Goal: Task Accomplishment & Management: Manage account settings

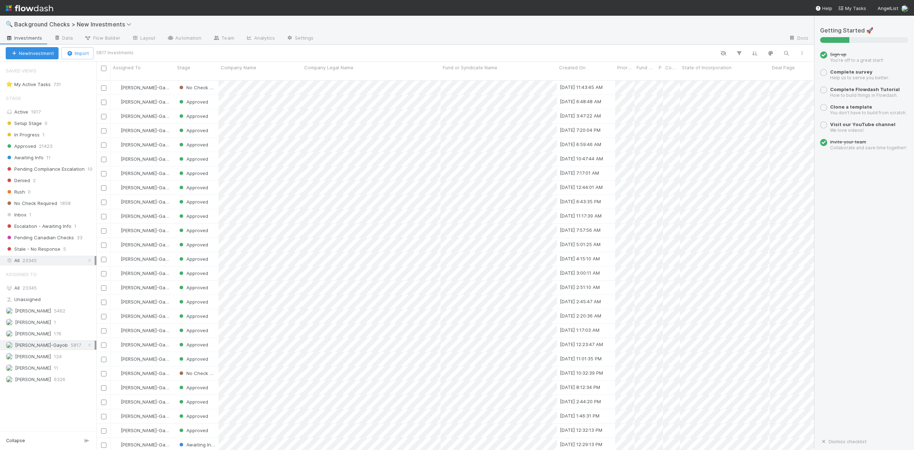
scroll to position [8, 7]
click at [28, 216] on div "Inbox 1" at bounding box center [51, 214] width 91 height 9
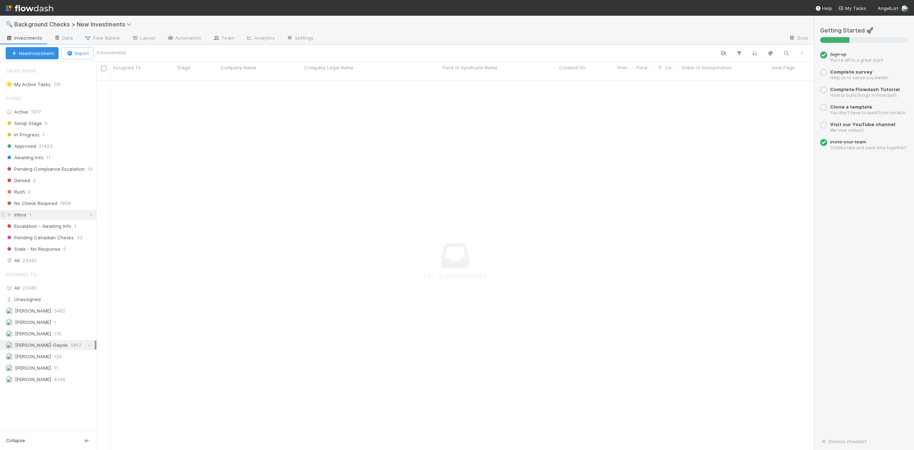
scroll to position [361, 703]
click at [32, 159] on span "Awaiting Info" at bounding box center [25, 157] width 38 height 9
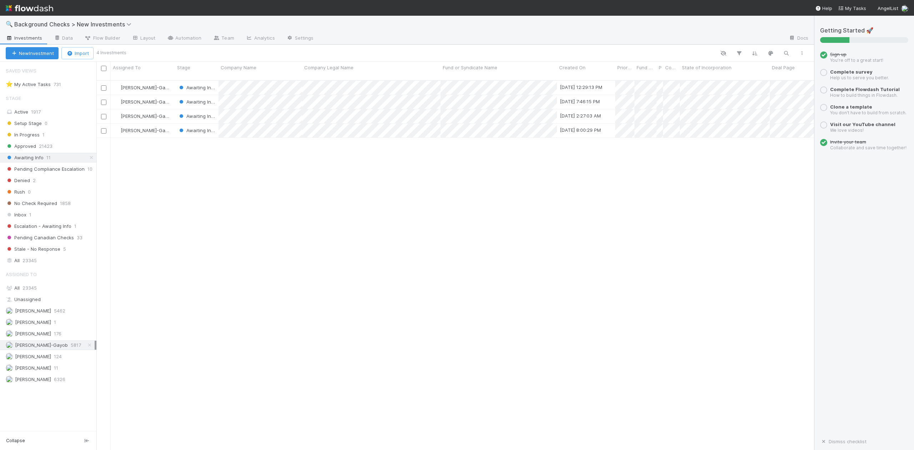
scroll to position [369, 710]
click at [32, 290] on span "23345" at bounding box center [30, 288] width 14 height 6
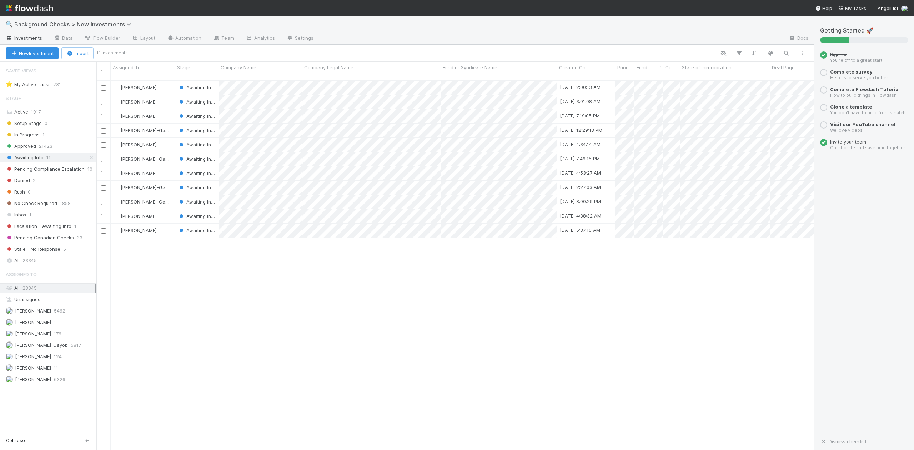
scroll to position [369, 710]
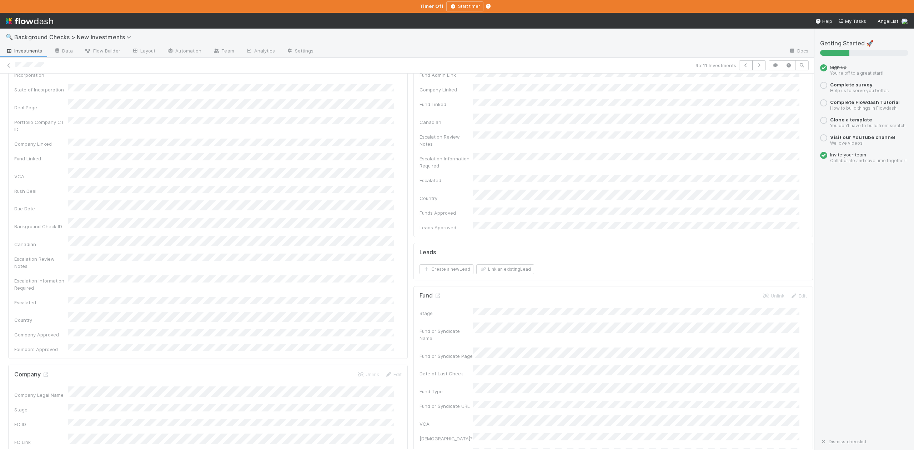
scroll to position [238, 0]
click at [45, 230] on icon at bounding box center [45, 232] width 7 height 5
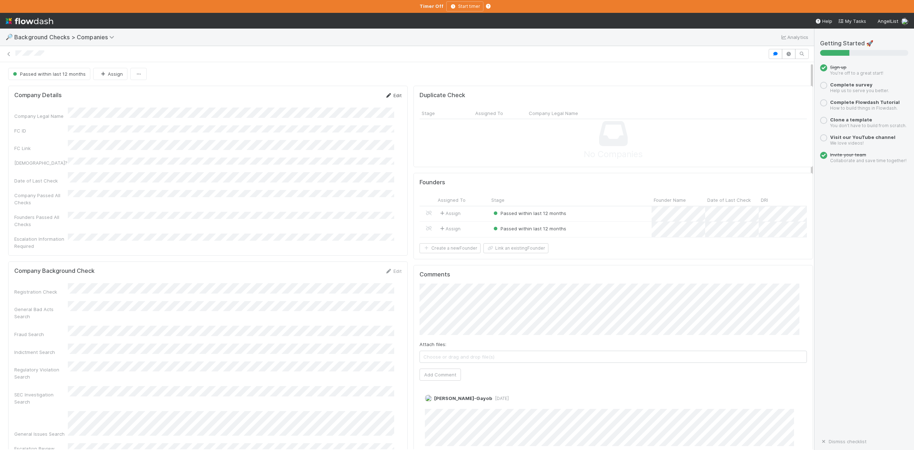
click at [386, 98] on link "Edit" at bounding box center [393, 96] width 17 height 6
click at [356, 99] on button "Save" at bounding box center [364, 98] width 20 height 12
click at [9, 56] on icon at bounding box center [8, 54] width 7 height 5
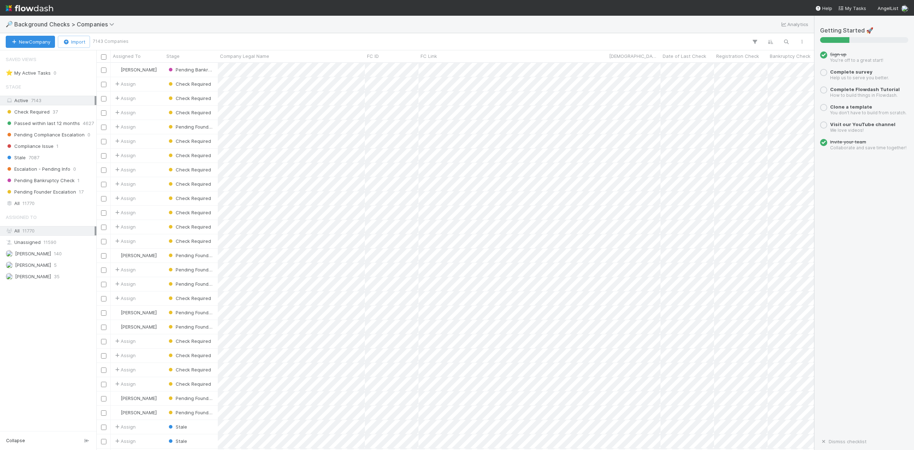
scroll to position [380, 710]
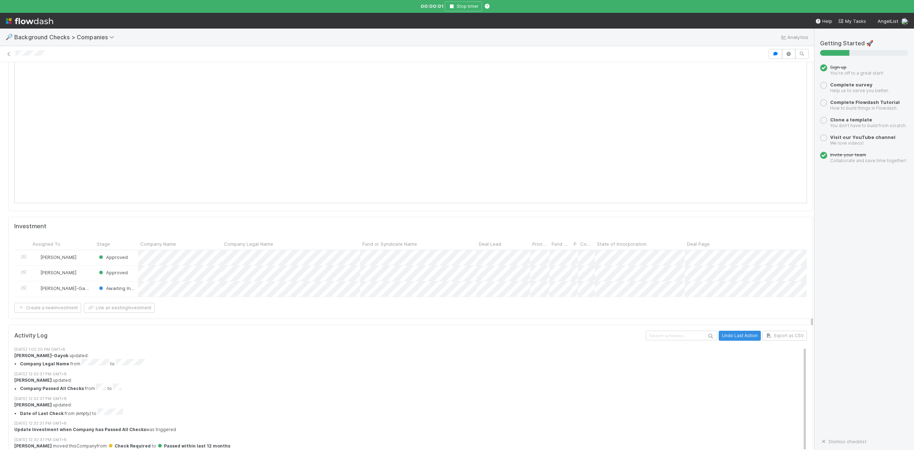
scroll to position [762, 0]
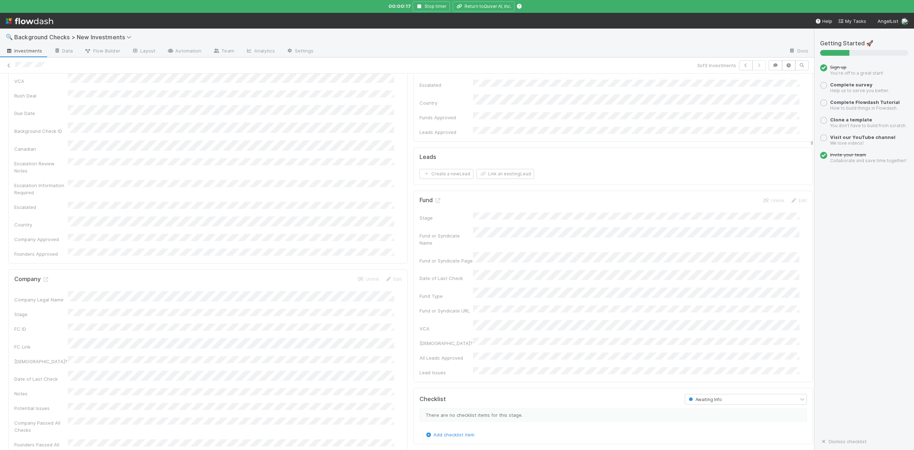
scroll to position [286, 0]
click at [389, 181] on link "Edit" at bounding box center [393, 184] width 17 height 6
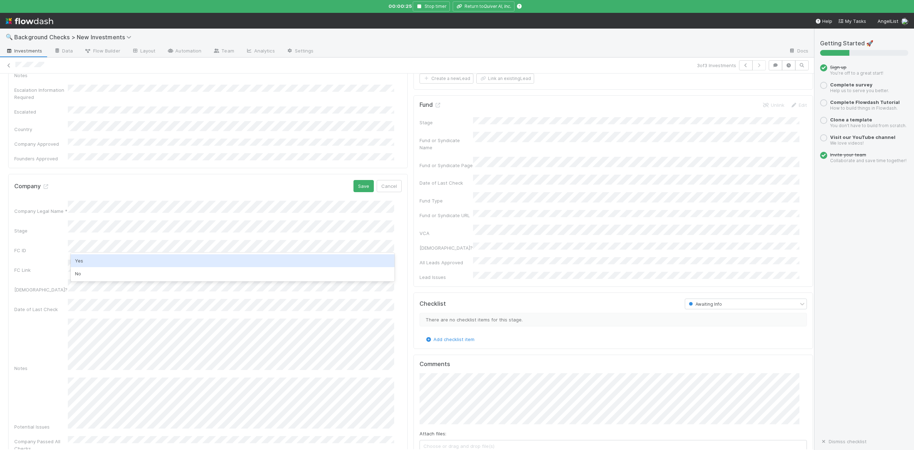
click at [79, 259] on div "Yes" at bounding box center [233, 260] width 324 height 13
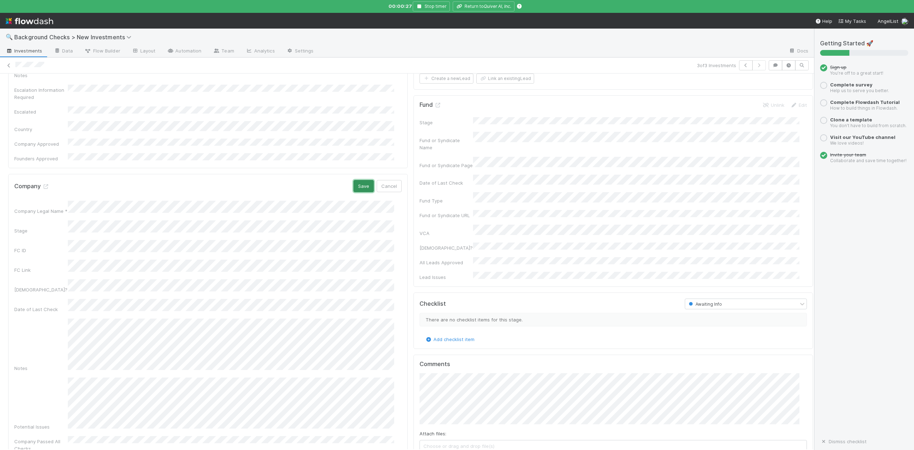
click at [358, 180] on button "Save" at bounding box center [364, 186] width 20 height 12
click at [45, 182] on icon at bounding box center [45, 184] width 7 height 5
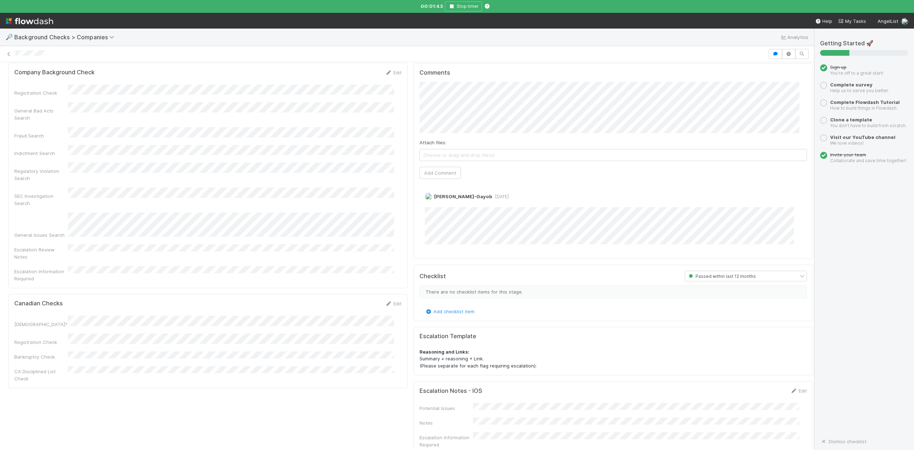
scroll to position [190, 0]
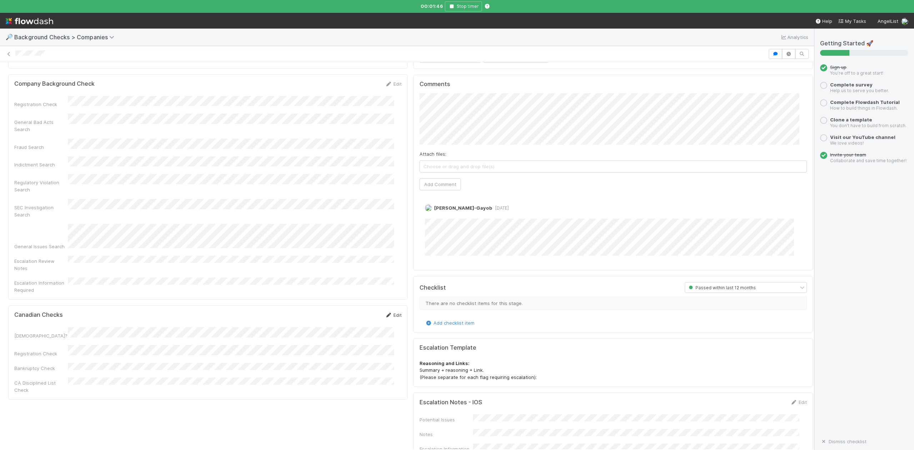
click at [389, 312] on link "Edit" at bounding box center [393, 315] width 17 height 6
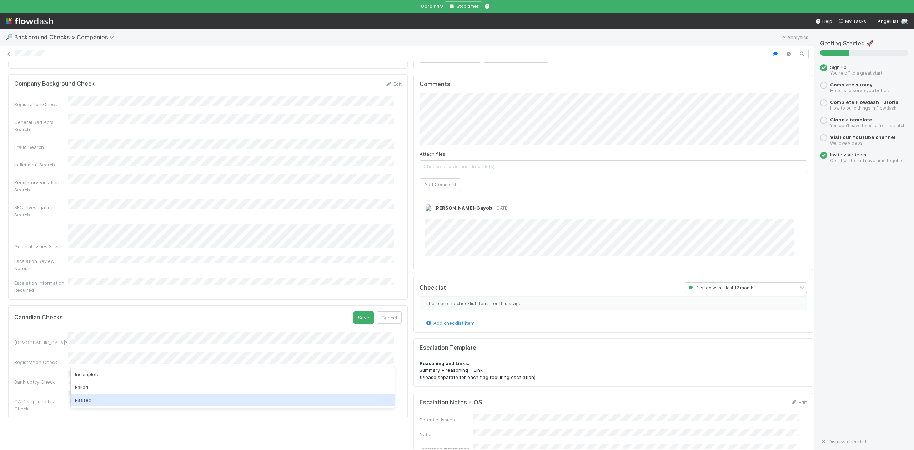
click at [87, 400] on div "Passed" at bounding box center [233, 400] width 324 height 13
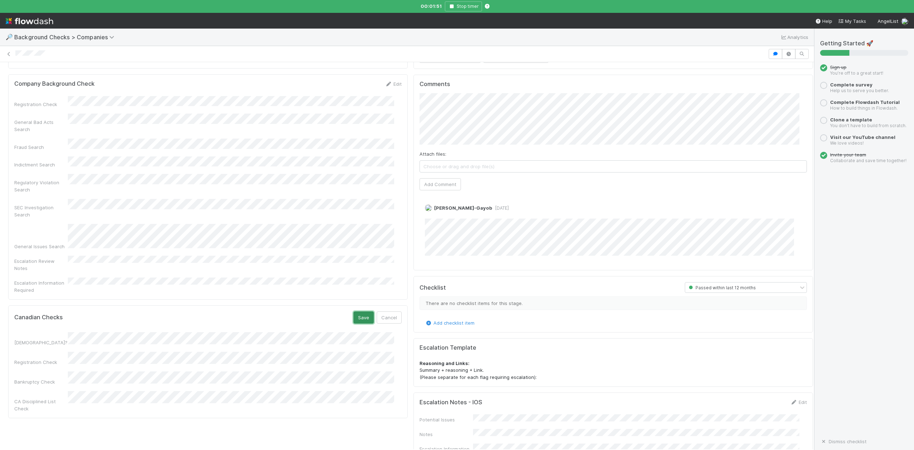
click at [354, 311] on button "Save" at bounding box center [364, 317] width 20 height 12
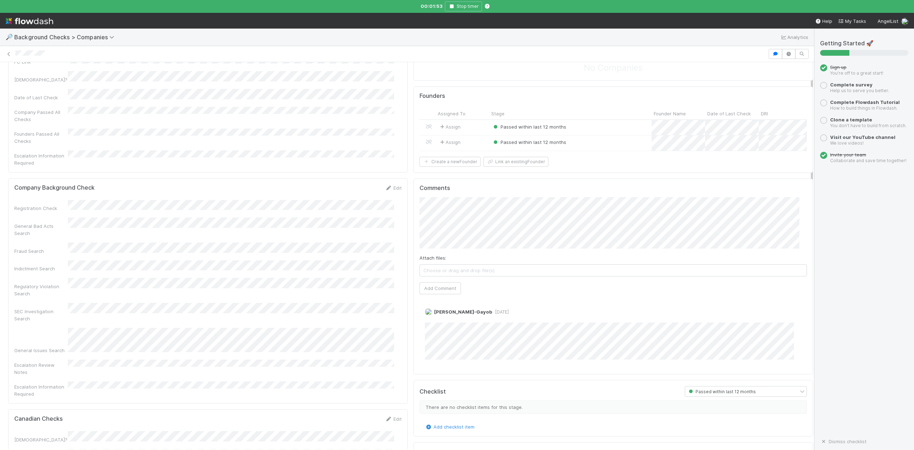
scroll to position [0, 0]
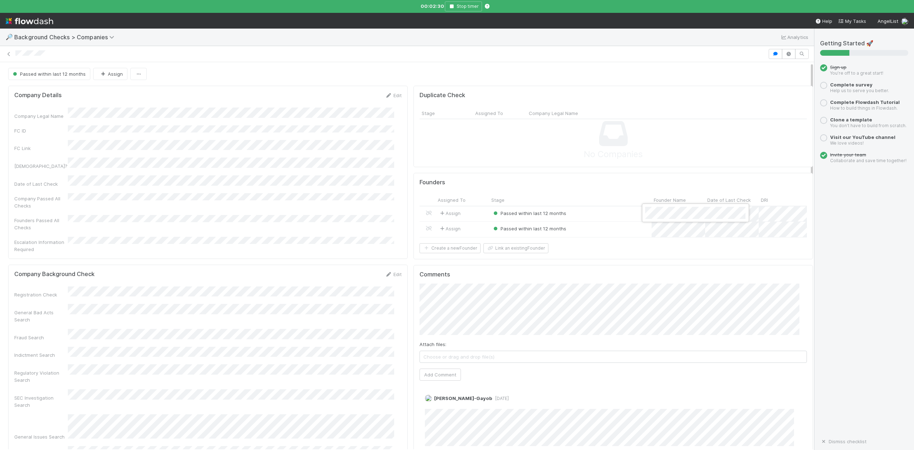
click at [667, 260] on div at bounding box center [457, 225] width 914 height 450
click at [589, 214] on div at bounding box center [457, 225] width 914 height 450
click at [589, 214] on div "Passed within last 12 months" at bounding box center [570, 213] width 163 height 15
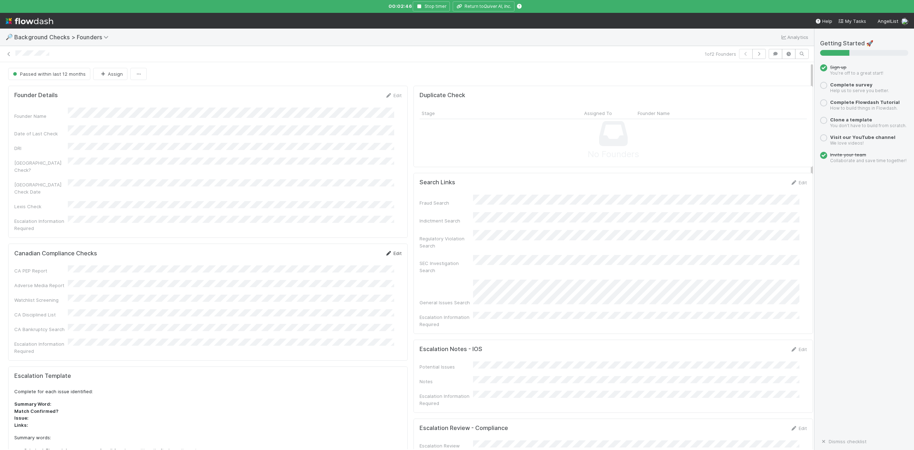
click at [389, 250] on link "Edit" at bounding box center [393, 253] width 17 height 6
click at [356, 250] on button "Save" at bounding box center [364, 256] width 20 height 12
click at [756, 56] on icon "button" at bounding box center [759, 54] width 7 height 4
click at [389, 250] on link "Edit" at bounding box center [393, 253] width 17 height 6
click at [355, 250] on button "Save" at bounding box center [364, 256] width 20 height 12
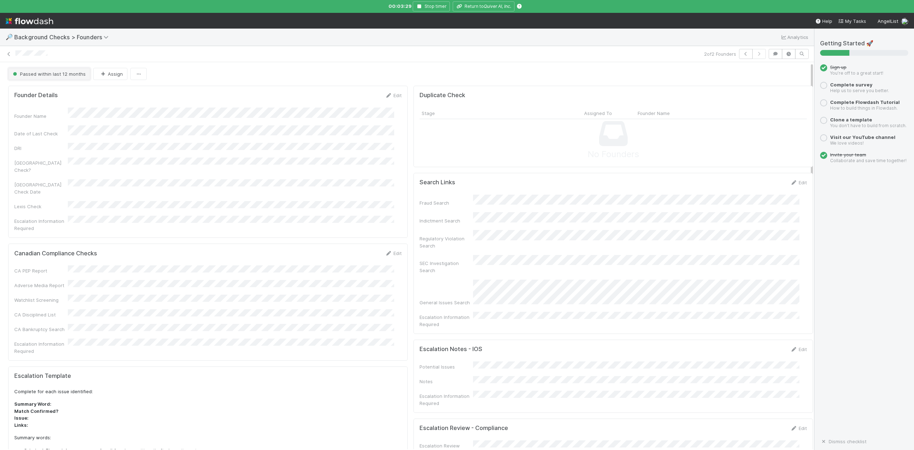
click at [61, 75] on span "Passed within last 12 months" at bounding box center [48, 74] width 74 height 6
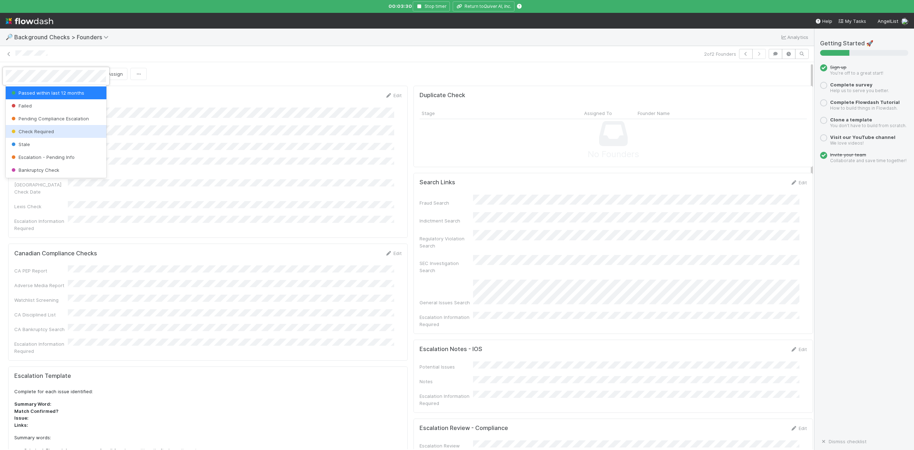
click at [51, 131] on span "Check Required" at bounding box center [32, 132] width 44 height 6
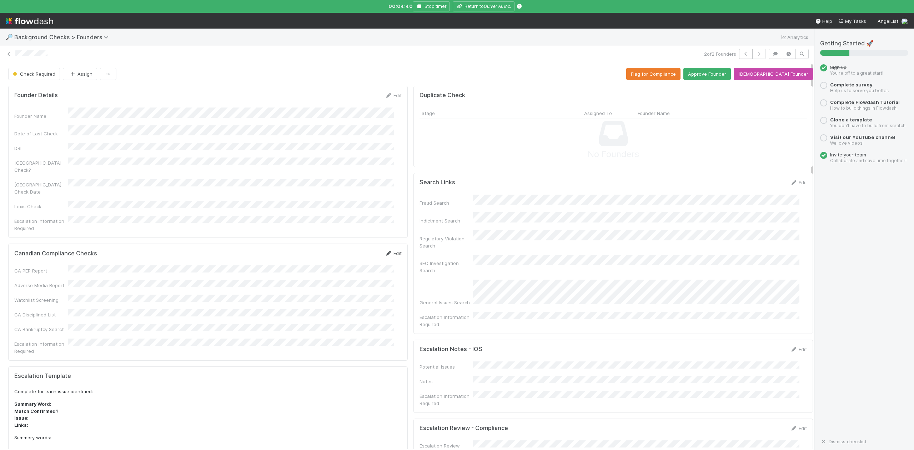
click at [389, 250] on link "Edit" at bounding box center [393, 253] width 17 height 6
click at [354, 250] on button "Save" at bounding box center [364, 256] width 20 height 12
click at [780, 73] on button "Canadian Founder" at bounding box center [773, 74] width 79 height 12
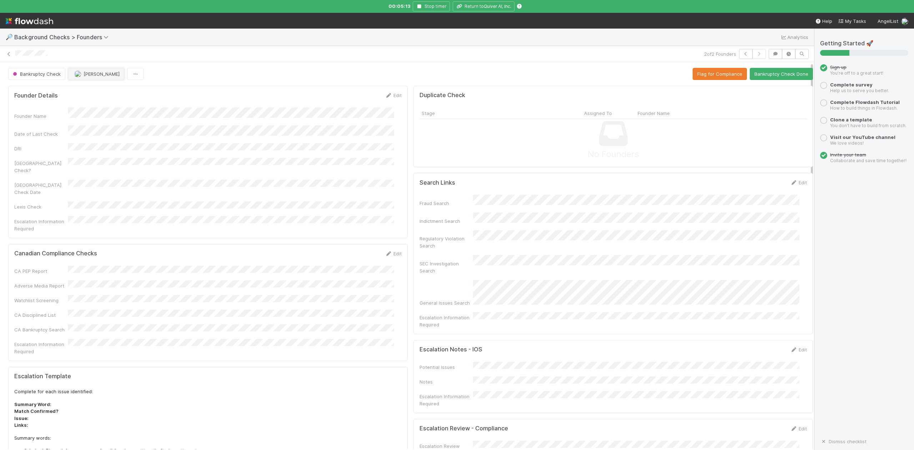
click at [102, 76] on span "Emily Richards" at bounding box center [102, 74] width 36 height 6
click at [113, 95] on div "Nate Richards" at bounding box center [115, 92] width 100 height 13
click at [392, 97] on link "Edit" at bounding box center [393, 96] width 17 height 6
click at [382, 96] on button "Cancel" at bounding box center [389, 98] width 25 height 12
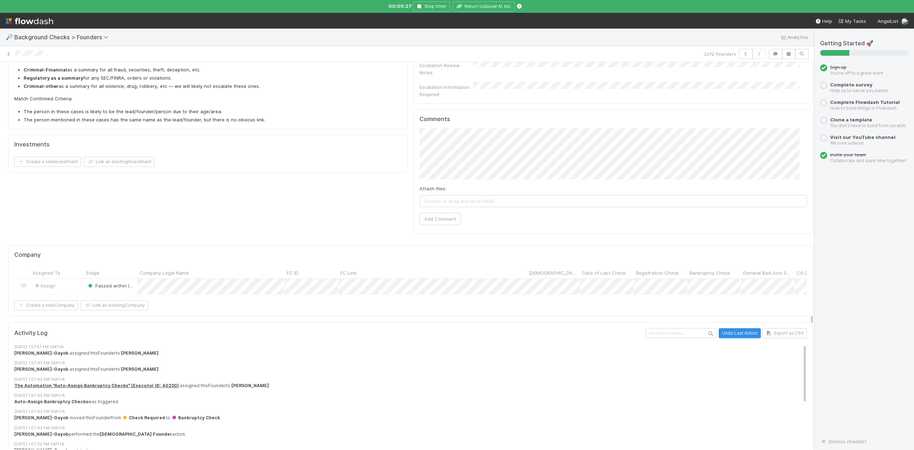
scroll to position [419, 0]
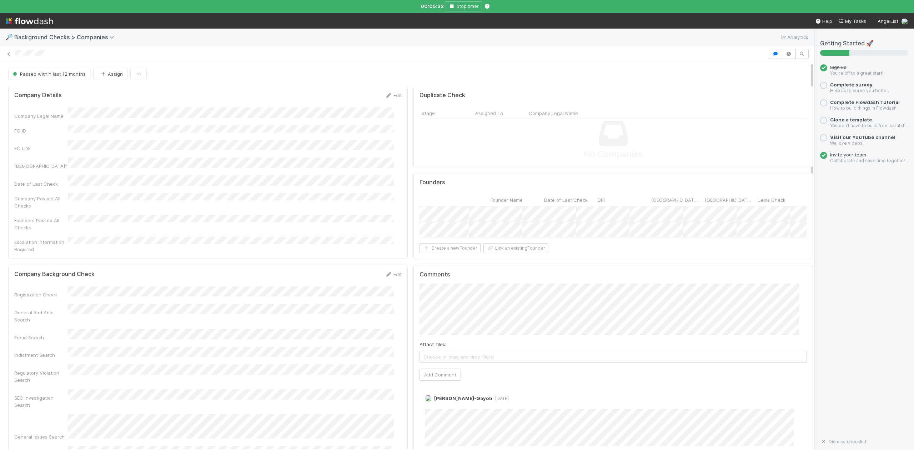
scroll to position [0, 246]
click at [586, 228] on div "Yes" at bounding box center [610, 229] width 100 height 13
click at [576, 246] on div "Yes" at bounding box center [610, 245] width 100 height 13
click at [561, 216] on div "Passed within last 12 months" at bounding box center [570, 213] width 163 height 15
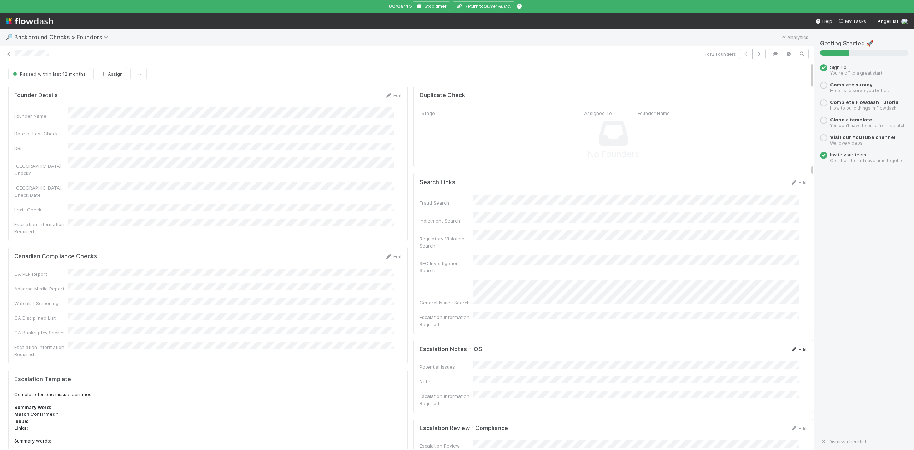
click at [790, 346] on link "Edit" at bounding box center [798, 349] width 17 height 6
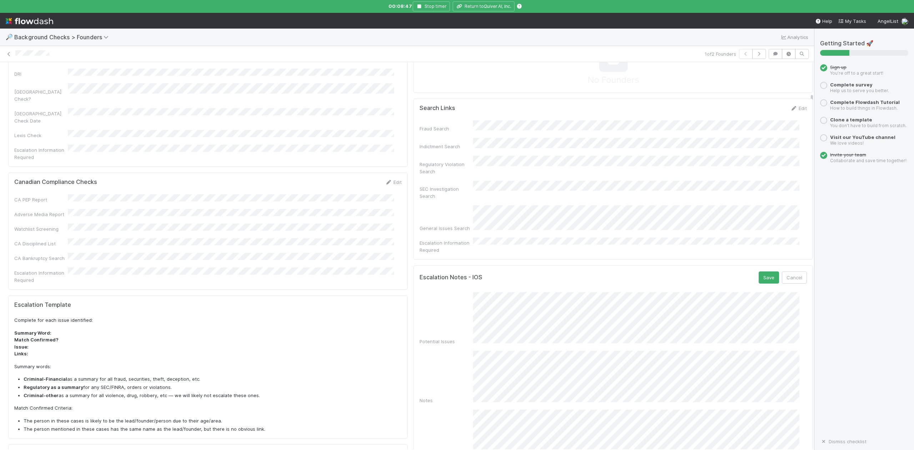
scroll to position [143, 0]
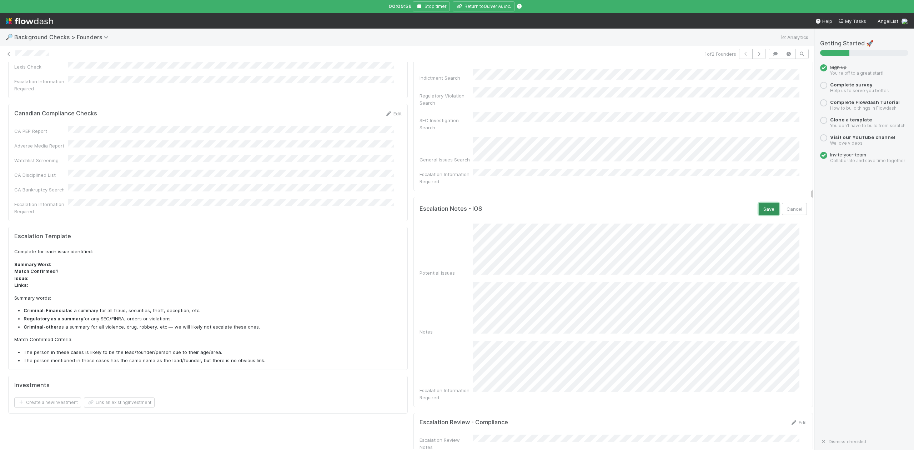
click at [759, 203] on button "Save" at bounding box center [769, 209] width 20 height 12
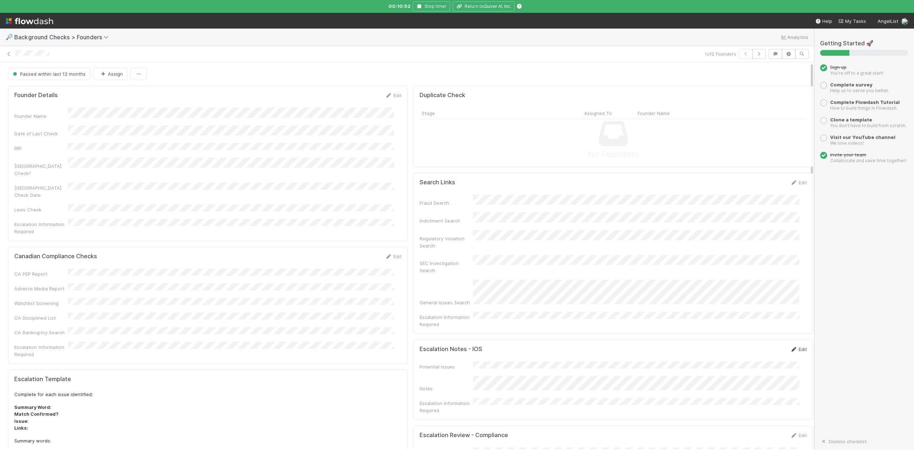
click at [790, 346] on link "Edit" at bounding box center [798, 349] width 17 height 6
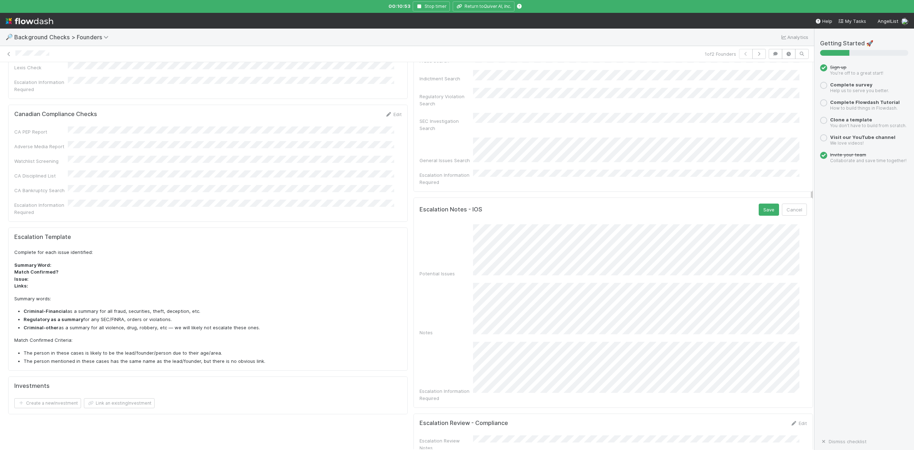
scroll to position [143, 0]
click at [759, 203] on button "Save" at bounding box center [769, 209] width 20 height 12
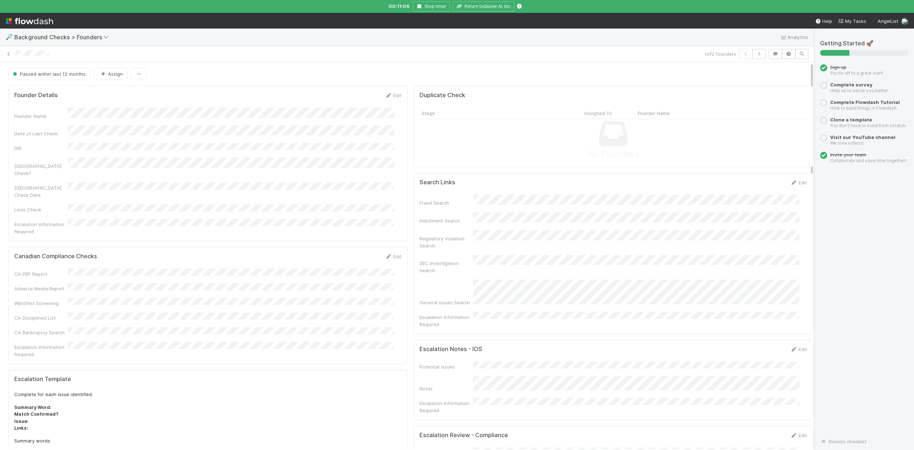
click at [389, 253] on div "Edit" at bounding box center [393, 256] width 17 height 7
click at [55, 79] on button "Passed within last 12 months" at bounding box center [49, 74] width 82 height 12
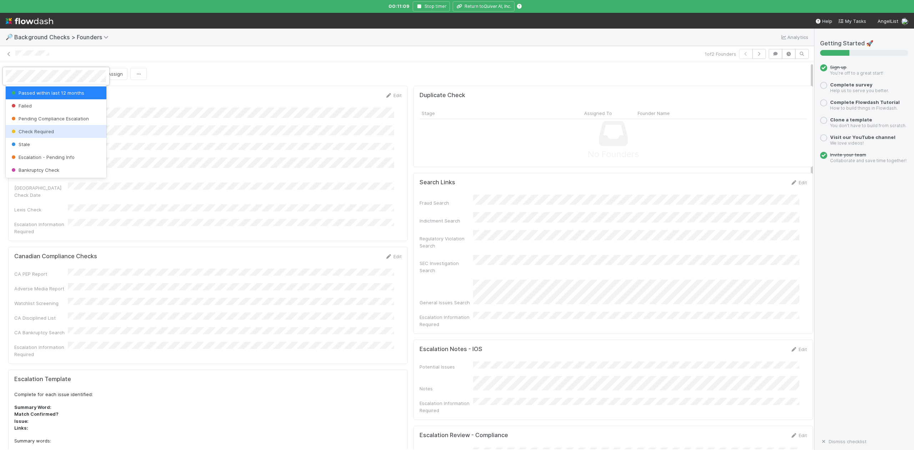
click at [39, 133] on span "Check Required" at bounding box center [32, 132] width 44 height 6
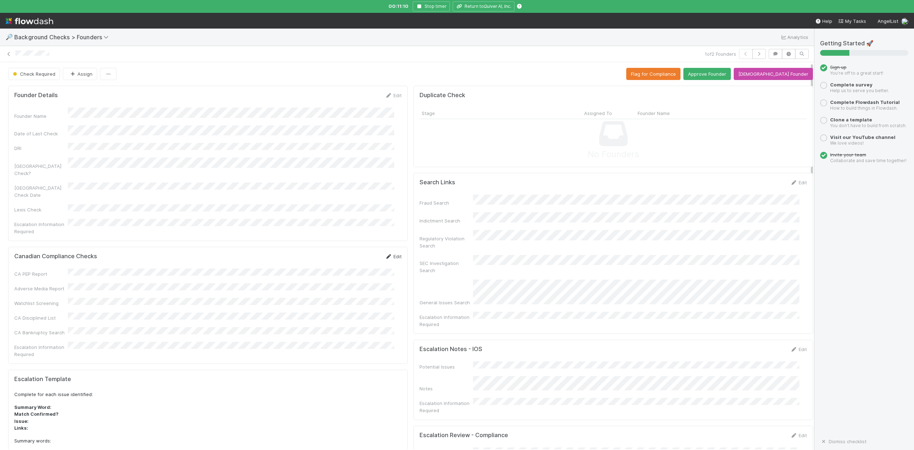
click at [392, 254] on link "Edit" at bounding box center [393, 257] width 17 height 6
click at [358, 253] on button "Save" at bounding box center [364, 259] width 20 height 12
click at [769, 77] on button "Canadian Founder" at bounding box center [773, 74] width 79 height 12
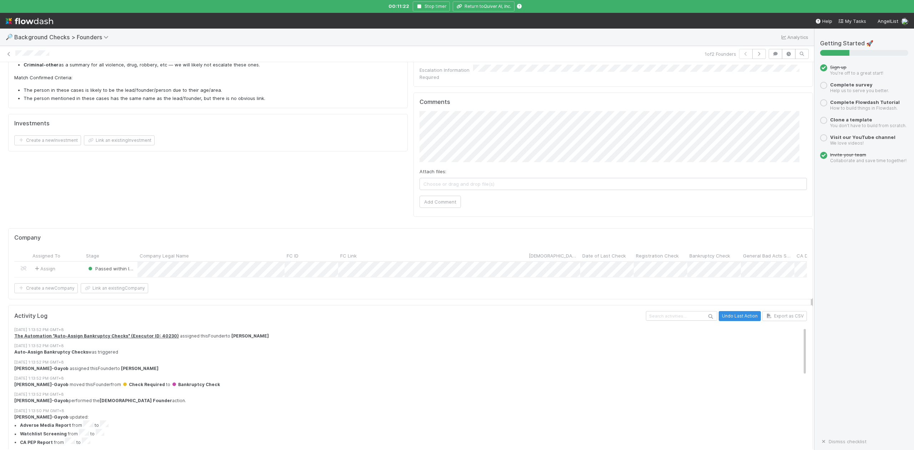
scroll to position [426, 0]
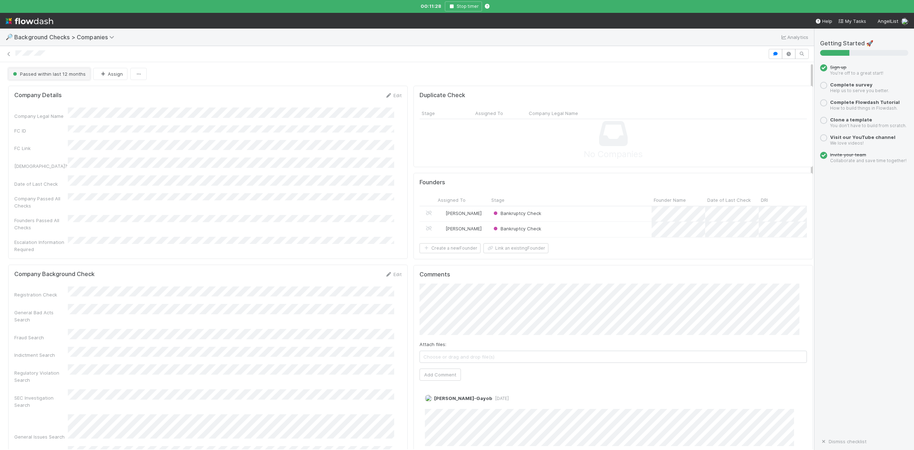
click at [61, 76] on span "Passed within last 12 months" at bounding box center [48, 74] width 74 height 6
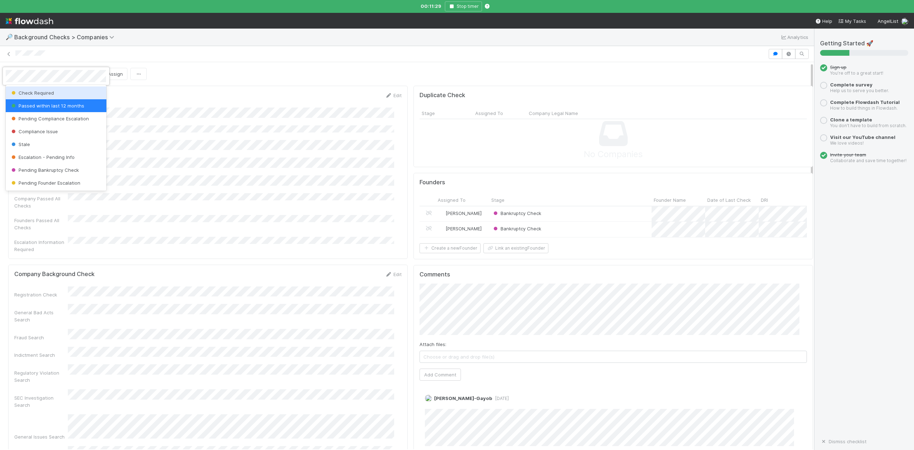
click at [45, 93] on span "Check Required" at bounding box center [32, 93] width 44 height 6
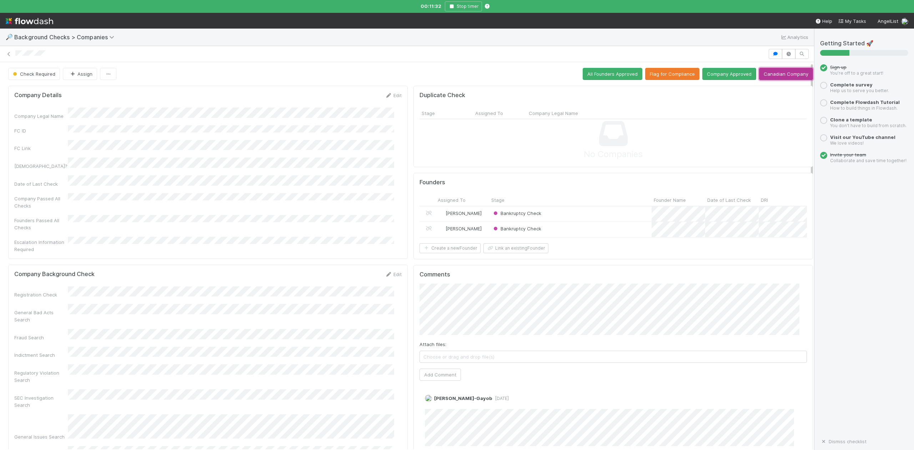
click at [776, 75] on button "Canadian Company" at bounding box center [786, 74] width 54 height 12
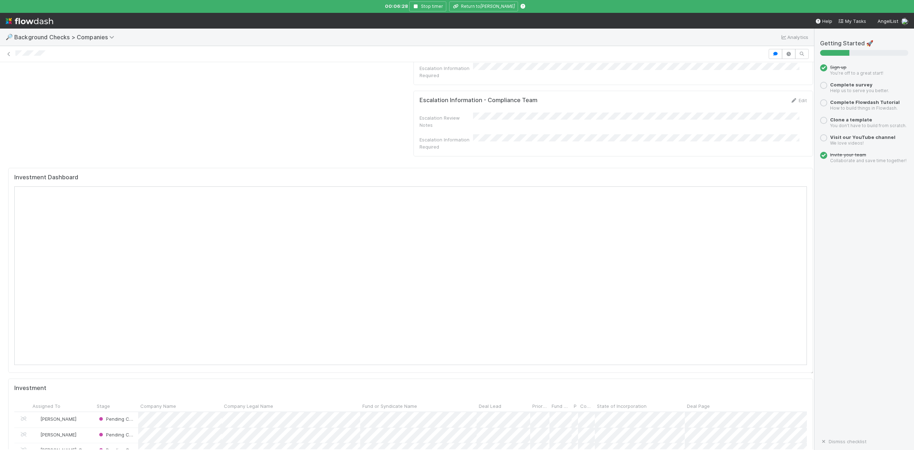
scroll to position [762, 0]
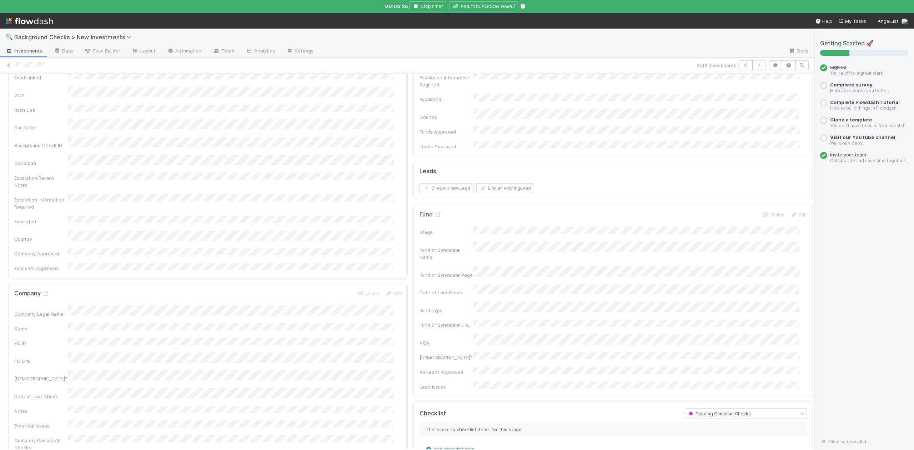
scroll to position [238, 0]
click at [45, 230] on icon at bounding box center [45, 232] width 7 height 5
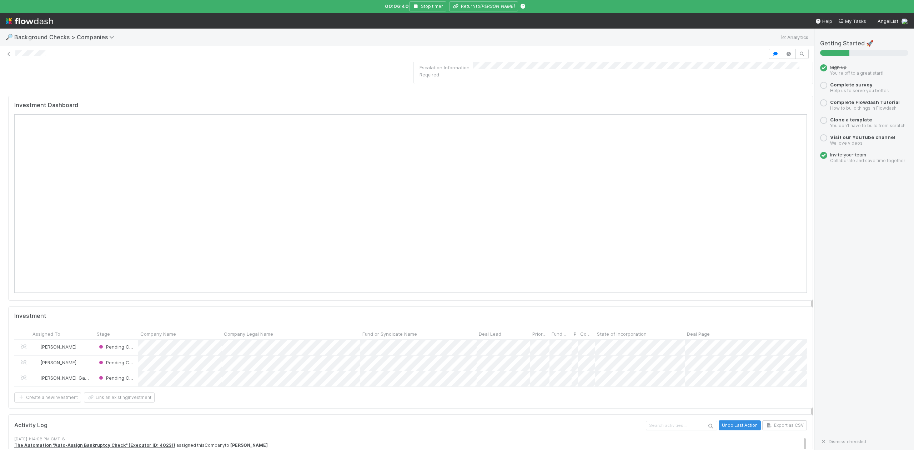
scroll to position [714, 0]
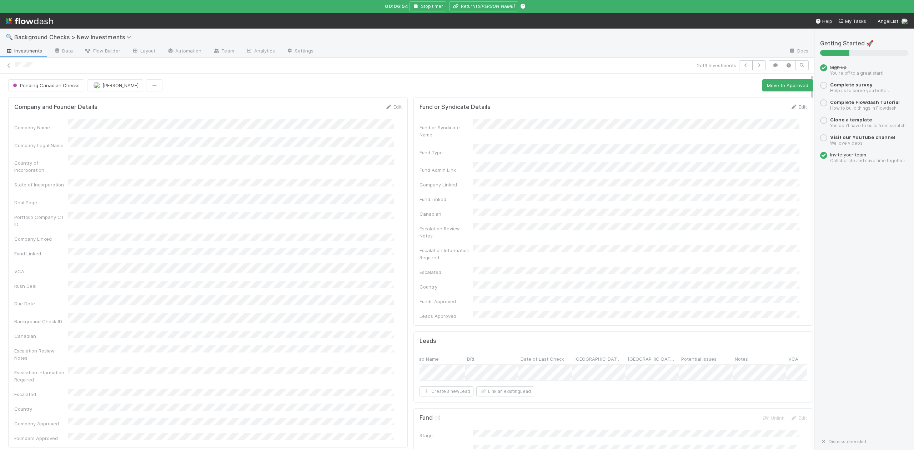
scroll to position [0, 225]
click at [522, 365] on div "Yes" at bounding box center [565, 365] width 100 height 13
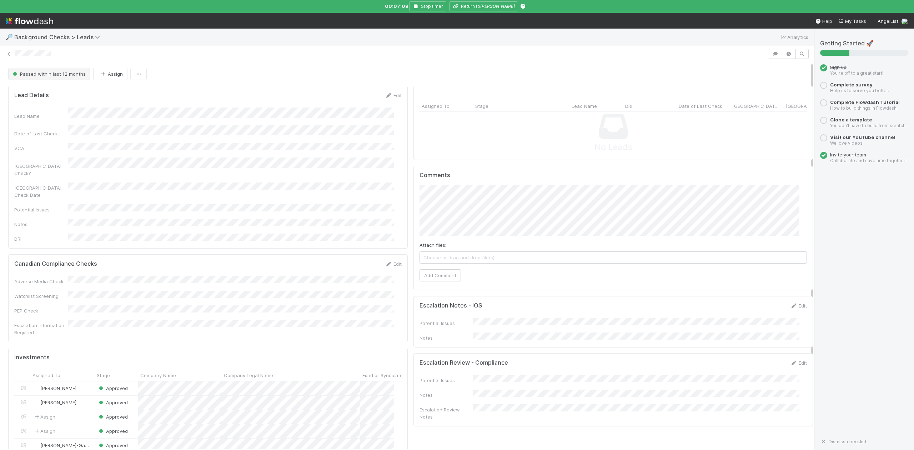
scroll to position [138, 373]
click at [37, 76] on span "Passed within last 12 months" at bounding box center [48, 74] width 74 height 6
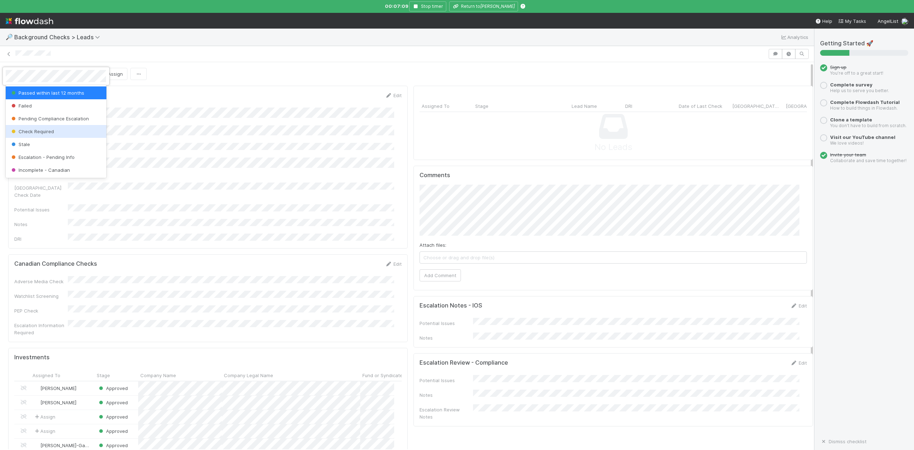
click at [46, 133] on span "Check Required" at bounding box center [32, 132] width 44 height 6
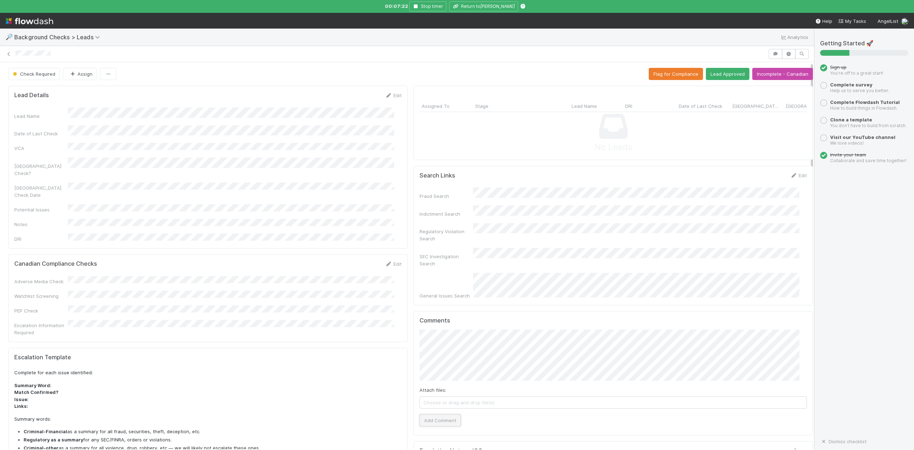
click at [437, 414] on button "Add Comment" at bounding box center [440, 420] width 41 height 12
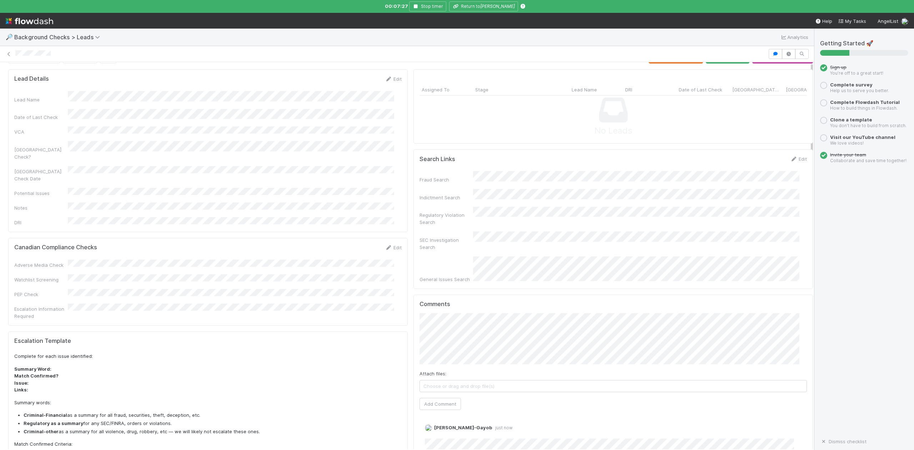
scroll to position [0, 0]
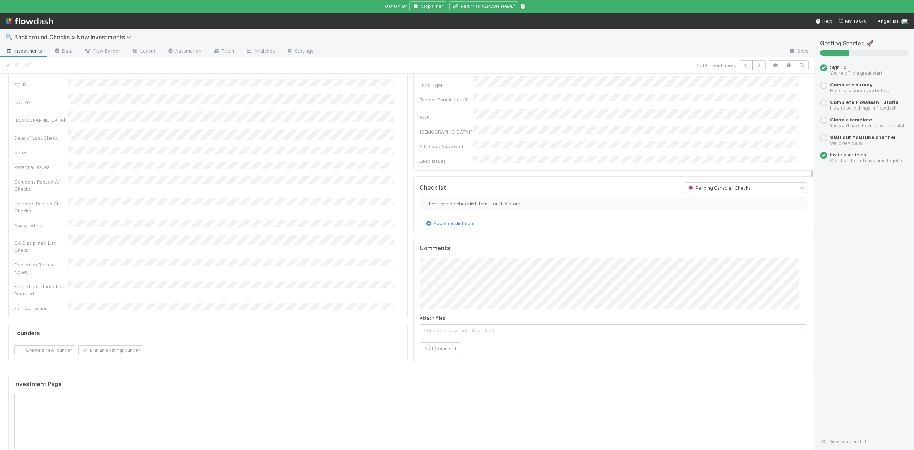
scroll to position [238, 0]
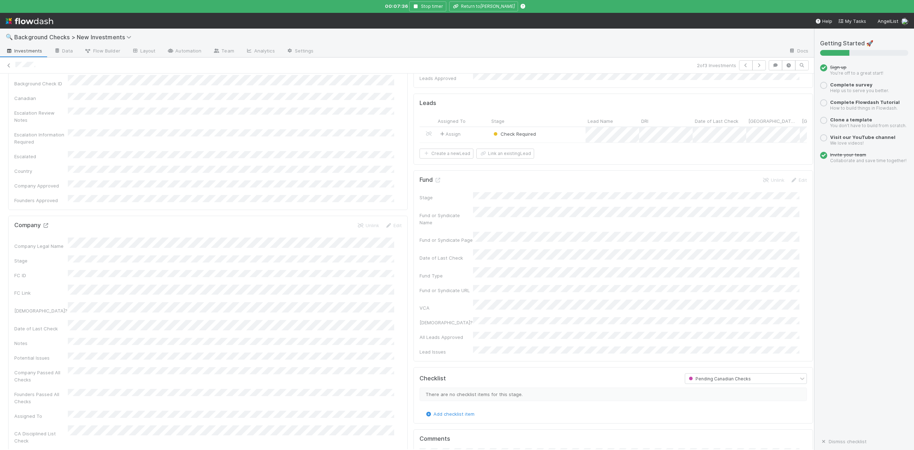
click at [44, 223] on icon at bounding box center [45, 225] width 7 height 5
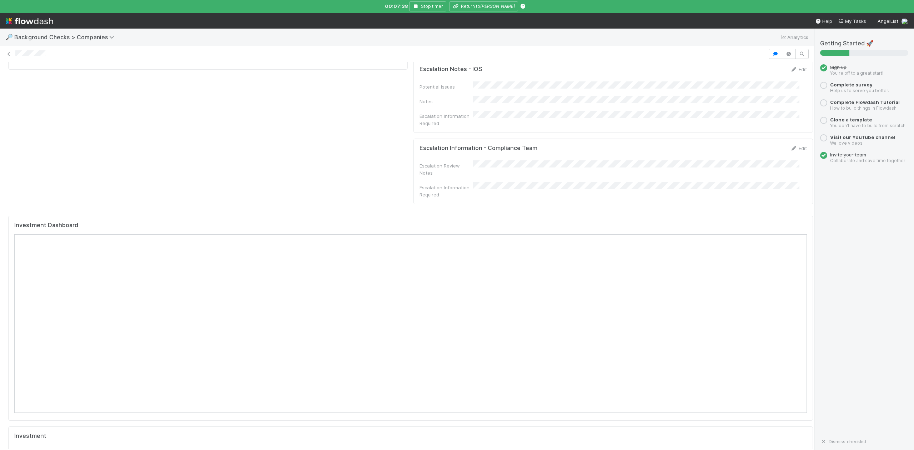
scroll to position [666, 0]
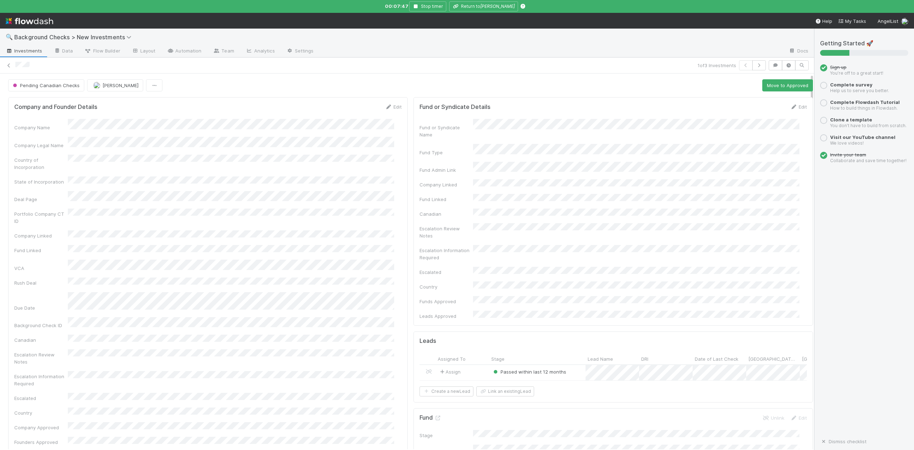
click at [566, 365] on div "Passed within last 12 months" at bounding box center [537, 372] width 96 height 15
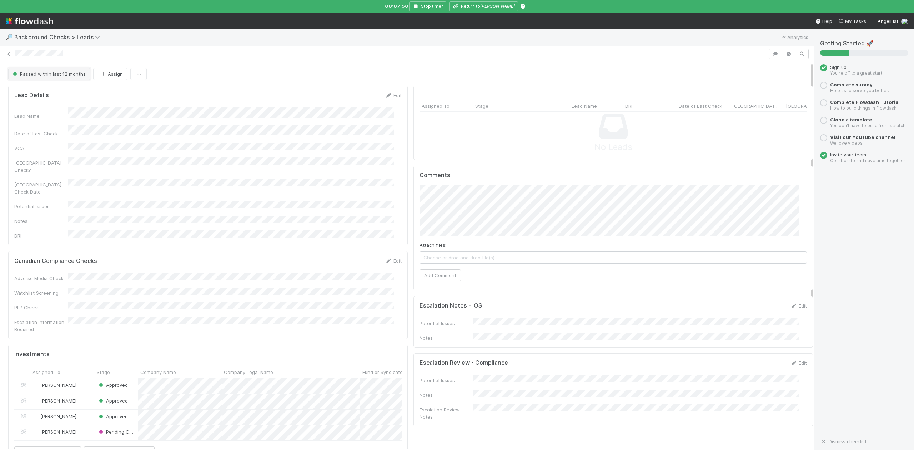
click at [52, 76] on span "Passed within last 12 months" at bounding box center [48, 74] width 74 height 6
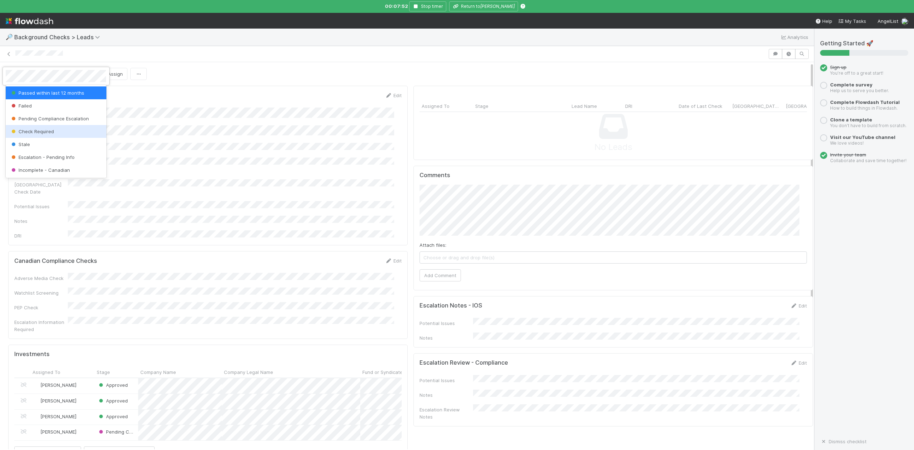
click at [36, 130] on span "Check Required" at bounding box center [32, 132] width 44 height 6
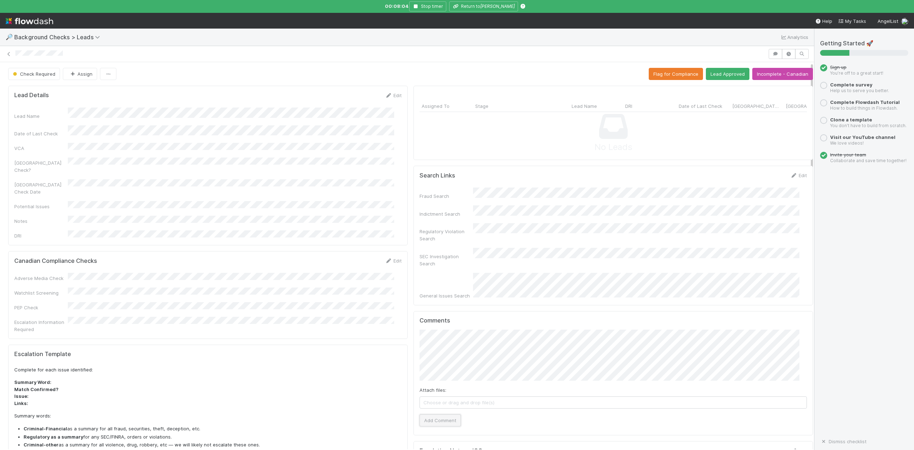
click at [432, 414] on button "Add Comment" at bounding box center [440, 420] width 41 height 12
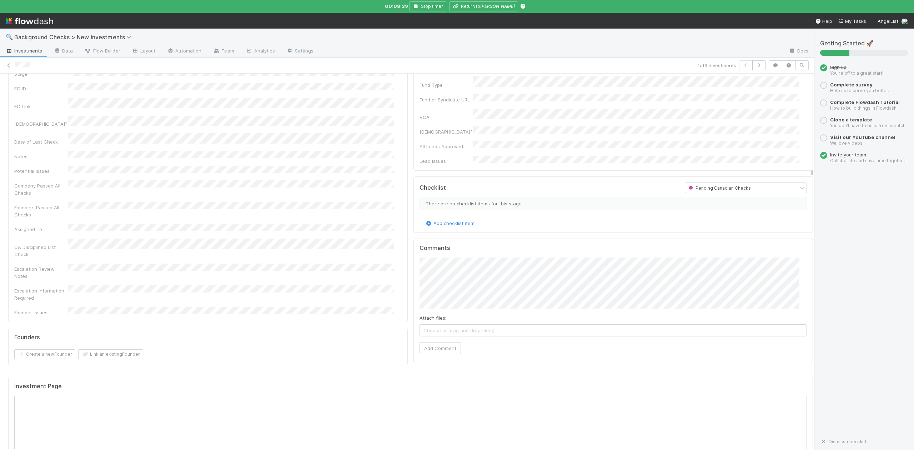
scroll to position [238, 0]
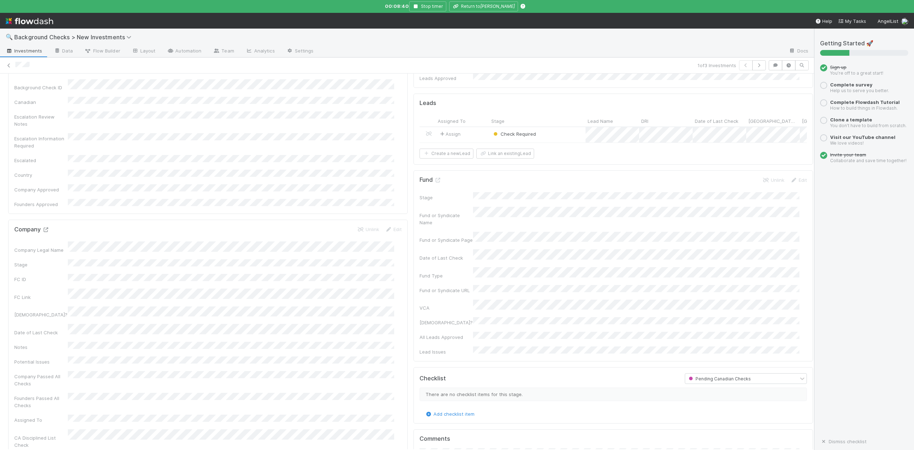
click at [46, 228] on icon at bounding box center [45, 230] width 7 height 5
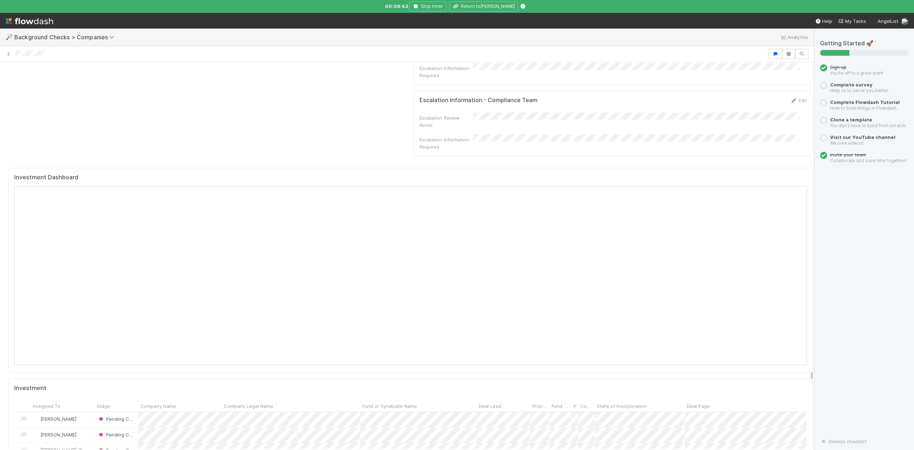
scroll to position [714, 0]
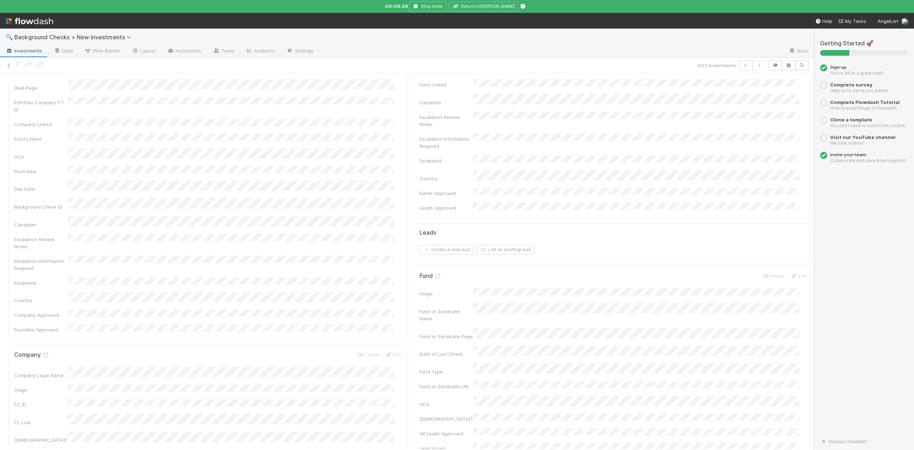
scroll to position [143, 0]
click at [46, 325] on icon at bounding box center [45, 327] width 7 height 5
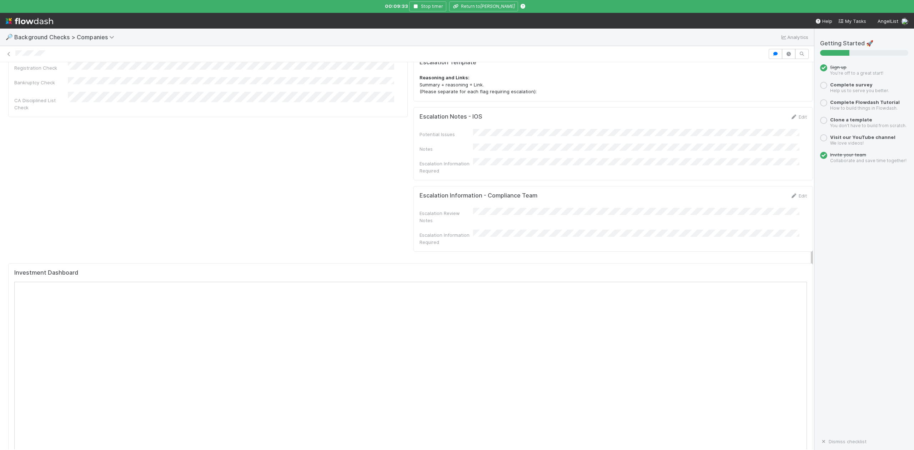
scroll to position [666, 0]
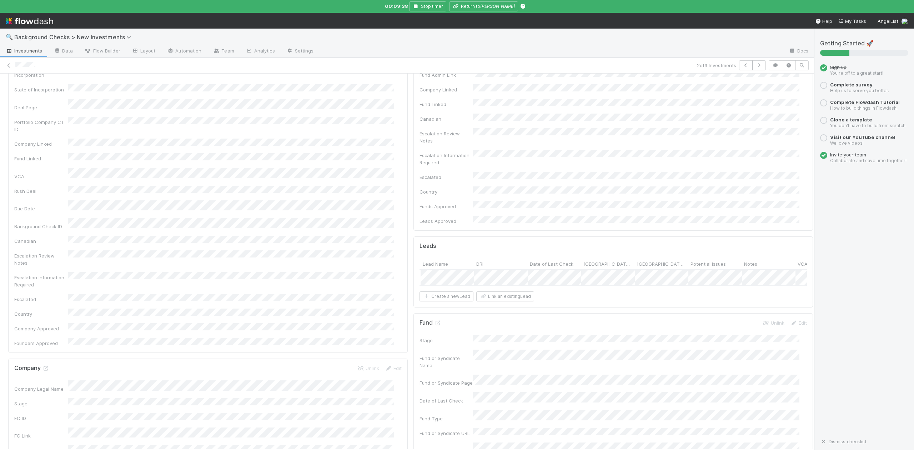
scroll to position [0, 271]
click at [419, 6] on icon "button" at bounding box center [416, 6] width 7 height 4
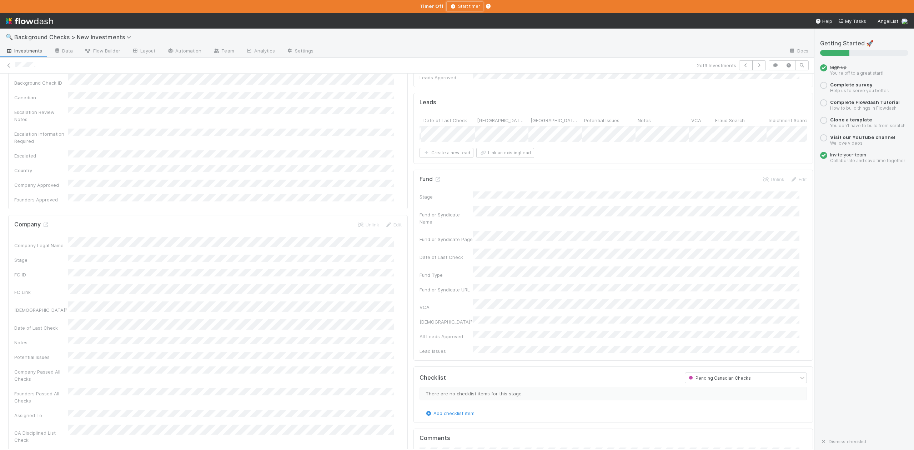
scroll to position [238, 0]
click at [46, 223] on icon at bounding box center [45, 225] width 7 height 5
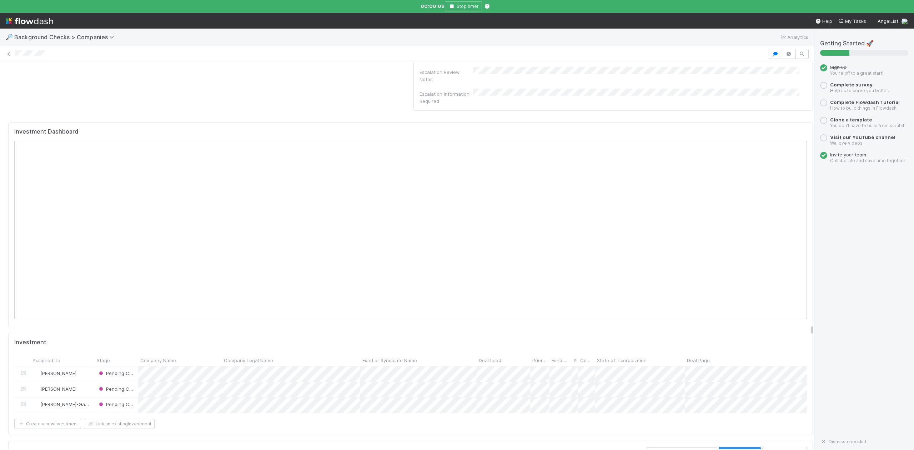
scroll to position [714, 0]
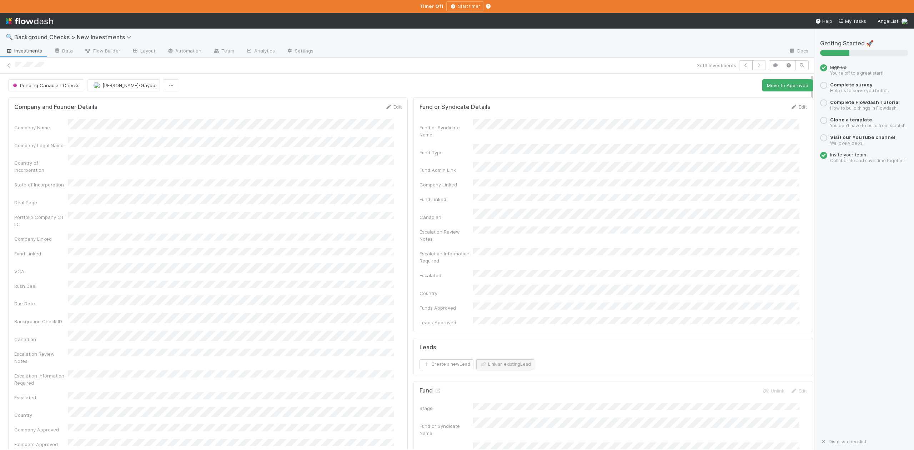
click at [517, 359] on button "Link an existing Lead" at bounding box center [505, 364] width 58 height 10
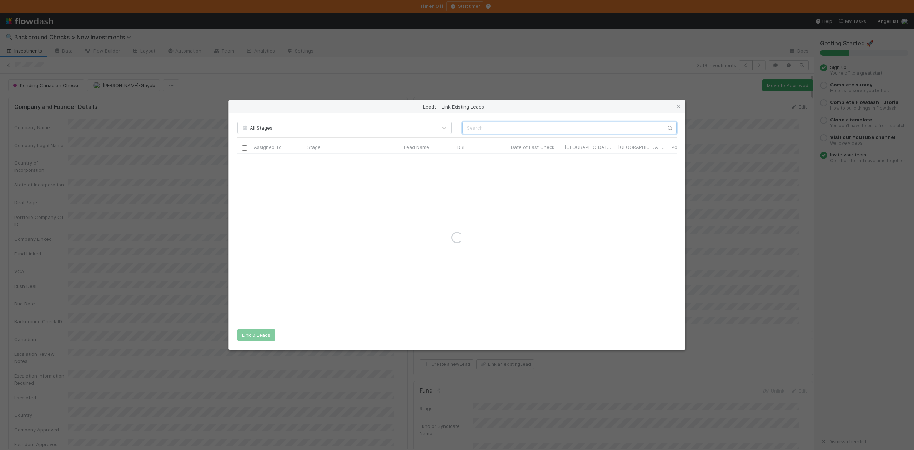
click at [472, 123] on input "text" at bounding box center [570, 128] width 214 height 12
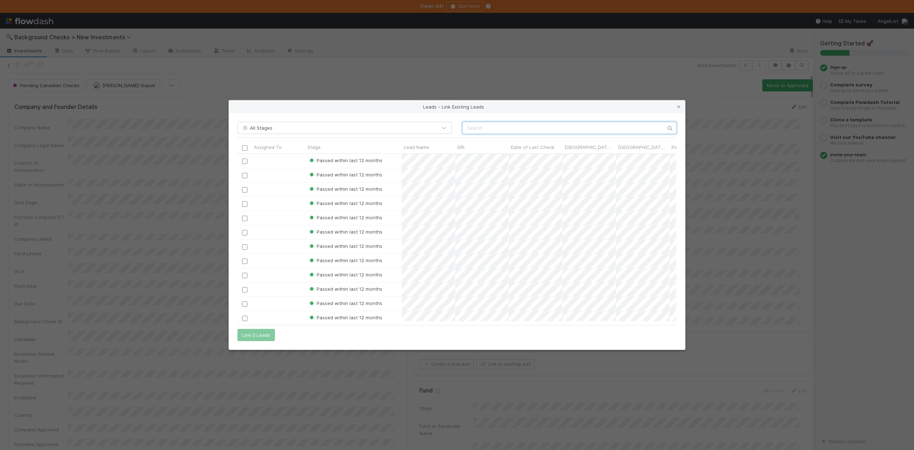
scroll to position [160, 432]
paste input "Adrian Mato Gondelle"
type input "Adrian Mato Gondelle"
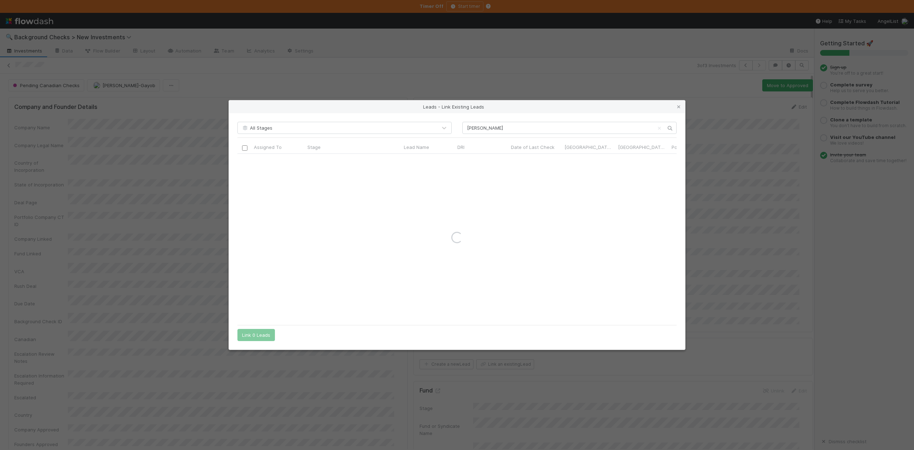
click at [462, 128] on div "Adrian Mato Gondelle" at bounding box center [569, 128] width 225 height 12
click at [466, 129] on input "Adrian Mato Gondelle" at bounding box center [570, 128] width 214 height 12
click at [246, 161] on input "checkbox" at bounding box center [244, 161] width 5 height 5
click at [259, 333] on button "Link 1 Lead" at bounding box center [255, 335] width 34 height 12
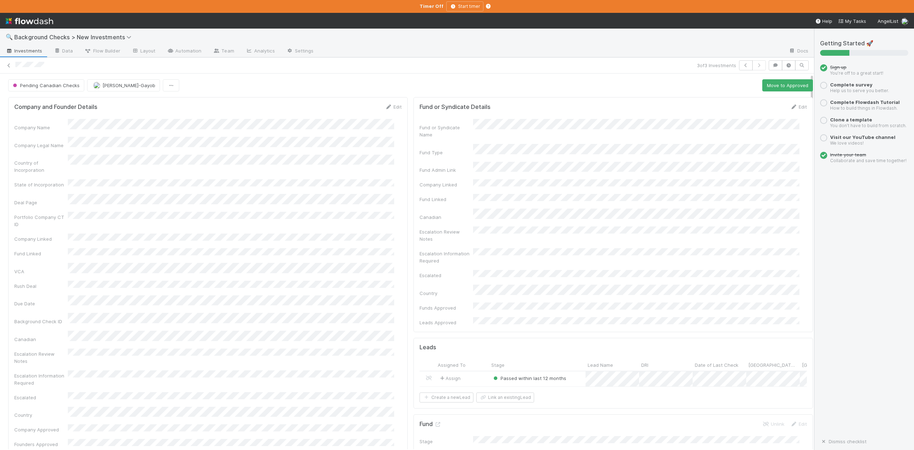
click at [466, 371] on div "Assign" at bounding box center [463, 378] width 54 height 15
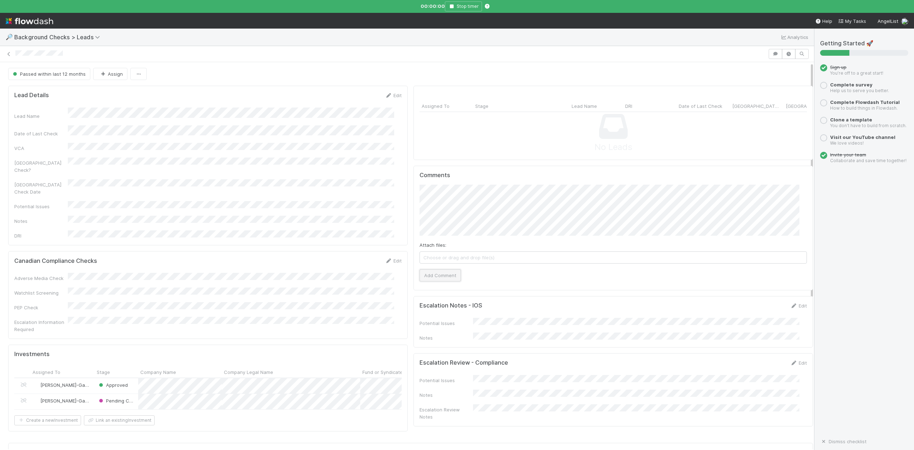
click at [443, 278] on button "Add Comment" at bounding box center [440, 275] width 41 height 12
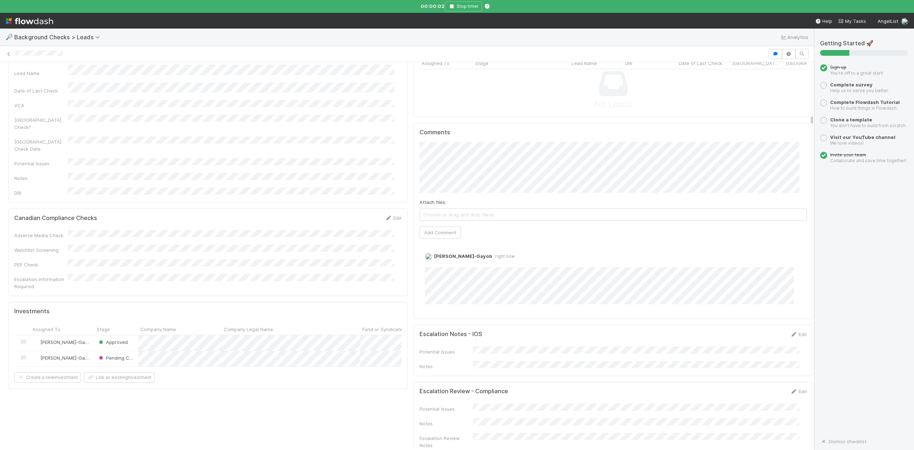
scroll to position [143, 0]
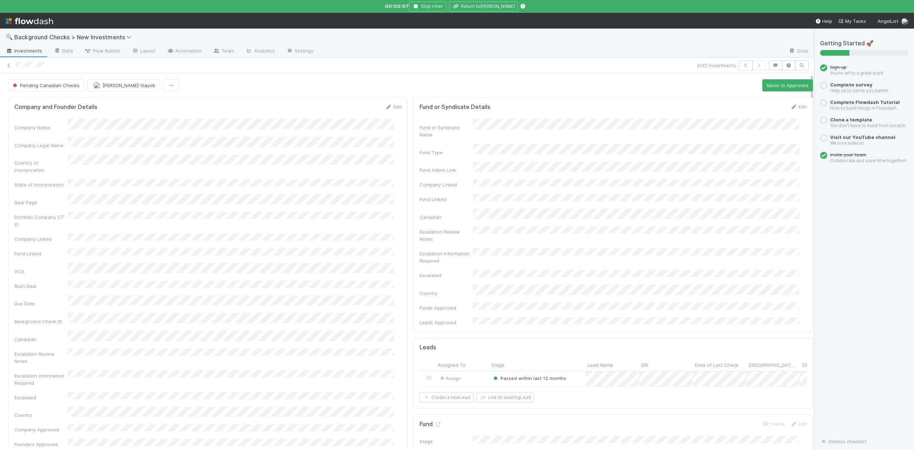
click at [473, 371] on div "Assign" at bounding box center [463, 378] width 54 height 15
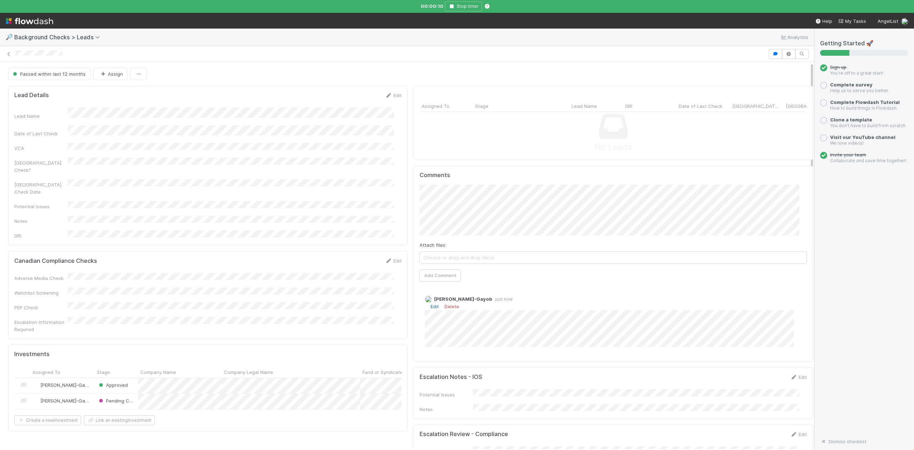
click at [431, 309] on link "Edit" at bounding box center [435, 307] width 8 height 6
click at [128, 112] on div "Lead Name" at bounding box center [208, 114] width 388 height 12
copy div
click at [40, 74] on span "Passed within last 12 months" at bounding box center [48, 74] width 74 height 6
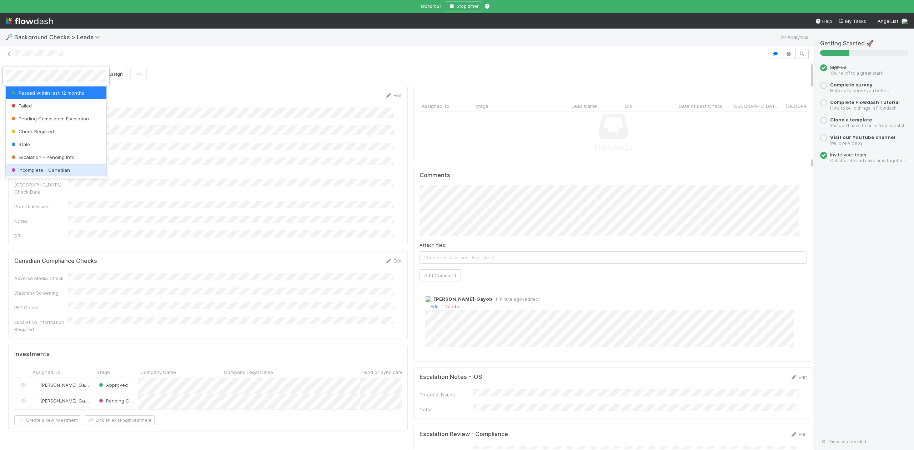
click at [387, 232] on div at bounding box center [457, 225] width 914 height 450
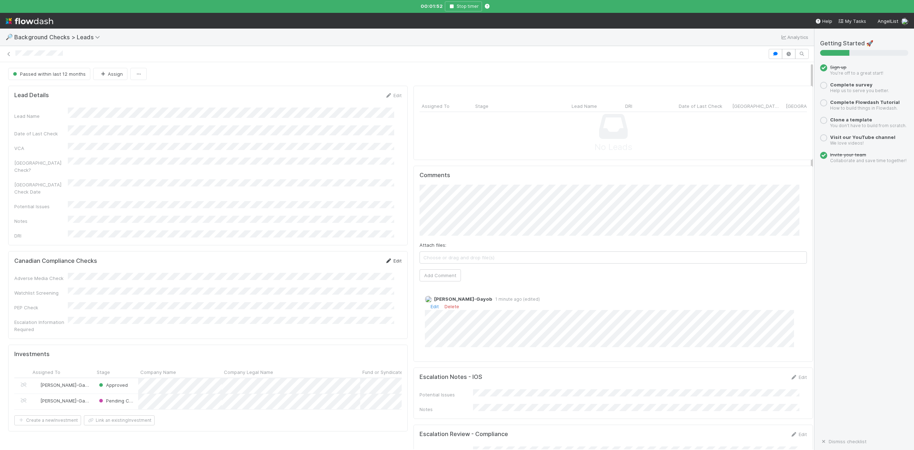
click at [390, 258] on link "Edit" at bounding box center [393, 261] width 17 height 6
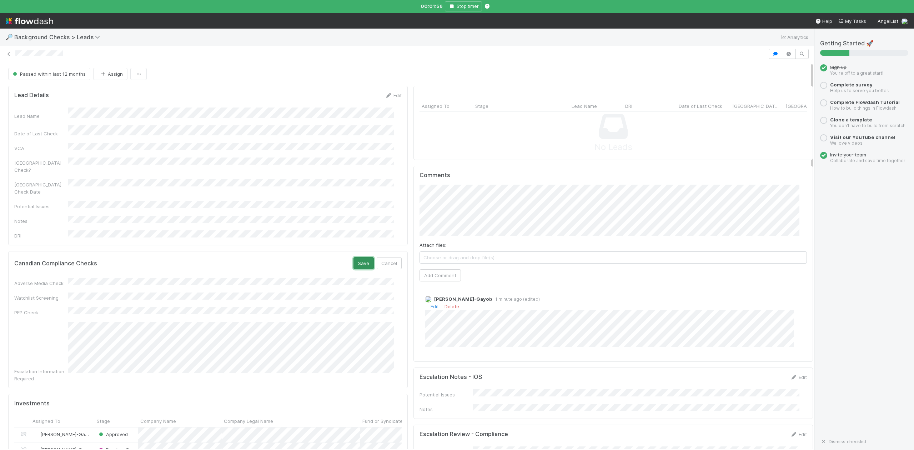
click at [354, 257] on button "Save" at bounding box center [364, 263] width 20 height 12
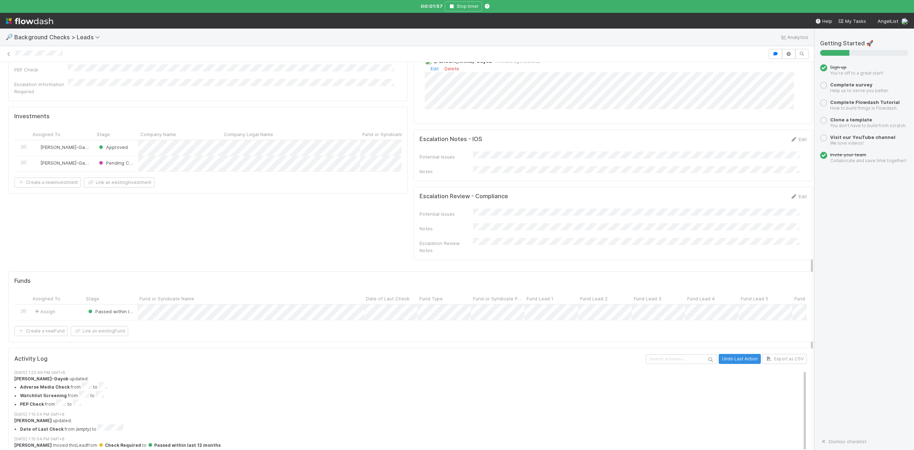
scroll to position [316, 0]
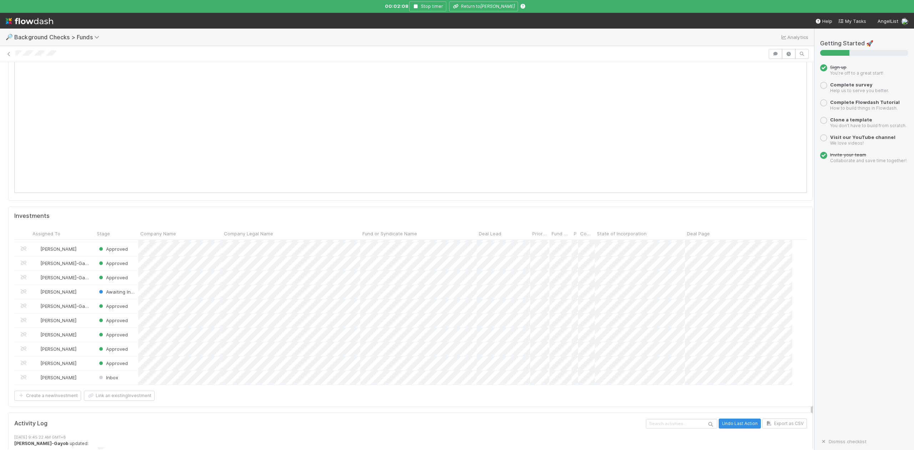
scroll to position [850, 0]
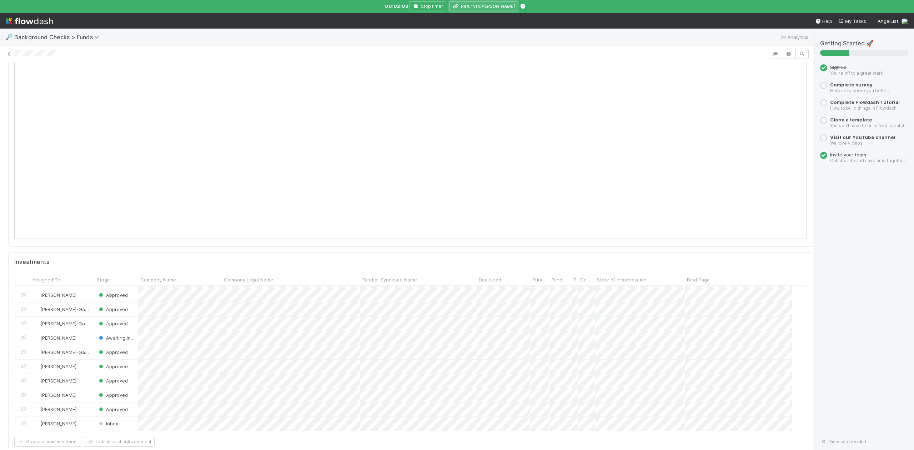
click at [480, 4] on icon "Adrian Mato Gondelle" at bounding box center [497, 6] width 35 height 5
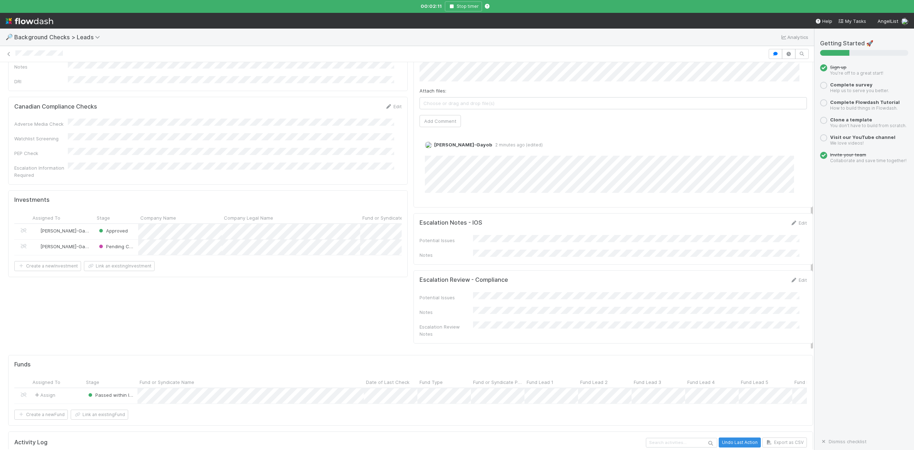
scroll to position [190, 0]
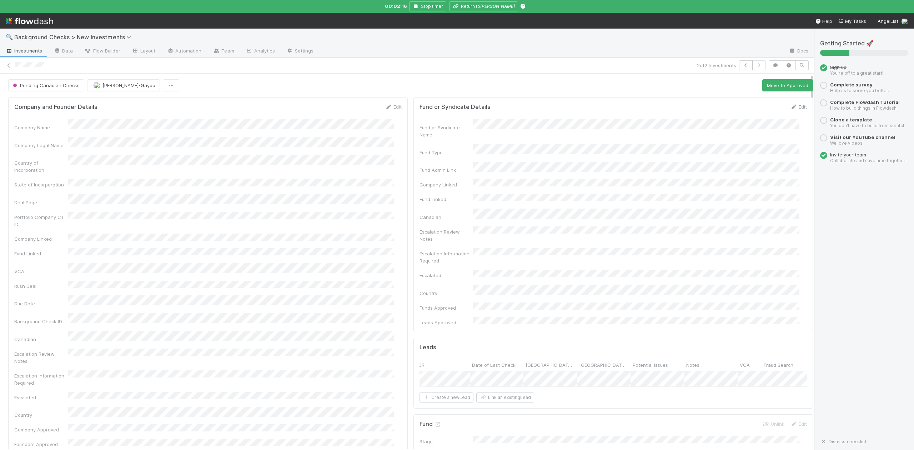
scroll to position [0, 230]
click at [519, 371] on div "Yes" at bounding box center [560, 371] width 100 height 13
click at [599, 289] on div "2" at bounding box center [602, 290] width 10 height 10
click at [566, 384] on div at bounding box center [457, 225] width 914 height 450
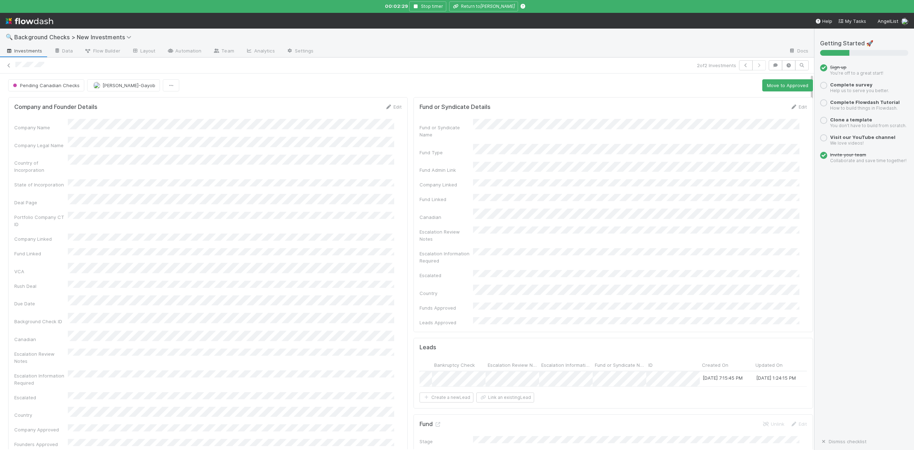
click at [342, 233] on div "Company Name Company Legal Name Country of Incorporation State of Incorporation…" at bounding box center [208, 283] width 388 height 329
click at [413, 6] on icon "button" at bounding box center [416, 6] width 7 height 4
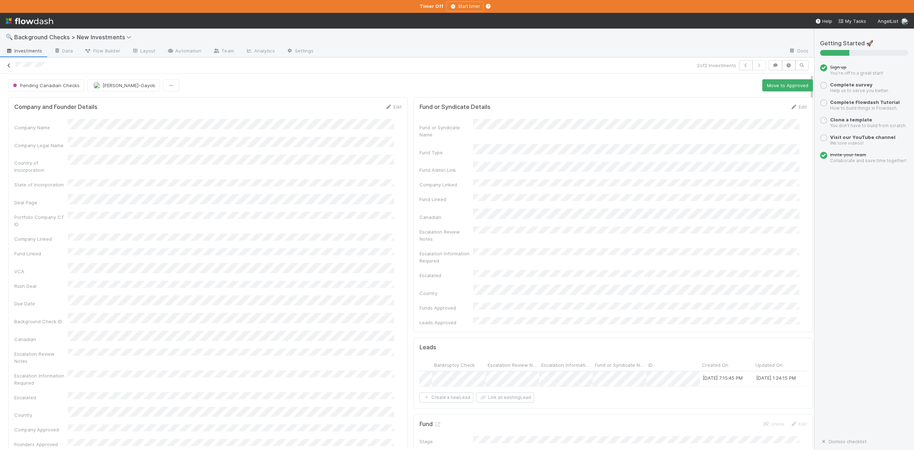
click at [7, 68] on icon at bounding box center [8, 65] width 7 height 5
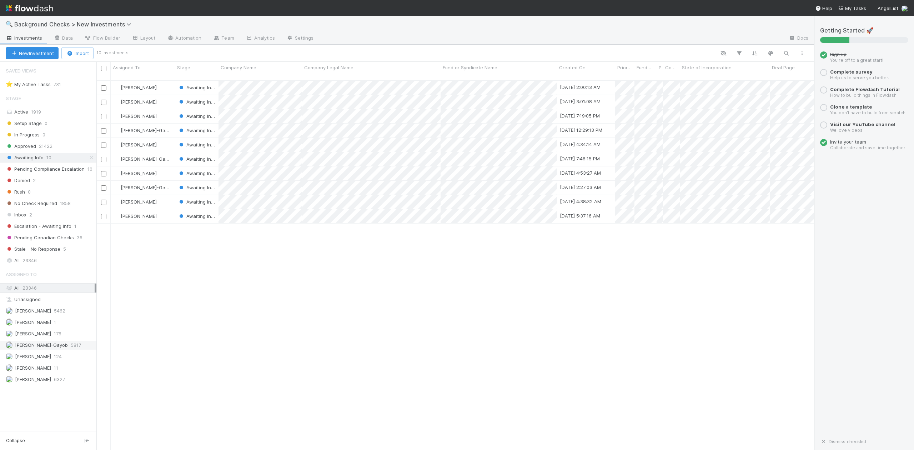
click at [33, 348] on span "[PERSON_NAME]-Gayob" at bounding box center [41, 345] width 53 height 6
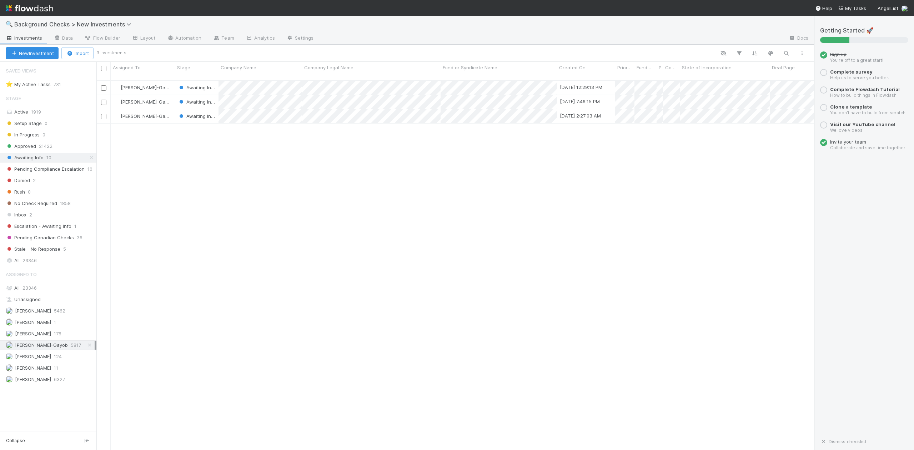
scroll to position [369, 710]
click at [39, 382] on span "[PERSON_NAME]" at bounding box center [33, 379] width 36 height 6
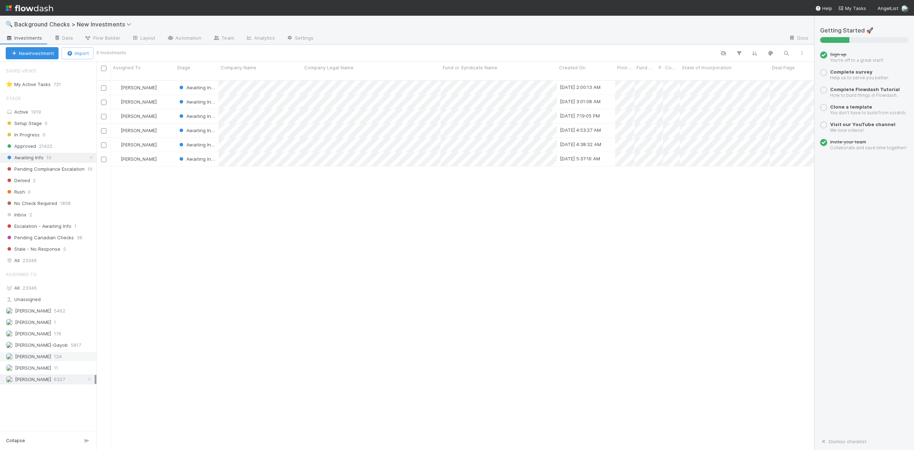
scroll to position [369, 710]
click at [33, 359] on span "[PERSON_NAME]" at bounding box center [33, 357] width 36 height 6
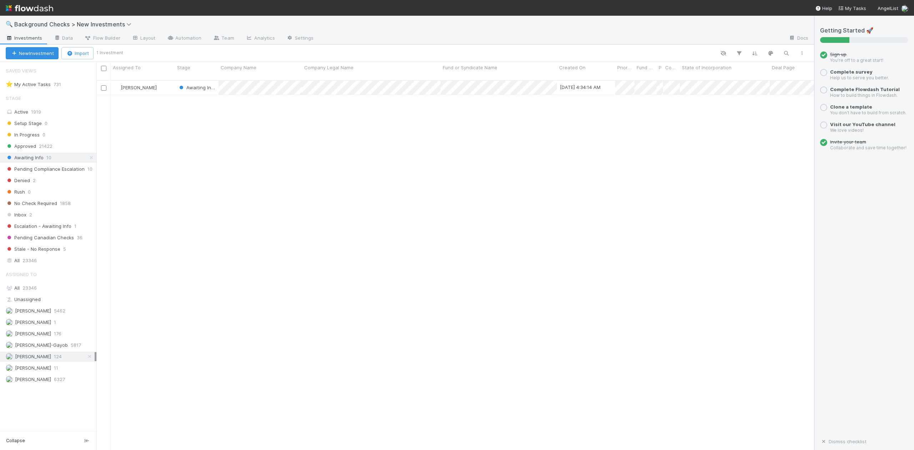
scroll to position [369, 710]
click at [22, 219] on span "Inbox" at bounding box center [16, 214] width 21 height 9
click at [34, 291] on span "23346" at bounding box center [30, 288] width 14 height 6
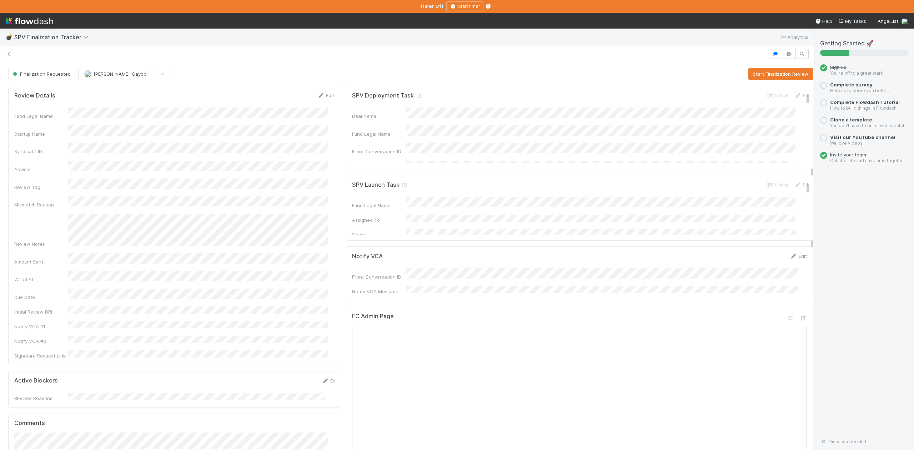
scroll to position [95, 0]
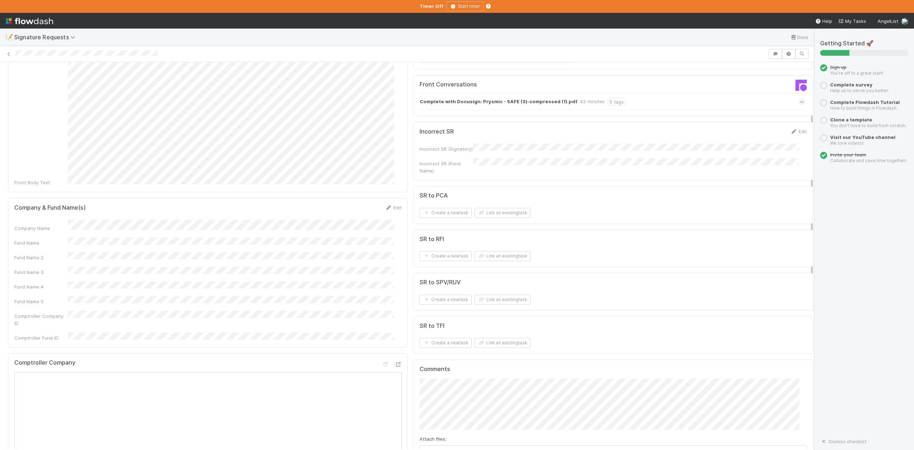
scroll to position [95, 0]
click at [491, 337] on button "Link an existing task" at bounding box center [503, 338] width 56 height 10
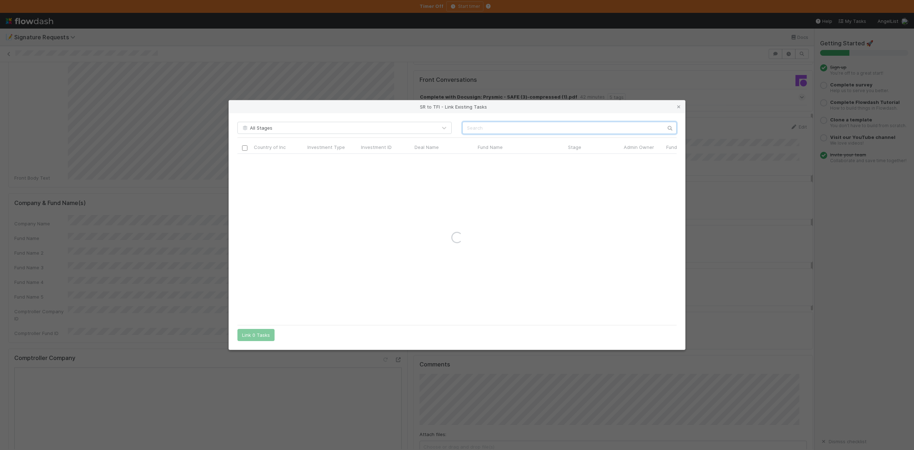
click at [474, 127] on input "text" at bounding box center [570, 128] width 214 height 12
type input "prysmic"
click at [247, 161] on input "checkbox" at bounding box center [244, 161] width 5 height 5
click at [255, 334] on button "Link 1 Task" at bounding box center [255, 335] width 34 height 12
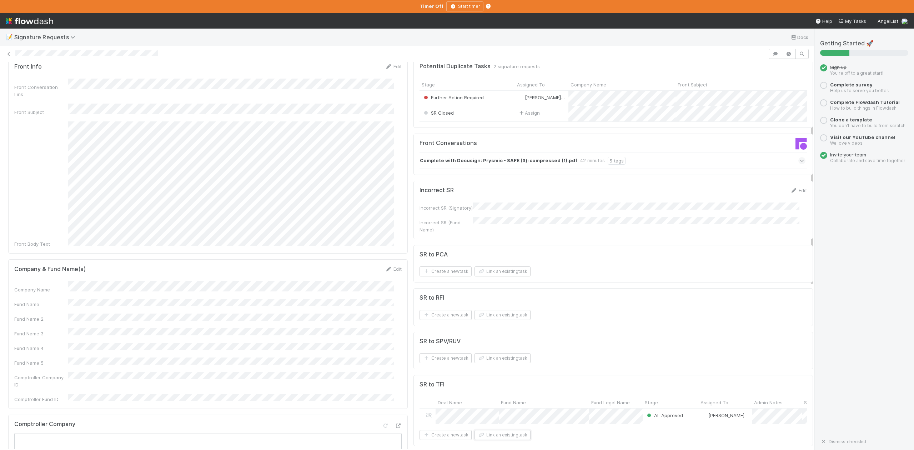
scroll to position [0, 0]
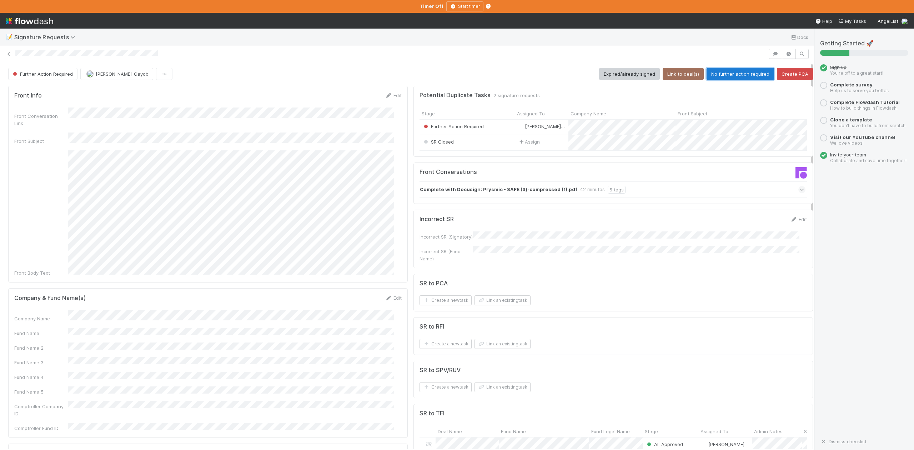
click at [719, 72] on button "No further action required" at bounding box center [741, 74] width 68 height 12
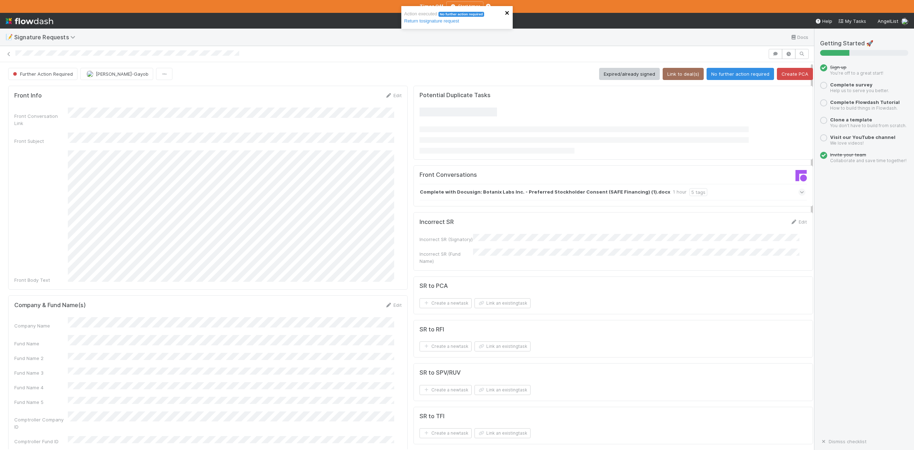
click at [507, 13] on icon "close" at bounding box center [507, 13] width 4 height 4
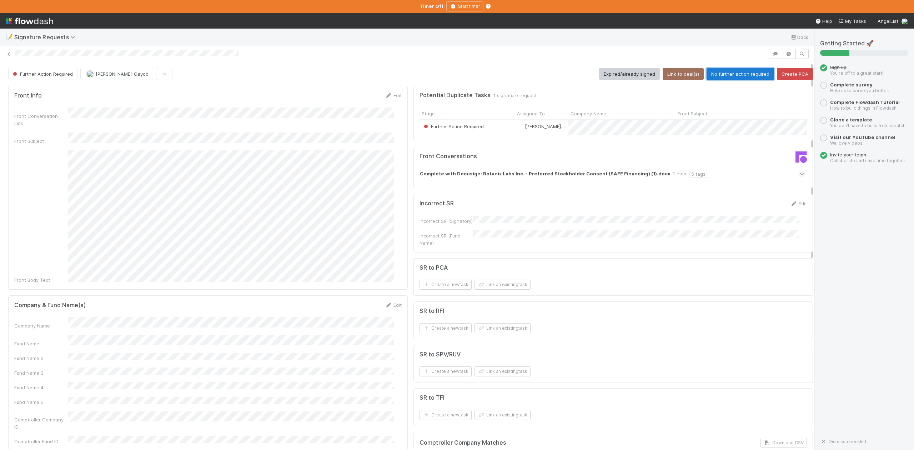
click at [719, 73] on button "No further action required" at bounding box center [741, 74] width 68 height 12
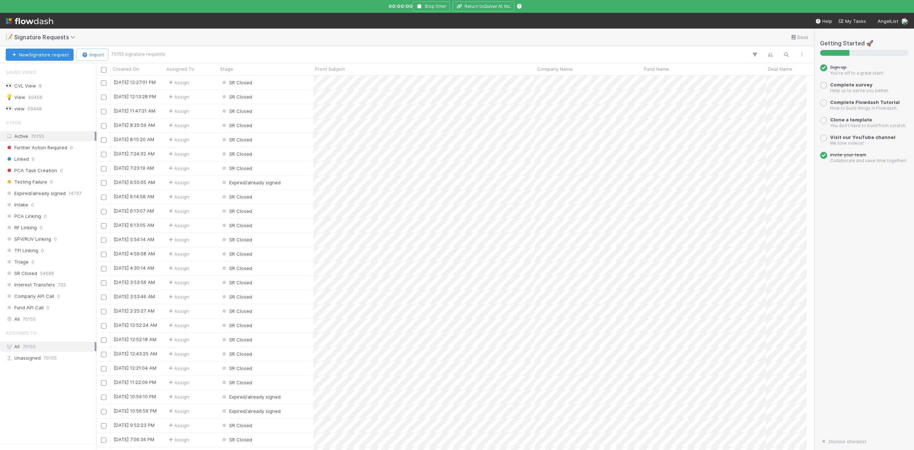
scroll to position [380, 703]
click at [418, 4] on button "Stop timer" at bounding box center [431, 6] width 37 height 10
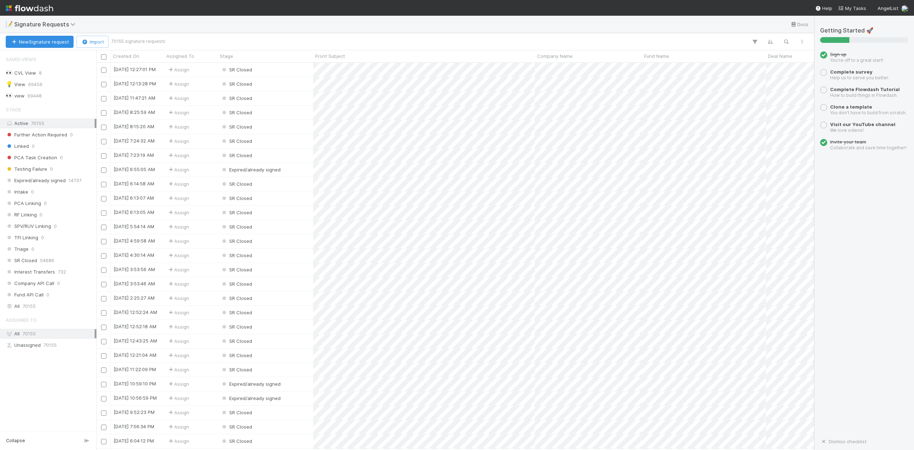
scroll to position [380, 710]
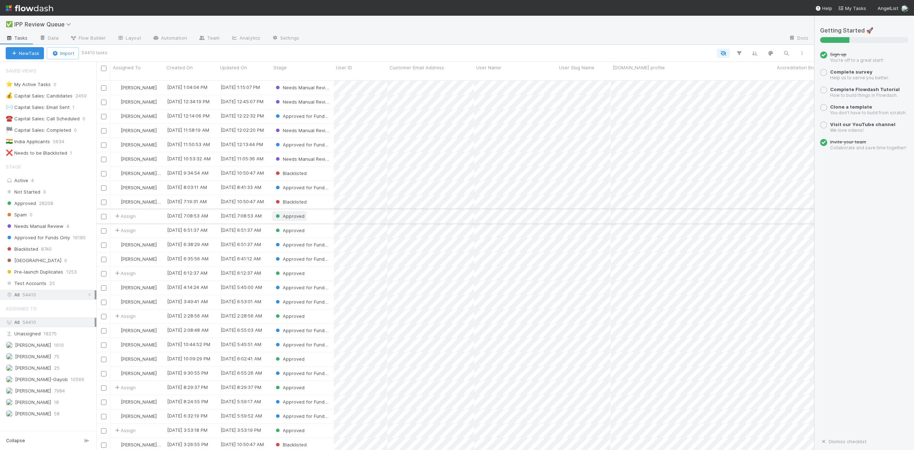
scroll to position [369, 710]
click at [55, 230] on span "Needs Manual Review" at bounding box center [35, 226] width 58 height 9
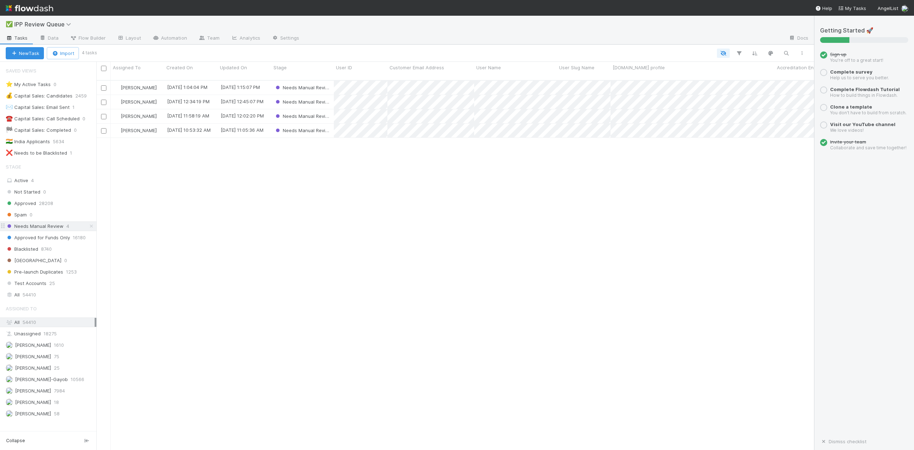
scroll to position [369, 710]
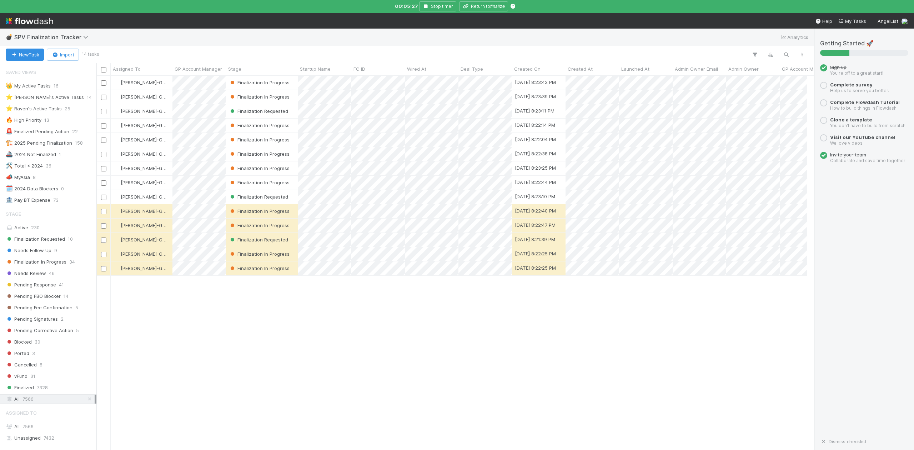
scroll to position [380, 703]
click at [427, 5] on icon "button" at bounding box center [426, 6] width 7 height 4
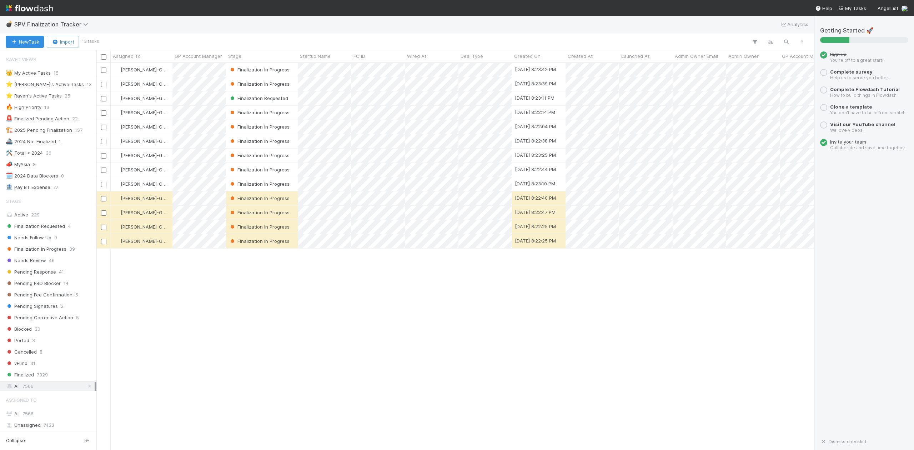
scroll to position [380, 710]
click at [38, 71] on div "👑 My Active Tasks" at bounding box center [28, 73] width 45 height 9
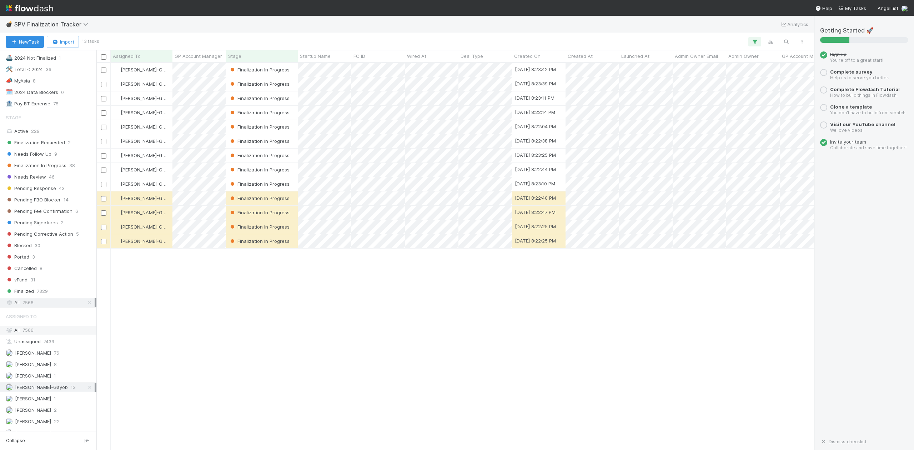
scroll to position [95, 0]
click at [33, 324] on span "7566" at bounding box center [28, 322] width 11 height 6
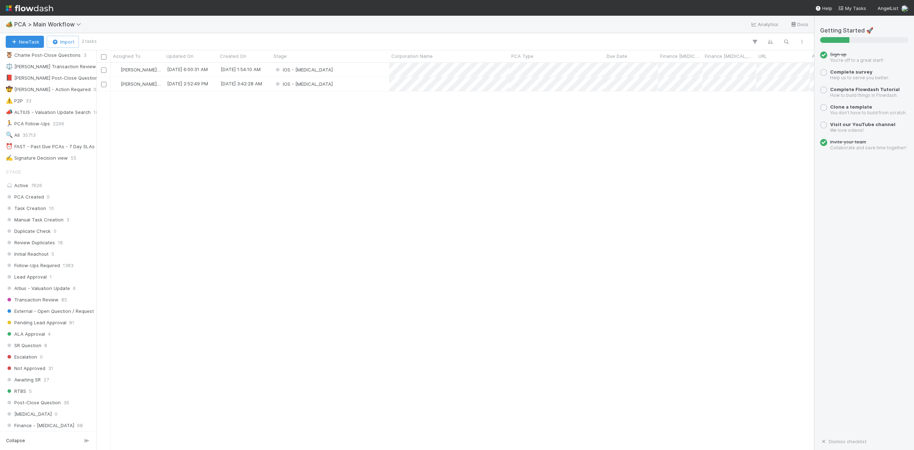
scroll to position [190, 0]
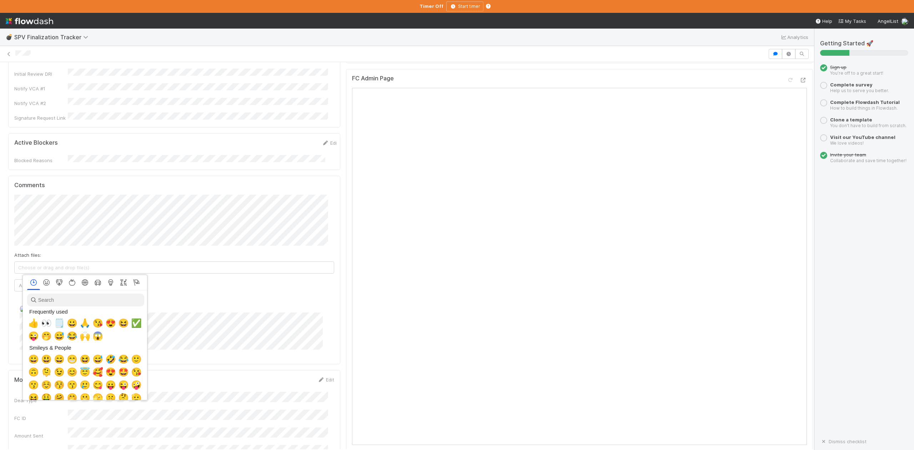
scroll to position [0, 4]
click at [55, 322] on span "🗒️" at bounding box center [58, 323] width 11 height 10
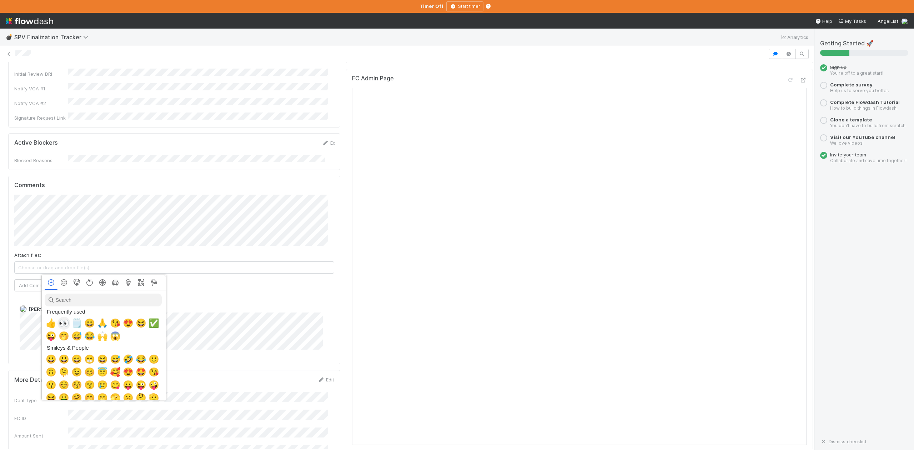
click at [59, 323] on span "👀" at bounding box center [64, 323] width 11 height 10
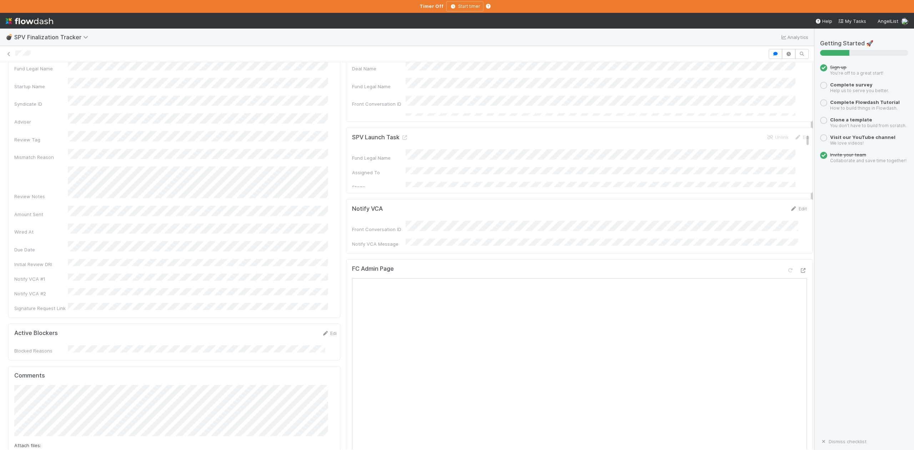
scroll to position [0, 0]
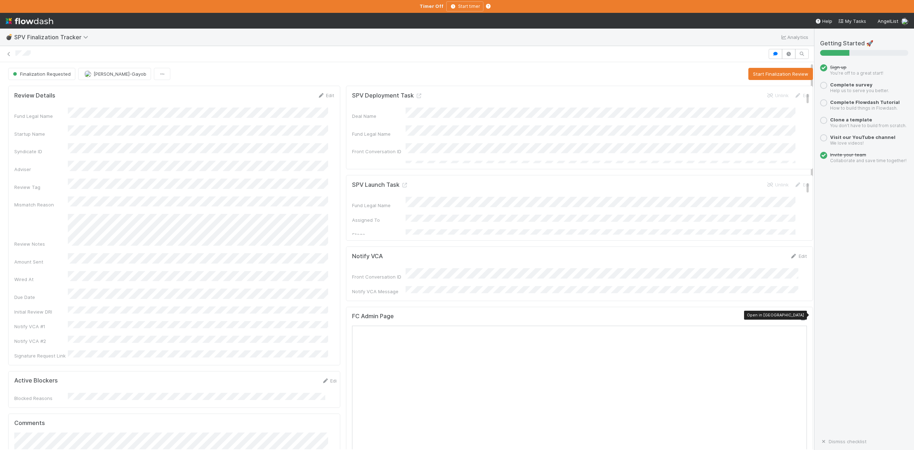
click at [800, 316] on icon at bounding box center [803, 318] width 7 height 5
click at [497, 165] on div "SPV Deployment Task Unlink Edit Deal Name Fund Legal Name Front Conversation ID…" at bounding box center [579, 128] width 467 height 84
click at [761, 72] on button "Start Finalization Review" at bounding box center [781, 74] width 65 height 12
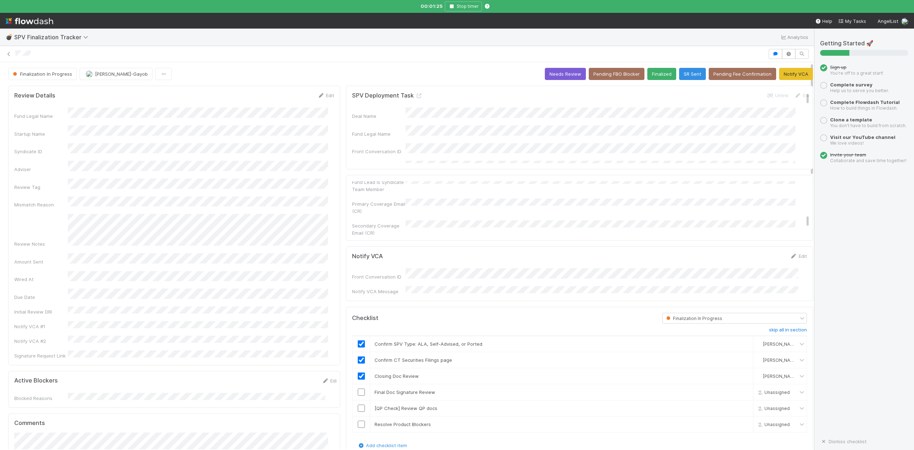
click at [104, 420] on h5 "Comments" at bounding box center [174, 423] width 320 height 7
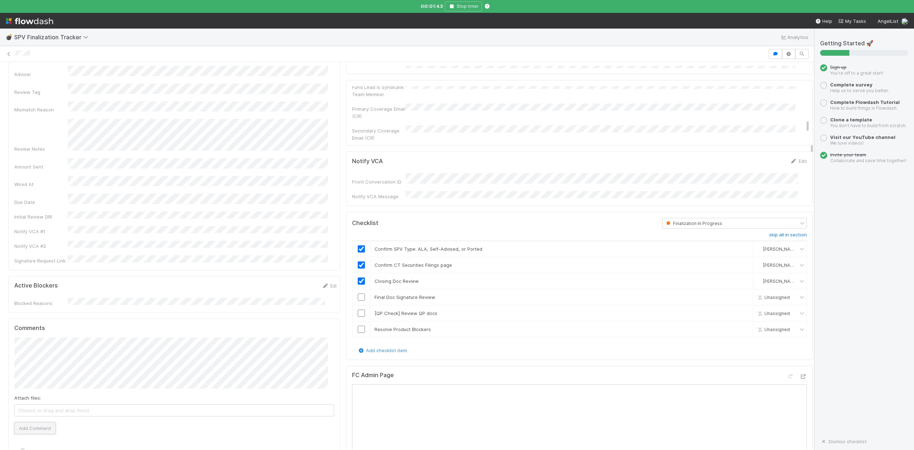
click at [33, 422] on button "Add Comment" at bounding box center [34, 428] width 41 height 12
click at [358, 299] on input "checkbox" at bounding box center [361, 297] width 7 height 7
click at [740, 310] on link "skip" at bounding box center [744, 313] width 9 height 6
click at [358, 326] on input "checkbox" at bounding box center [361, 329] width 7 height 7
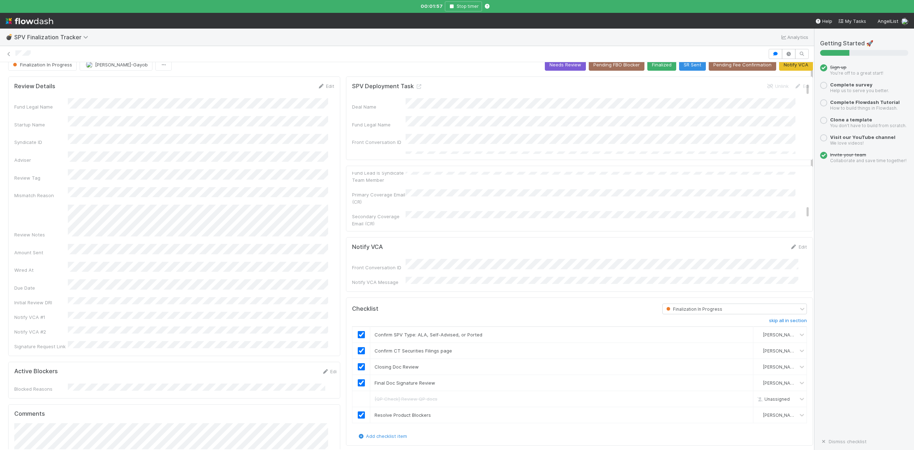
scroll to position [0, 0]
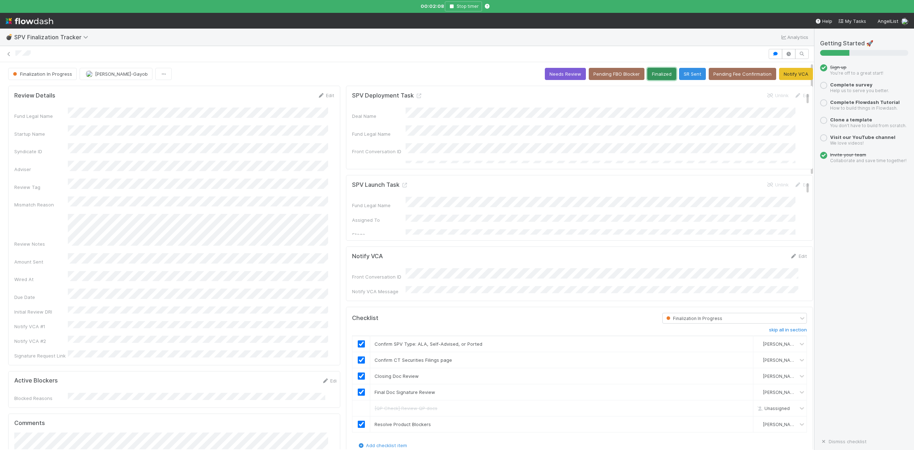
click at [654, 74] on button "Finalized" at bounding box center [662, 74] width 29 height 12
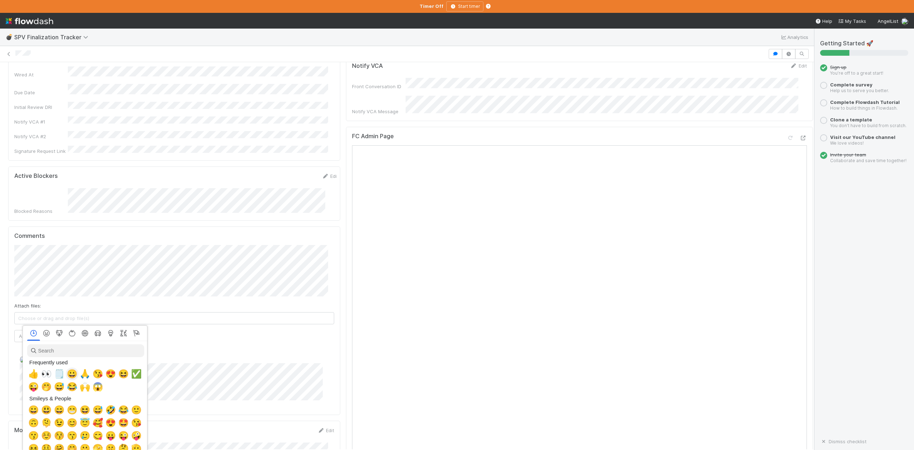
scroll to position [0, 4]
click at [43, 372] on span "👀" at bounding box center [45, 374] width 11 height 10
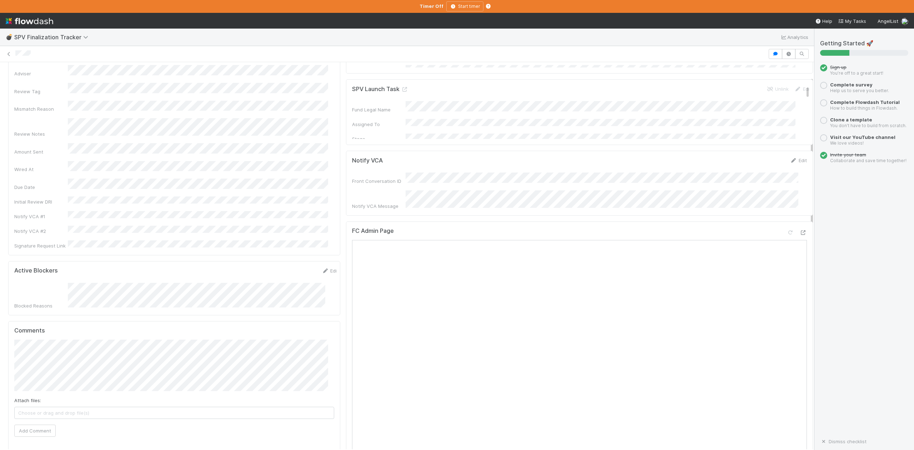
scroll to position [0, 0]
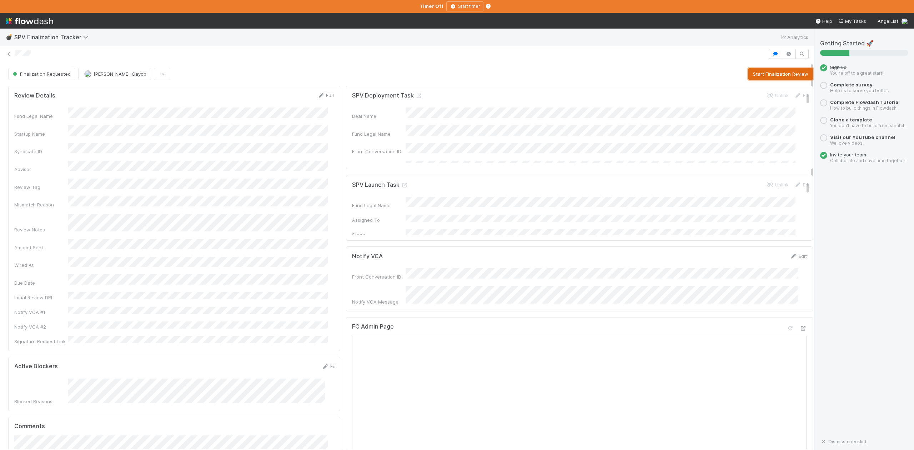
drag, startPoint x: 752, startPoint y: 76, endPoint x: 906, endPoint y: 208, distance: 202.9
click at [752, 76] on button "Start Finalization Review" at bounding box center [781, 74] width 65 height 12
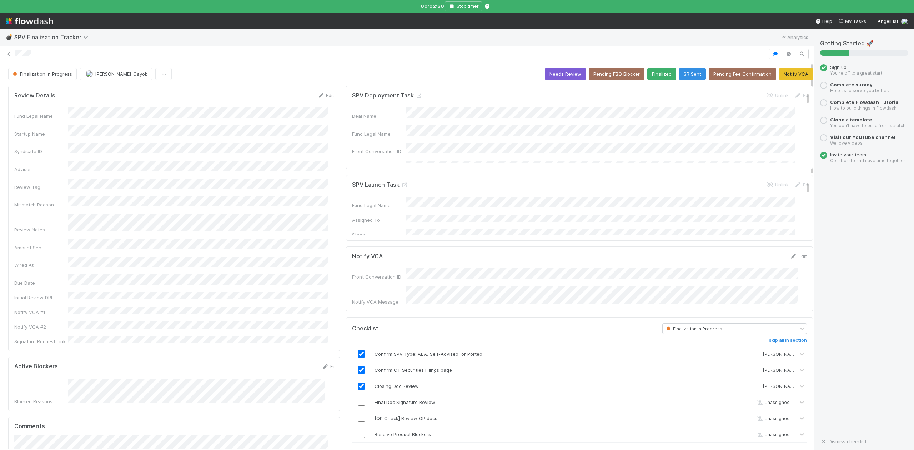
click at [519, 263] on form "Notify VCA Edit Front Conversation ID Notify VCA Message" at bounding box center [579, 279] width 455 height 53
click at [358, 399] on input "checkbox" at bounding box center [361, 402] width 7 height 7
checkbox input "true"
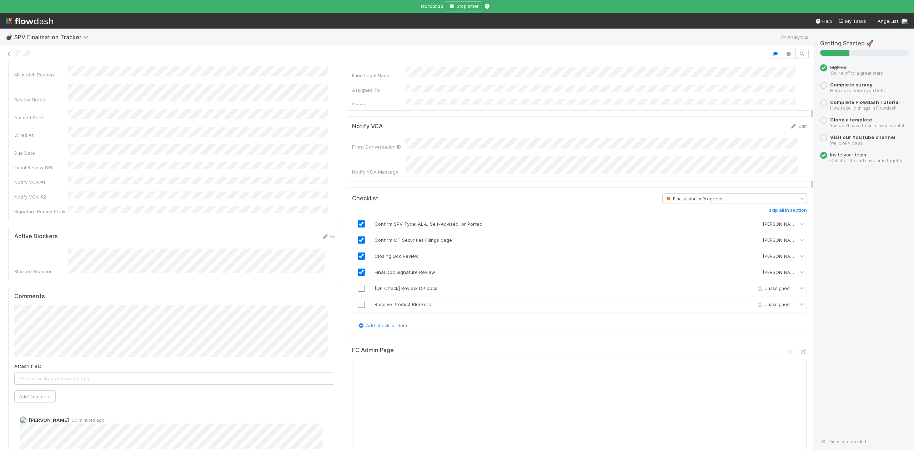
scroll to position [143, 0]
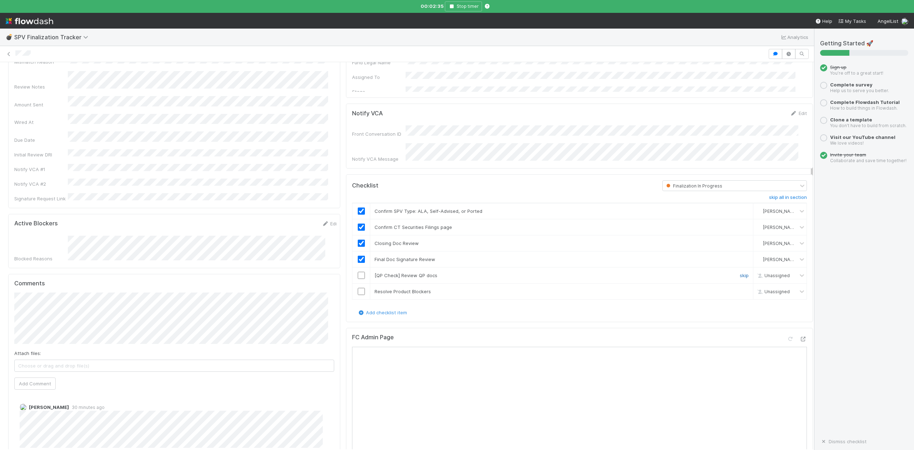
click at [740, 274] on link "skip" at bounding box center [744, 276] width 9 height 6
click at [358, 290] on input "checkbox" at bounding box center [361, 291] width 7 height 7
click at [76, 293] on span "[PERSON_NAME]" at bounding box center [77, 296] width 36 height 6
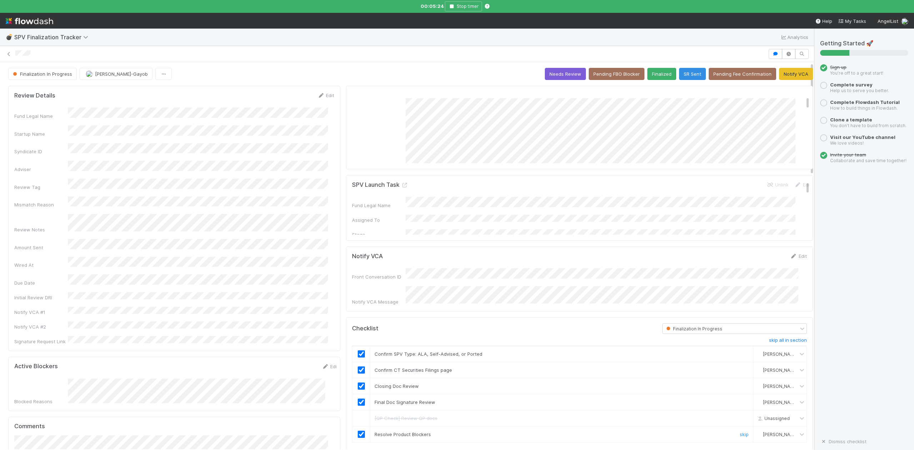
scroll to position [0, 0]
click at [415, 97] on icon at bounding box center [418, 96] width 7 height 5
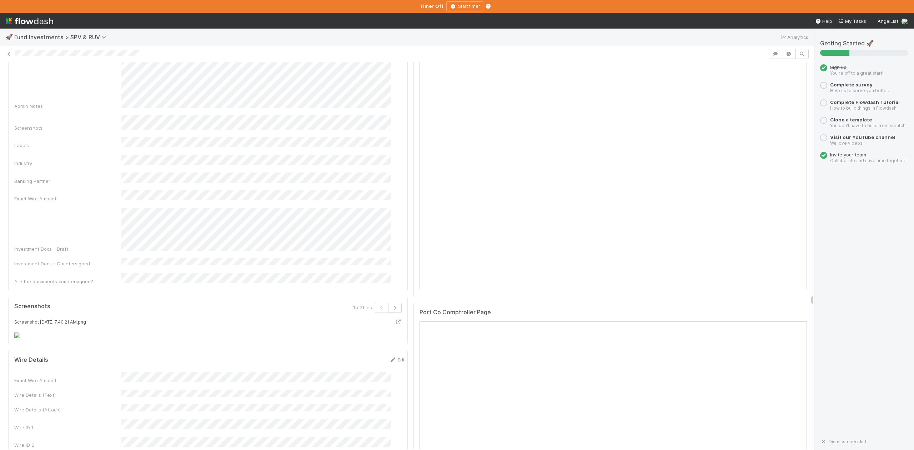
scroll to position [289, 0]
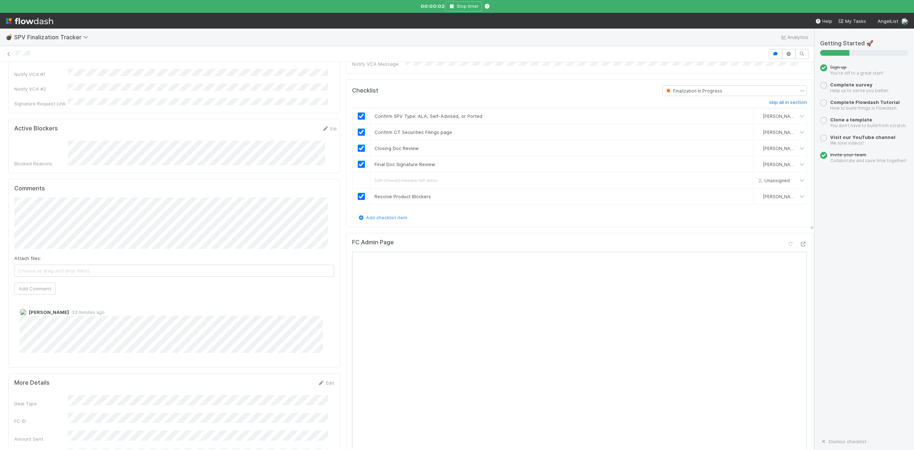
scroll to position [190, 0]
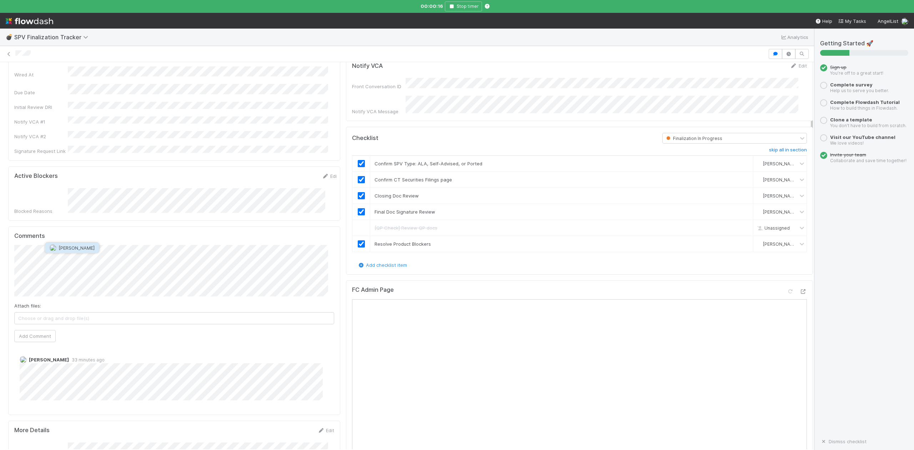
click at [83, 248] on span "Raven Jacinto" at bounding box center [77, 248] width 36 height 6
click at [358, 240] on input "checkbox" at bounding box center [361, 243] width 7 height 7
click at [799, 244] on icon at bounding box center [802, 243] width 7 height 7
click at [756, 258] on span "Unassigned" at bounding box center [761, 258] width 34 height 5
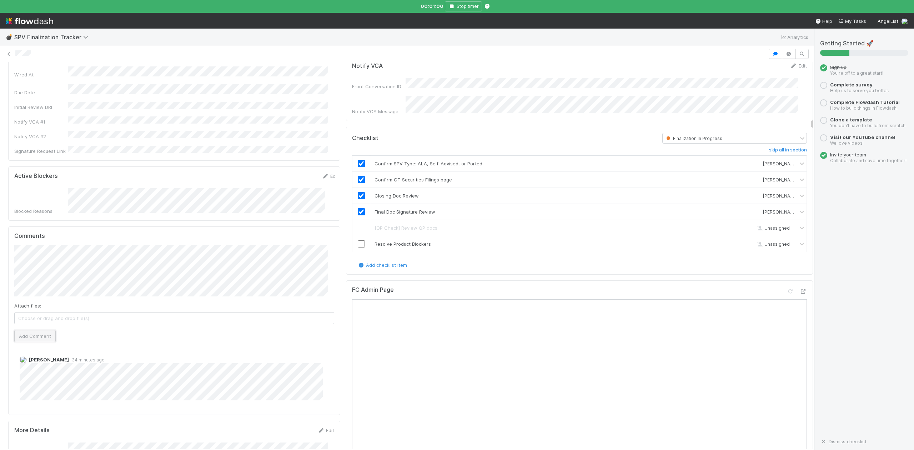
click at [25, 330] on button "Add Comment" at bounding box center [34, 336] width 41 height 12
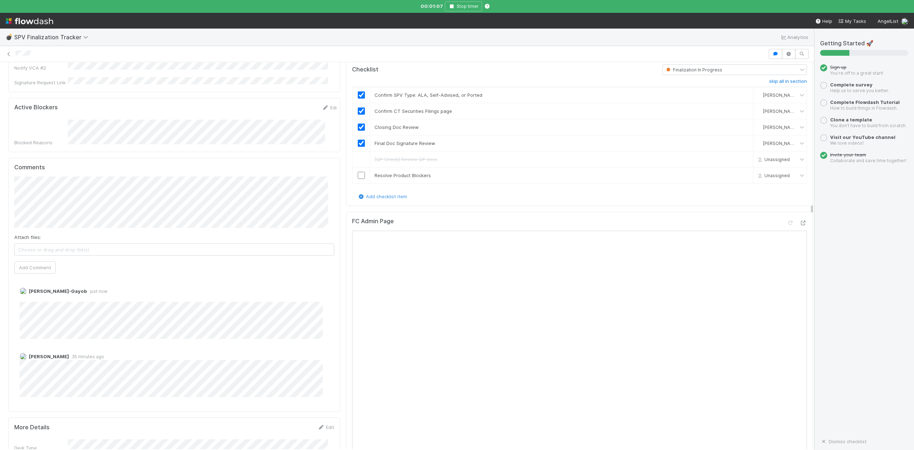
scroll to position [286, 0]
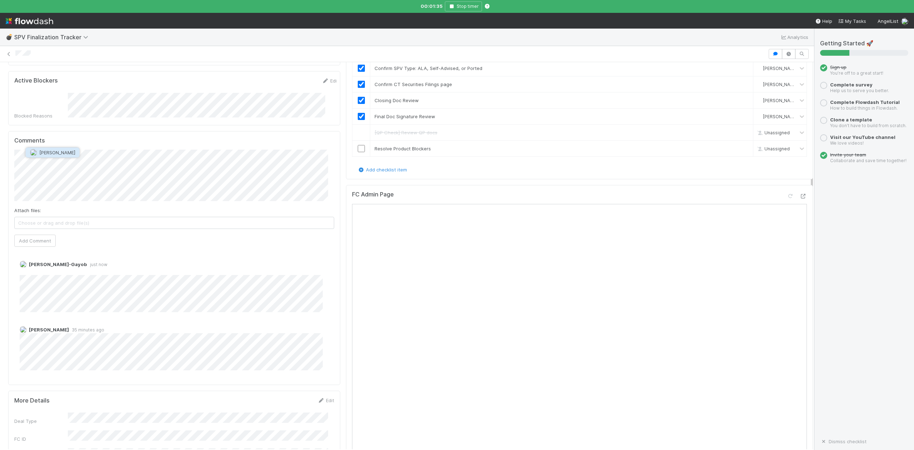
click at [54, 156] on button "Leia Slosberg" at bounding box center [53, 153] width 54 height 10
click at [46, 280] on button "Add Comment" at bounding box center [34, 286] width 41 height 12
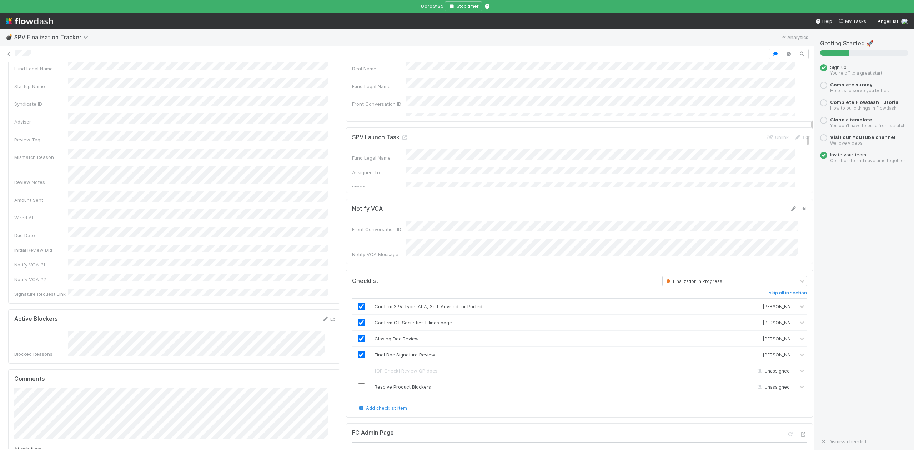
scroll to position [0, 0]
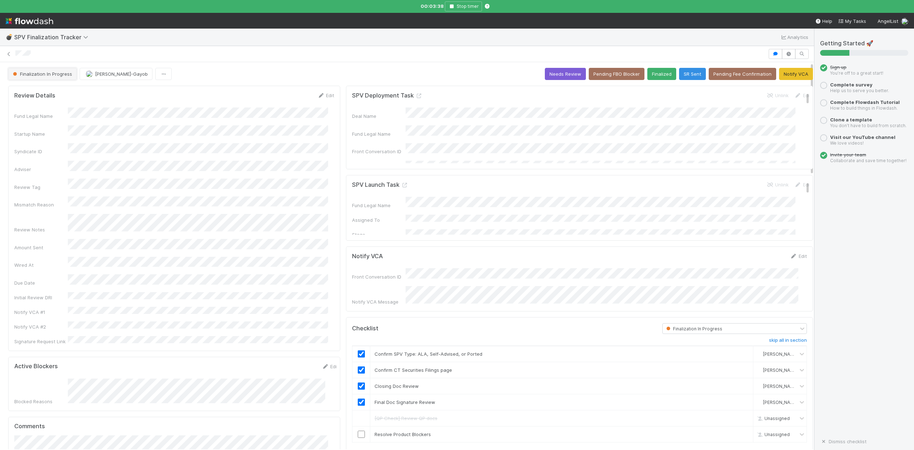
click at [41, 75] on span "Finalization In Progress" at bounding box center [41, 74] width 61 height 6
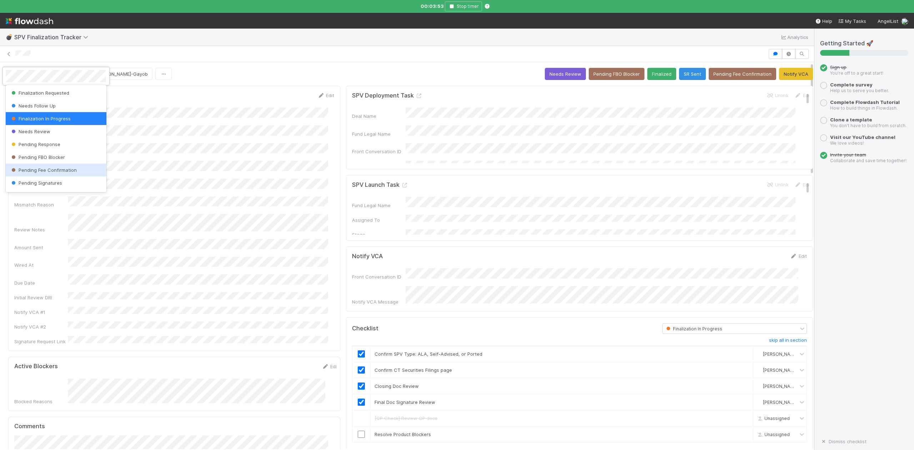
click at [336, 320] on div at bounding box center [457, 225] width 914 height 450
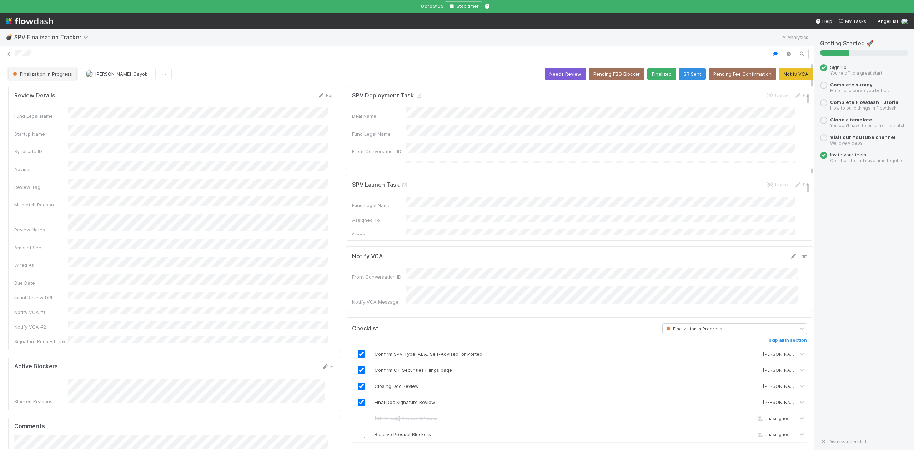
click at [59, 76] on span "Finalization In Progress" at bounding box center [41, 74] width 61 height 6
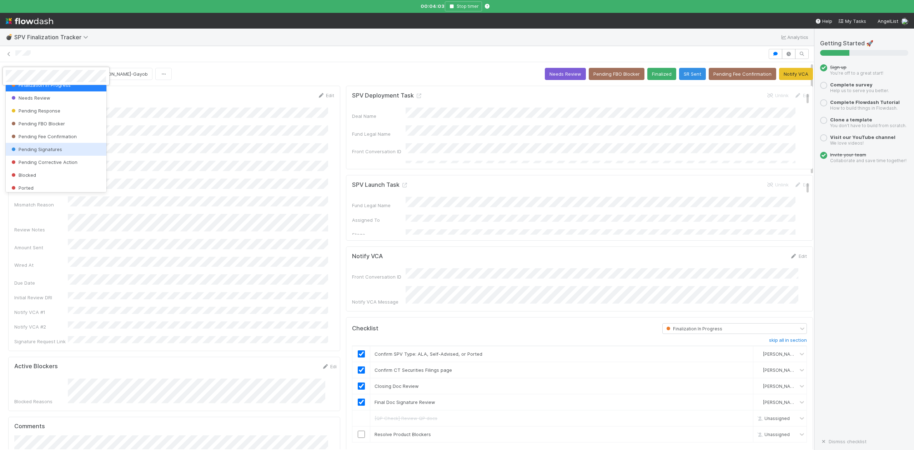
scroll to position [48, 0]
click at [179, 63] on div at bounding box center [457, 225] width 914 height 450
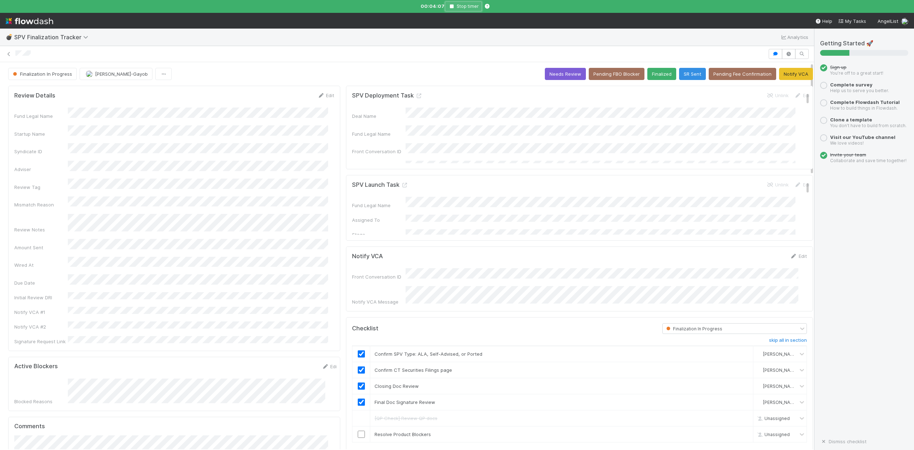
click at [453, 5] on icon "button" at bounding box center [451, 6] width 7 height 4
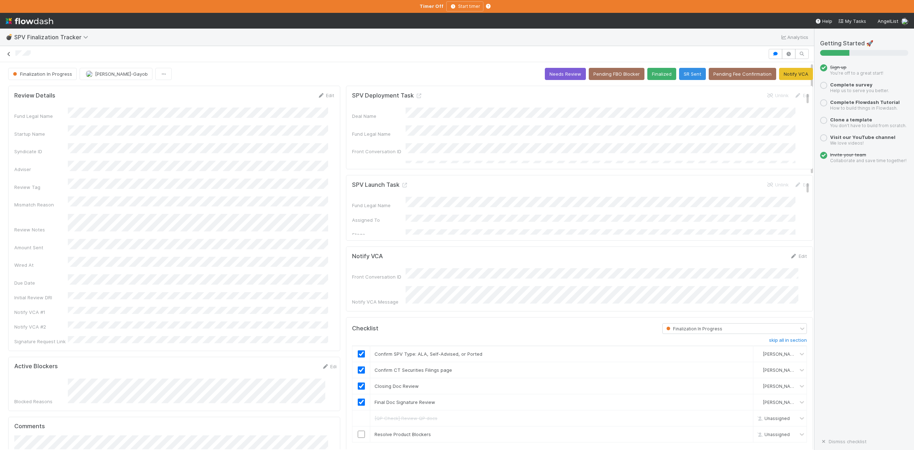
click at [8, 56] on icon at bounding box center [8, 54] width 7 height 5
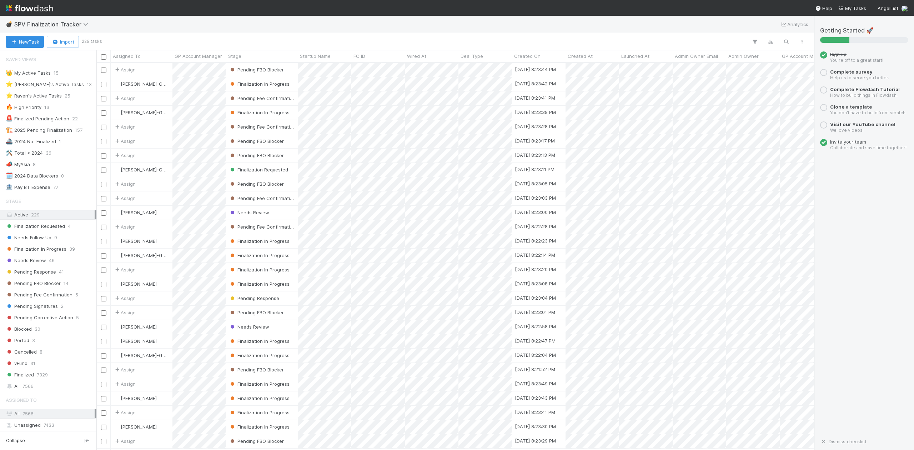
scroll to position [380, 710]
click at [32, 322] on span "Pending Corrective Action" at bounding box center [40, 317] width 68 height 9
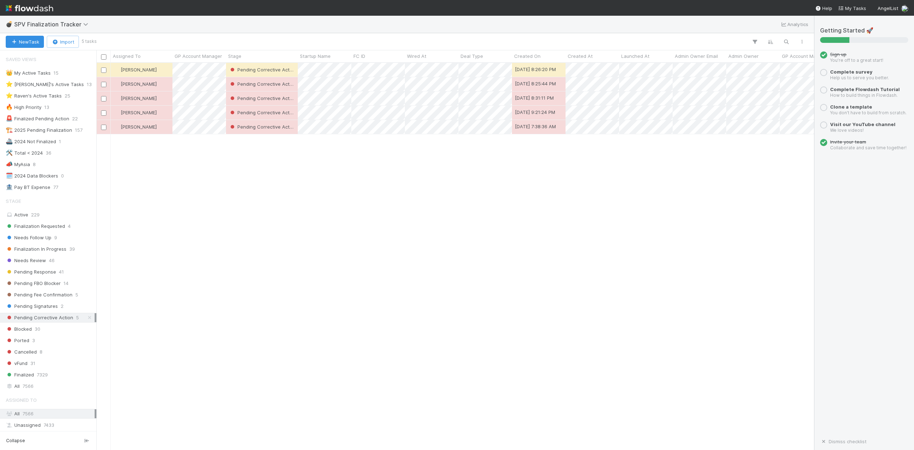
scroll to position [380, 710]
click at [41, 85] on div "⭐ Loraine's Active Tasks" at bounding box center [45, 84] width 78 height 9
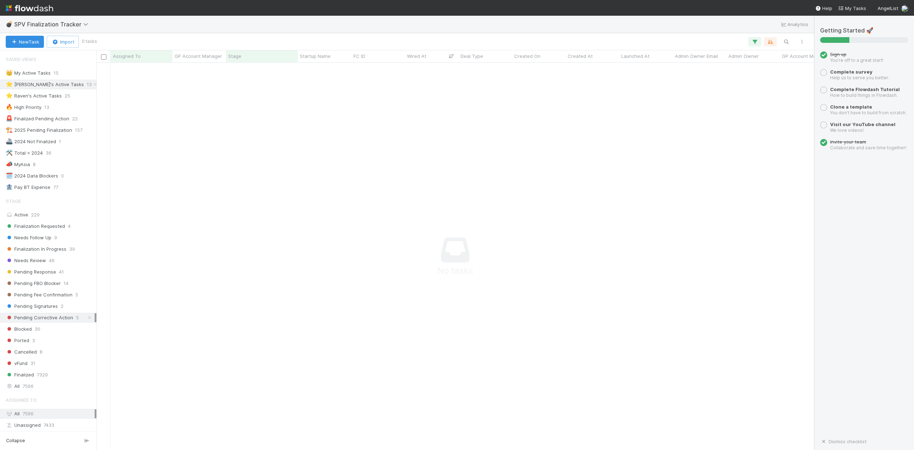
scroll to position [373, 703]
click at [86, 320] on icon at bounding box center [89, 317] width 7 height 5
click at [27, 391] on span "7566" at bounding box center [28, 386] width 11 height 9
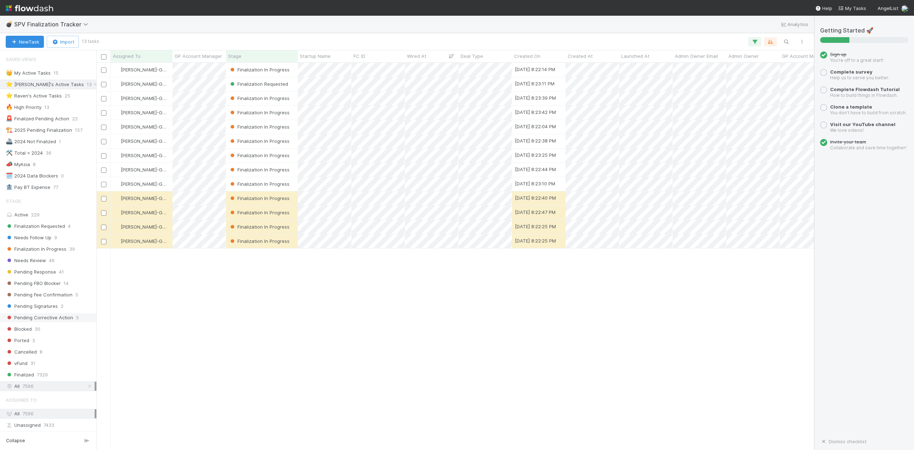
scroll to position [380, 710]
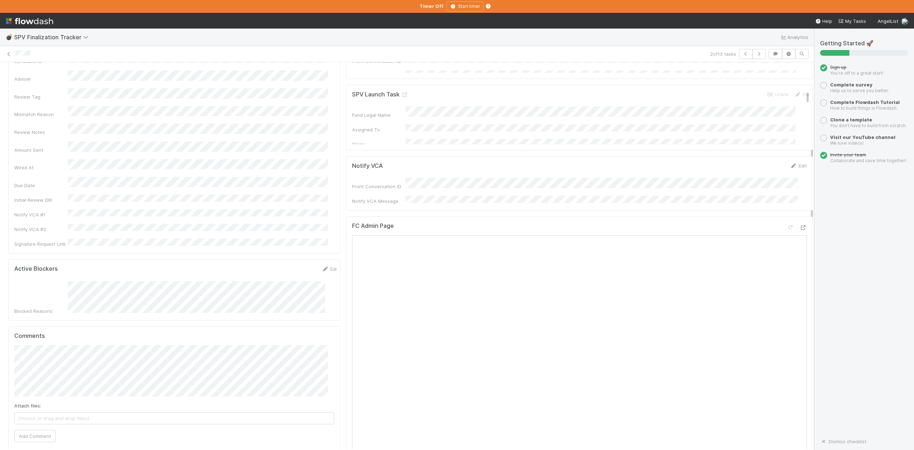
scroll to position [95, 0]
click at [800, 221] on icon at bounding box center [803, 223] width 7 height 5
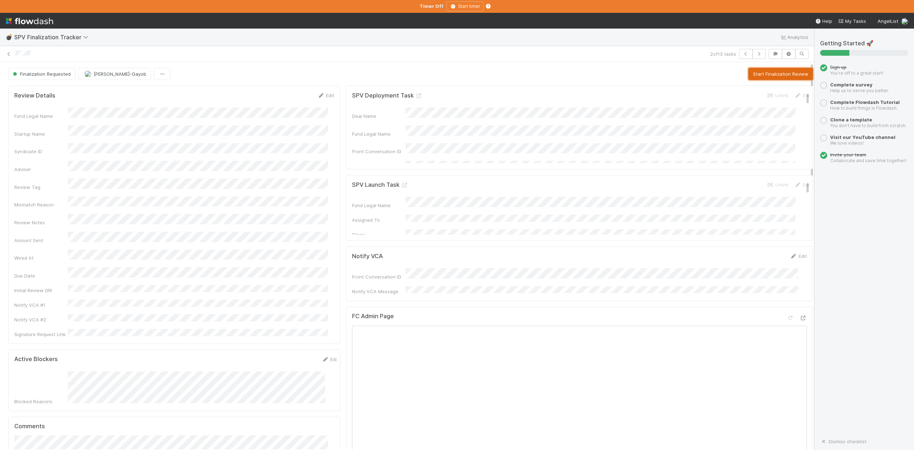
click at [750, 74] on button "Start Finalization Review" at bounding box center [781, 74] width 65 height 12
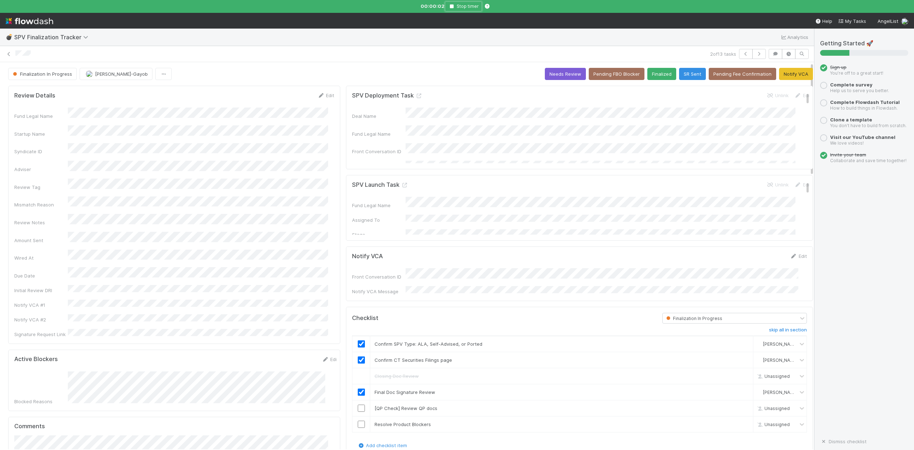
drag, startPoint x: 449, startPoint y: 6, endPoint x: 442, endPoint y: 8, distance: 6.9
click at [449, 6] on icon "button" at bounding box center [451, 6] width 7 height 4
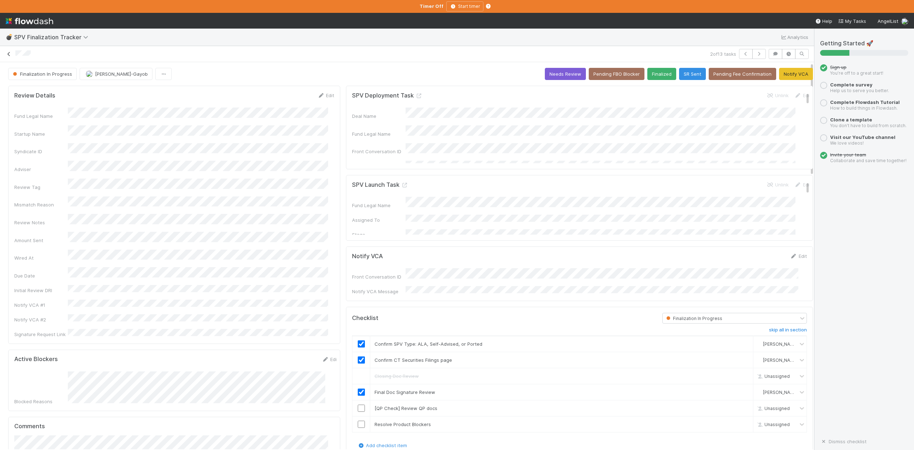
click at [9, 56] on icon at bounding box center [8, 54] width 7 height 5
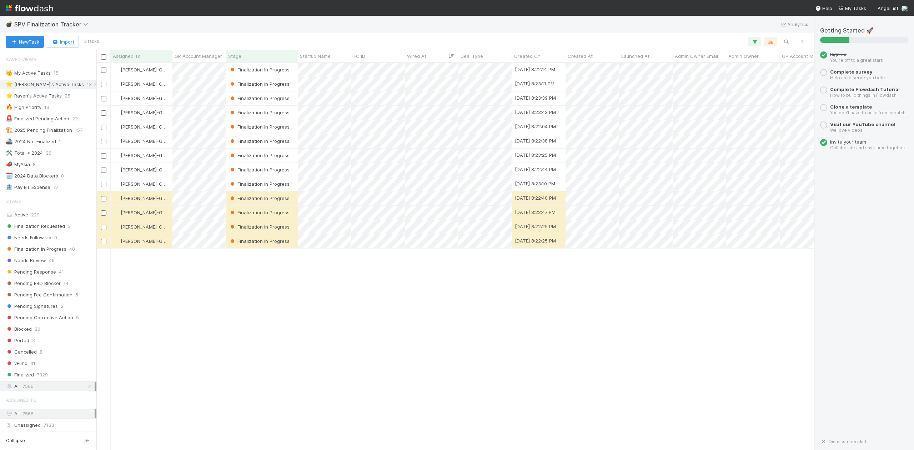
scroll to position [380, 710]
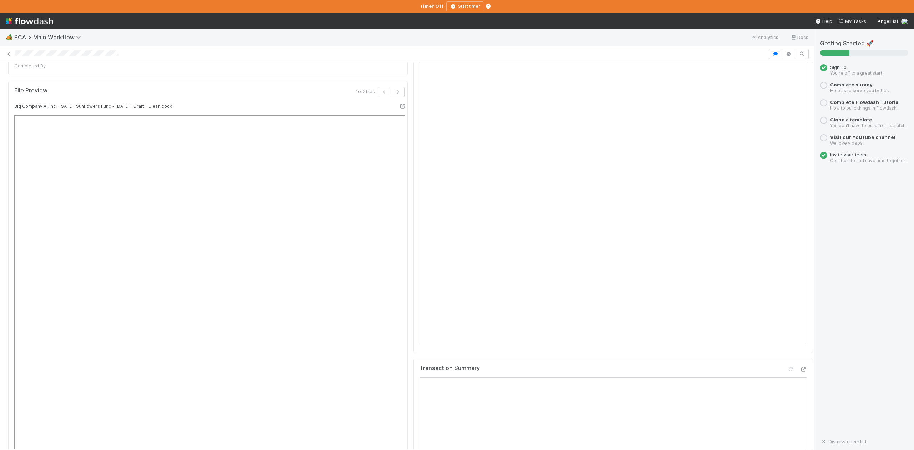
scroll to position [476, 0]
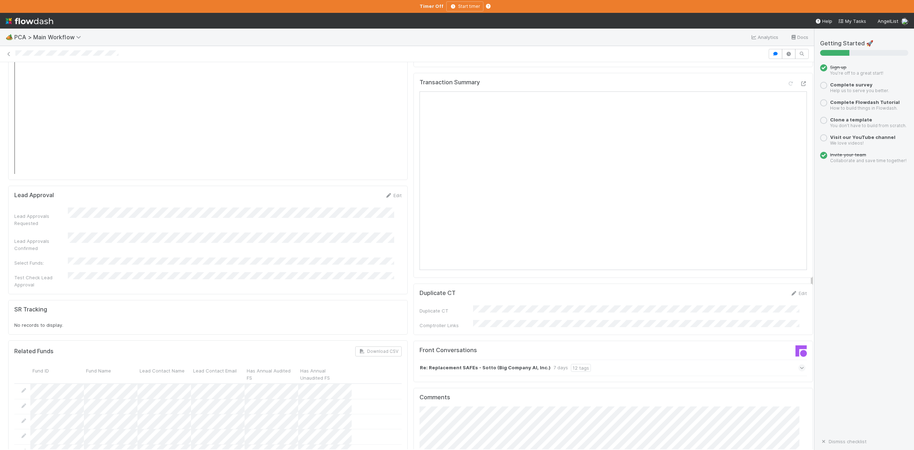
scroll to position [1190, 0]
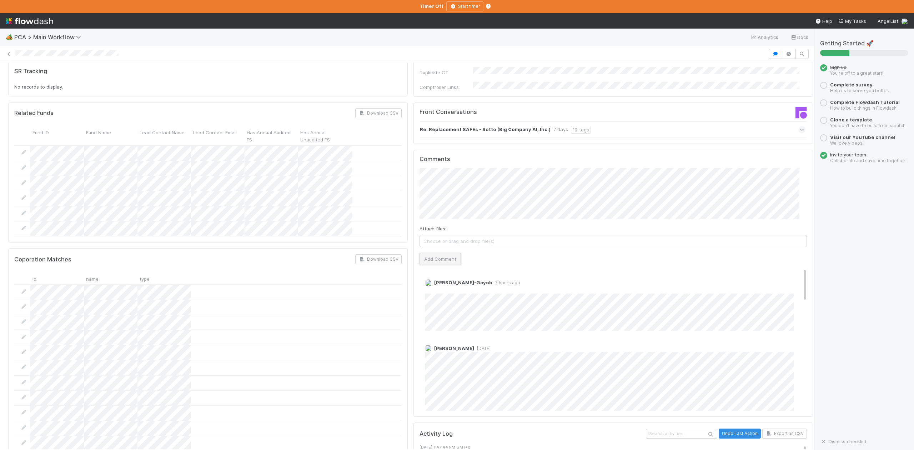
click at [434, 253] on button "Add Comment" at bounding box center [440, 259] width 41 height 12
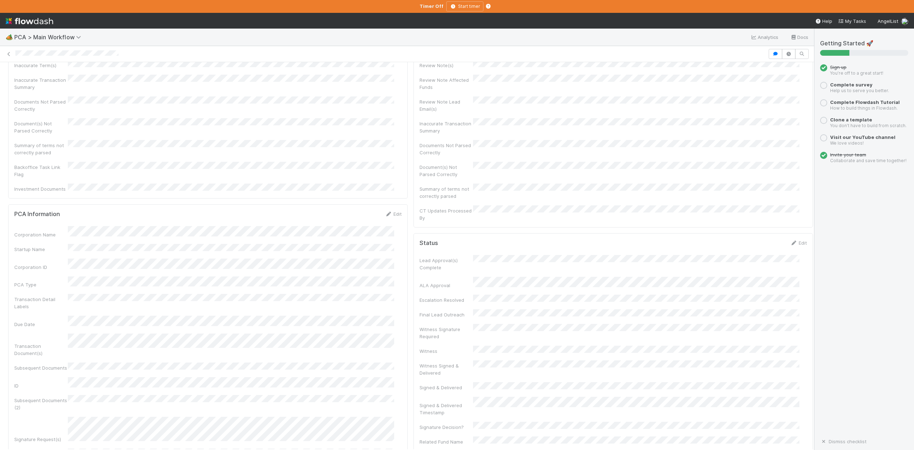
scroll to position [0, 0]
click at [32, 74] on span "IOS - [MEDICAL_DATA]" at bounding box center [40, 74] width 59 height 6
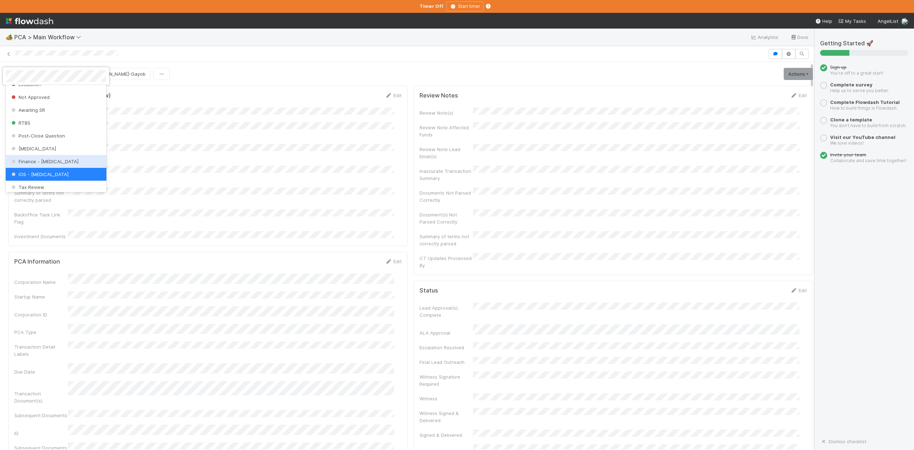
click at [44, 164] on span "Finance - [MEDICAL_DATA]" at bounding box center [44, 162] width 69 height 6
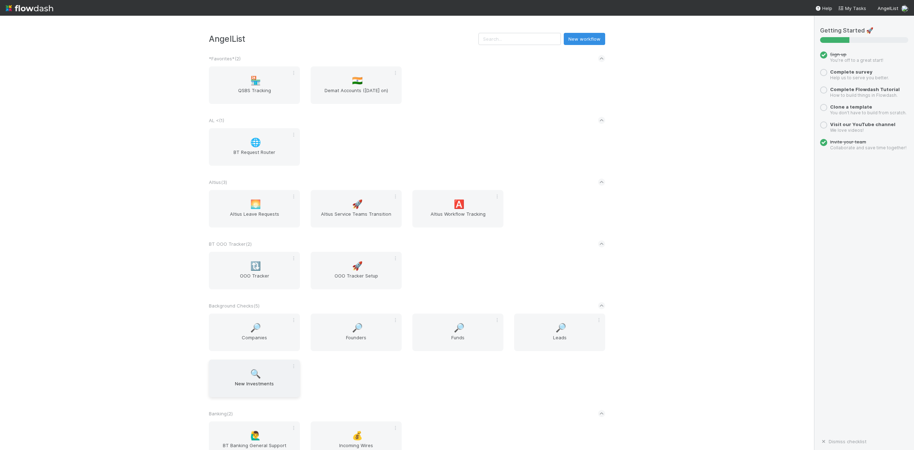
click at [250, 384] on span "New Investments" at bounding box center [254, 387] width 85 height 14
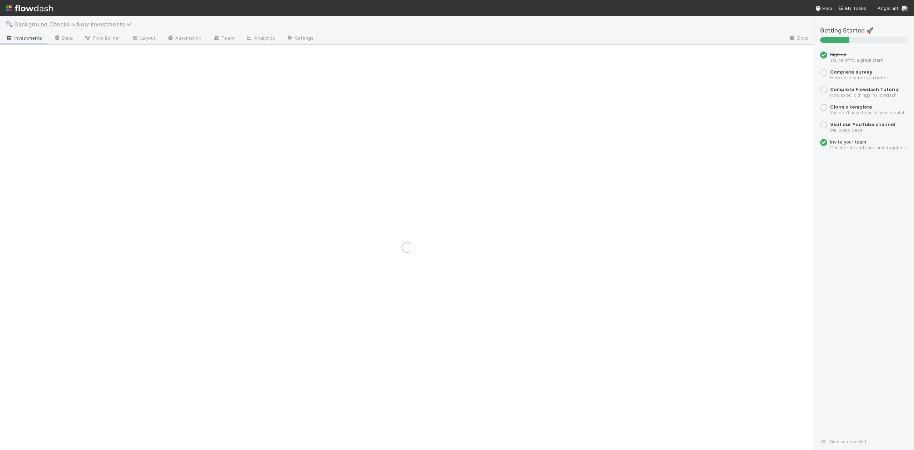
click at [129, 26] on icon at bounding box center [129, 24] width 7 height 6
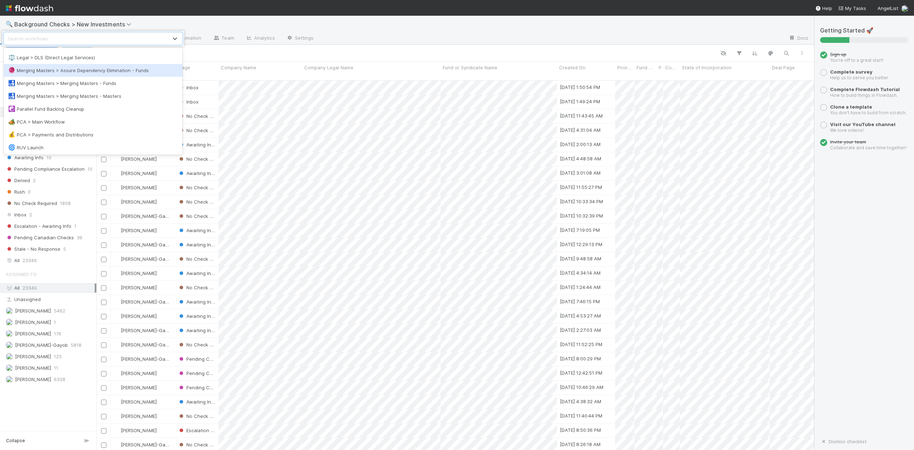
scroll to position [571, 0]
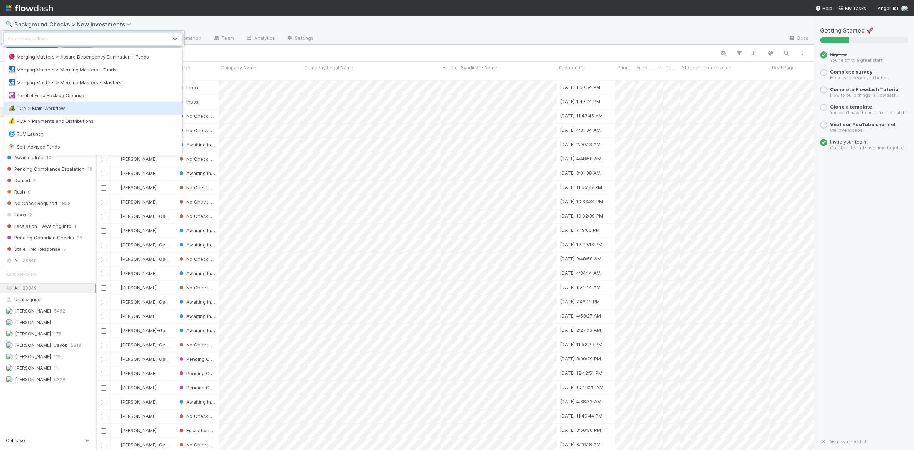
click at [56, 108] on div "🏕️ PCA > Main Workflow" at bounding box center [93, 108] width 170 height 7
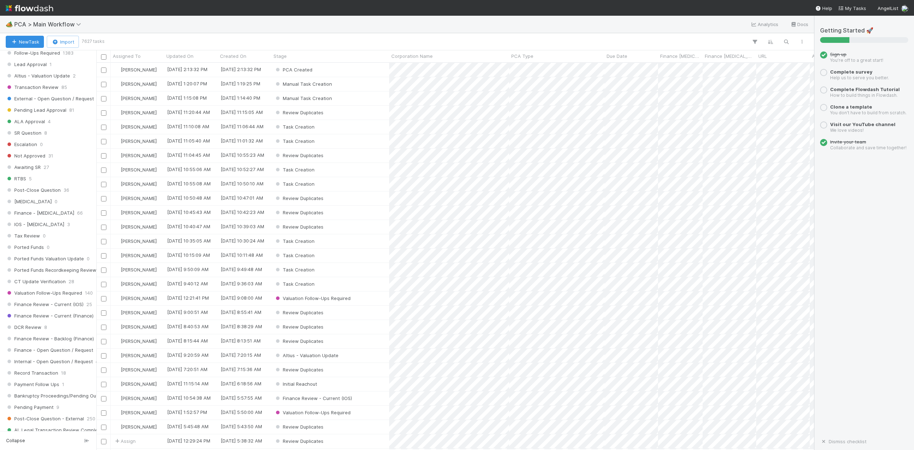
scroll to position [395, 0]
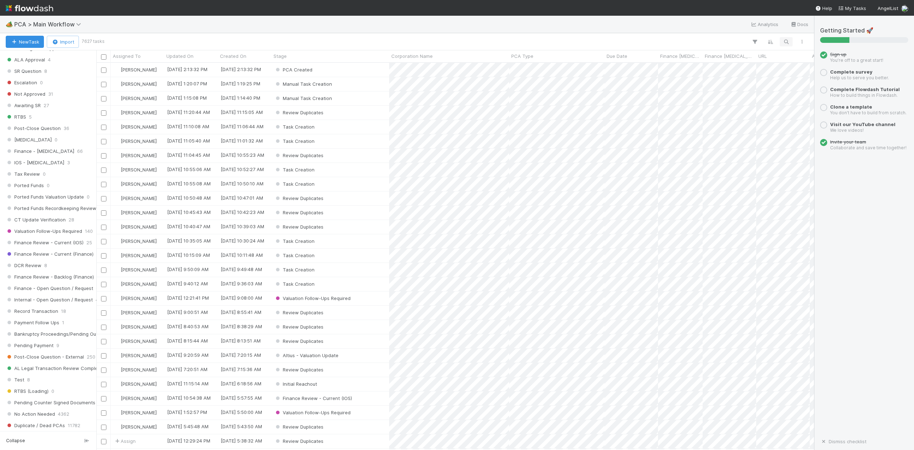
click at [31, 410] on span "No Action Needed" at bounding box center [30, 414] width 49 height 9
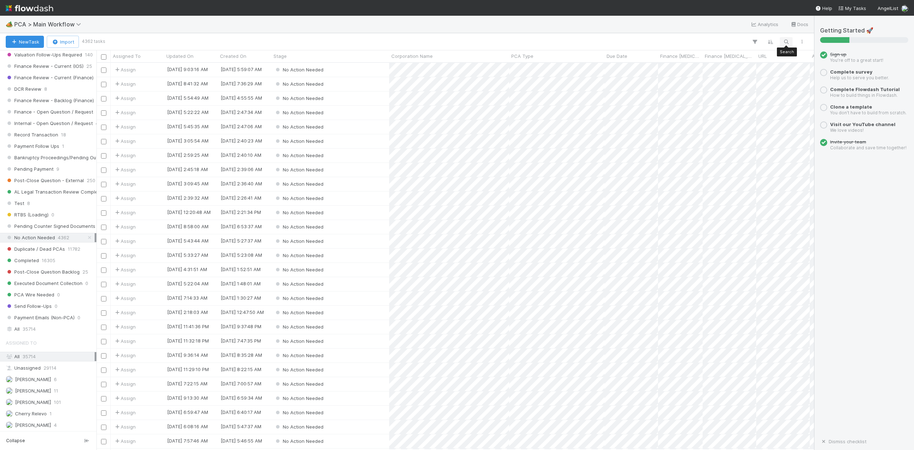
scroll to position [380, 710]
click at [787, 40] on icon "button" at bounding box center [786, 42] width 7 height 6
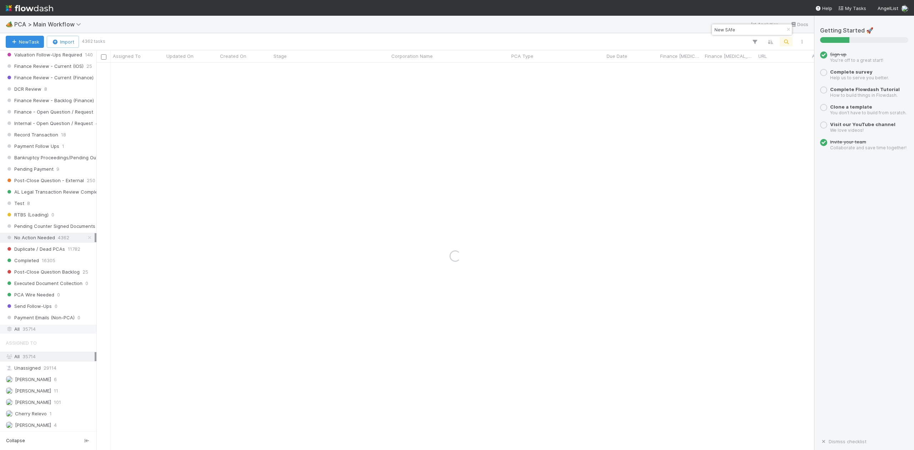
type input "New SAfe"
click at [35, 334] on span "35714" at bounding box center [29, 329] width 13 height 9
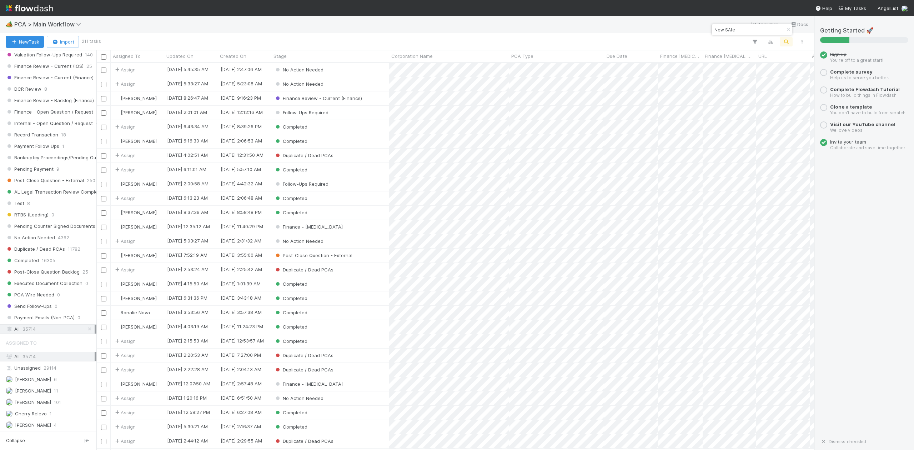
scroll to position [380, 710]
click at [321, 142] on div "Completed" at bounding box center [330, 141] width 118 height 14
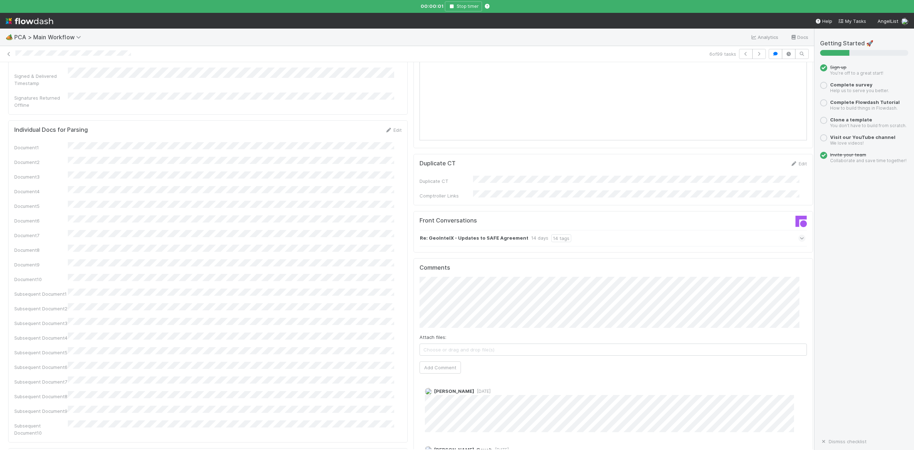
scroll to position [1000, 0]
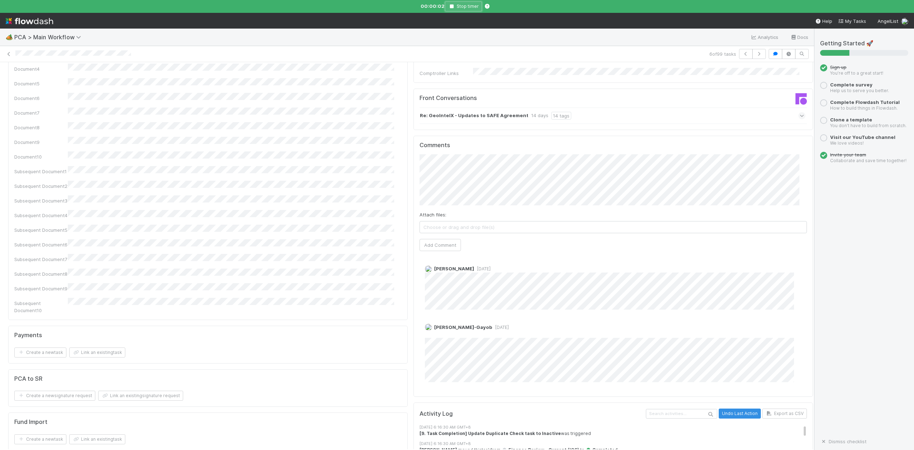
click at [452, 5] on icon "button" at bounding box center [451, 6] width 7 height 4
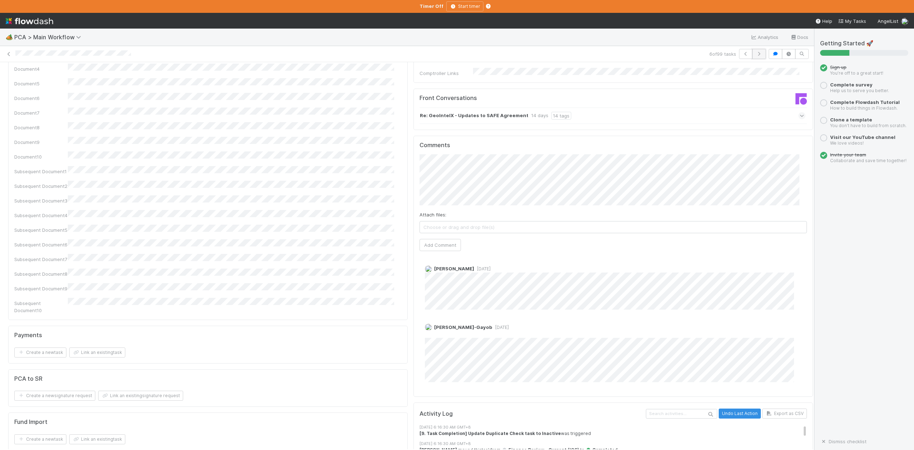
click at [756, 54] on icon "button" at bounding box center [759, 54] width 7 height 4
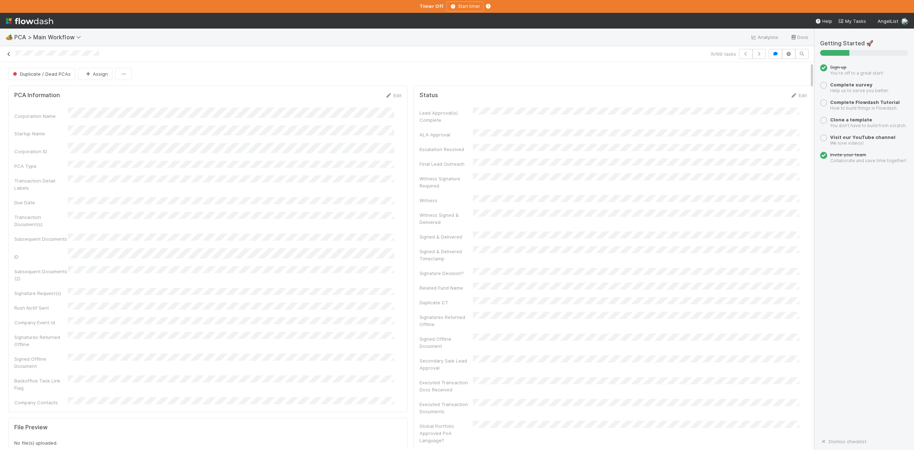
click at [8, 53] on icon at bounding box center [8, 54] width 7 height 5
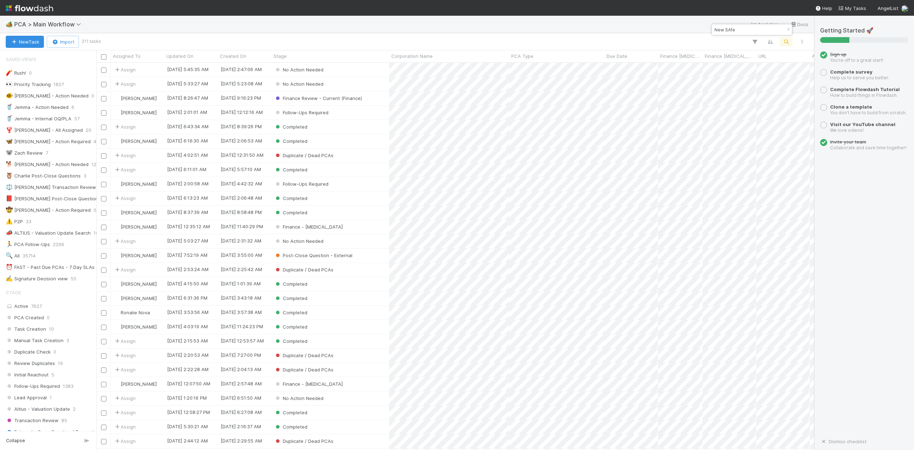
scroll to position [8, 7]
click at [79, 25] on icon at bounding box center [79, 24] width 7 height 6
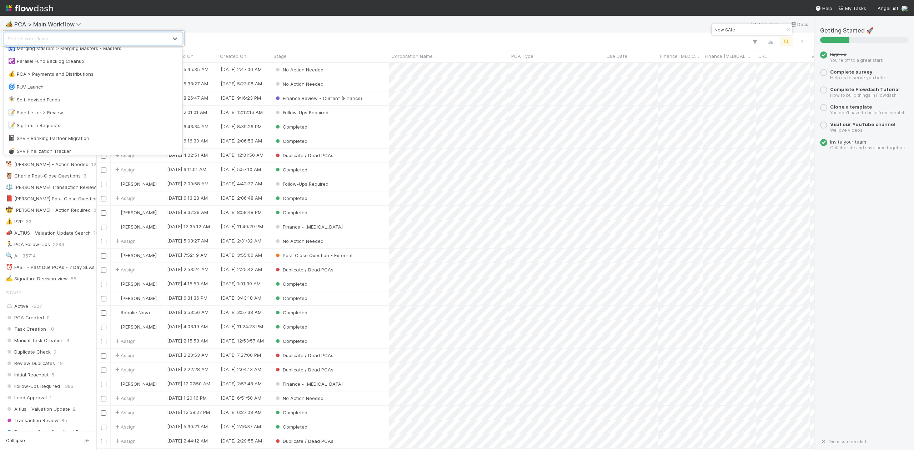
scroll to position [619, 0]
click at [57, 123] on div "📝 Signature Requests" at bounding box center [93, 124] width 170 height 7
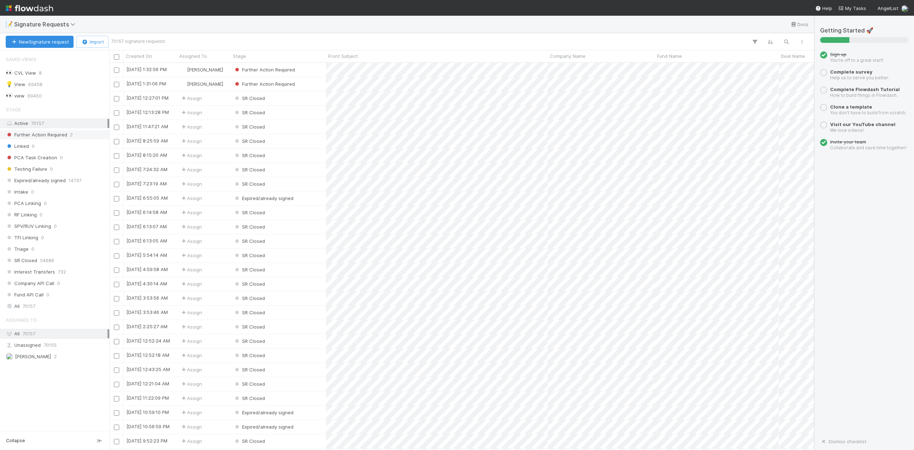
click at [49, 133] on span "Further Action Required" at bounding box center [36, 134] width 61 height 9
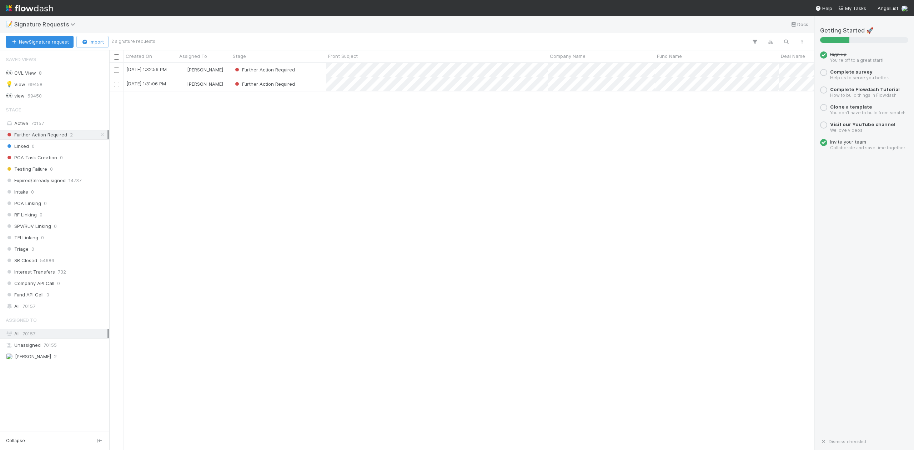
scroll to position [380, 698]
click at [72, 21] on span "Signature Requests" at bounding box center [46, 24] width 65 height 7
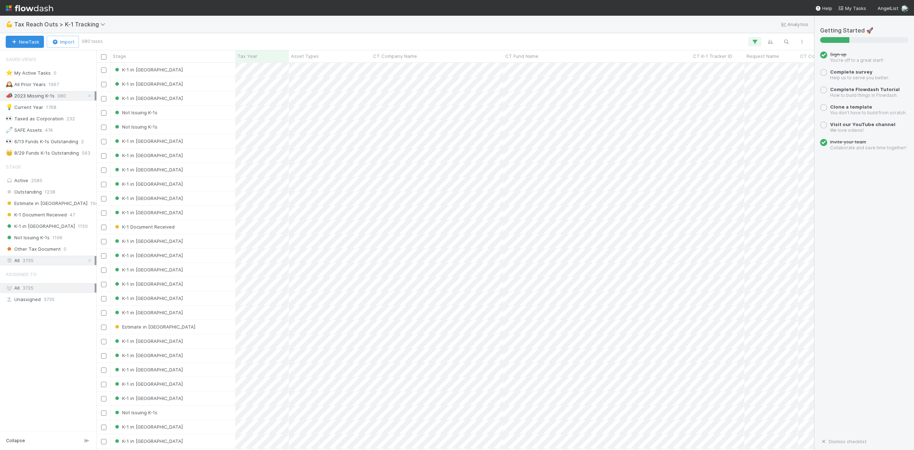
scroll to position [380, 710]
drag, startPoint x: 91, startPoint y: 96, endPoint x: 90, endPoint y: 143, distance: 46.4
click at [91, 96] on icon at bounding box center [89, 96] width 7 height 5
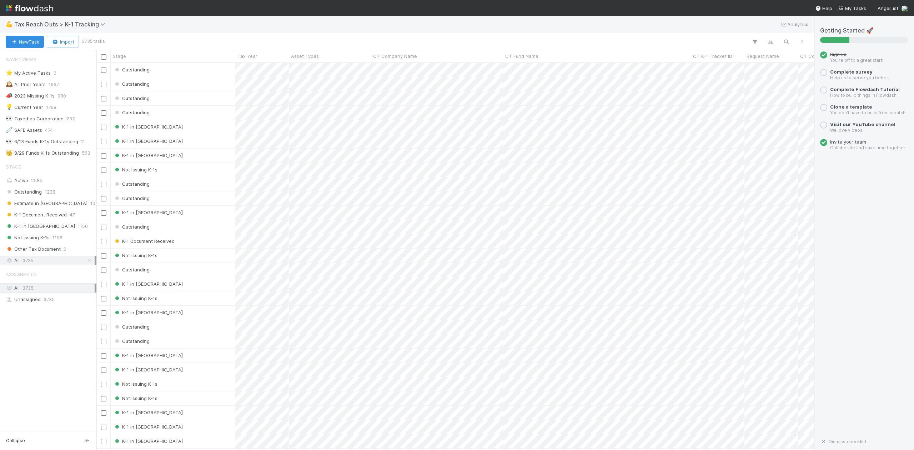
scroll to position [380, 710]
click at [786, 41] on icon "button" at bounding box center [786, 42] width 7 height 6
click at [730, 29] on input at bounding box center [748, 29] width 71 height 9
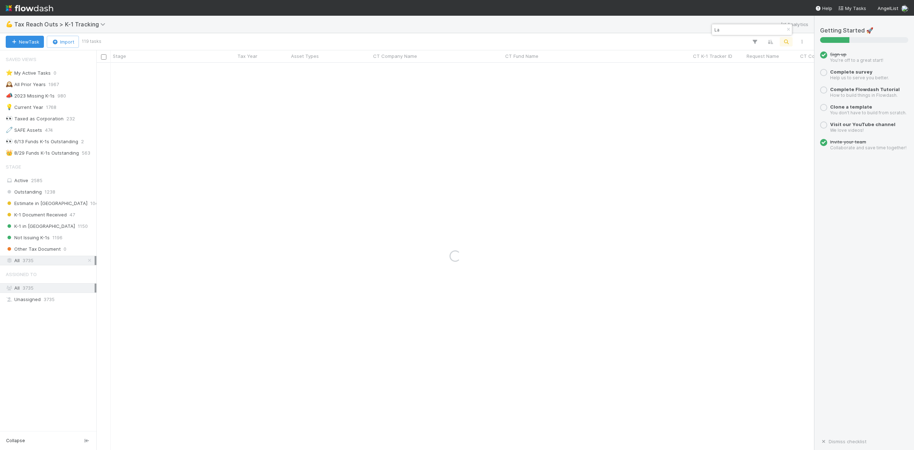
type input "L"
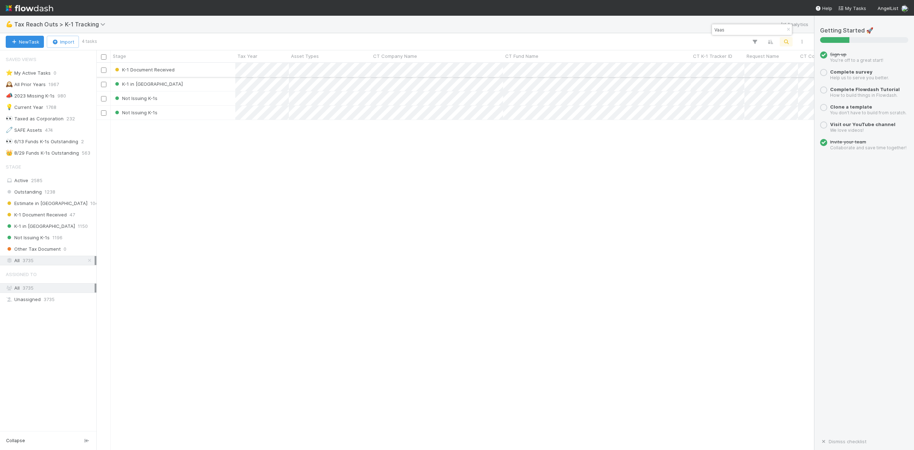
type input "Vaas"
click at [219, 68] on div "K-1 Document Received" at bounding box center [173, 70] width 125 height 14
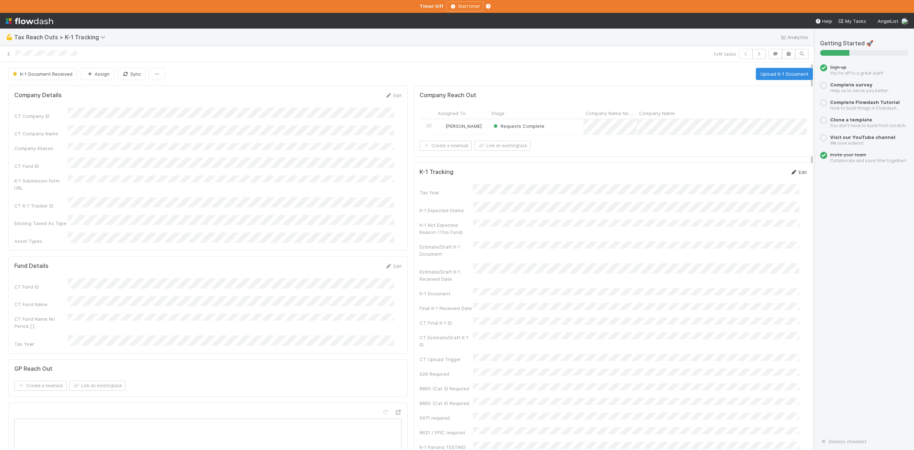
click at [790, 175] on link "Edit" at bounding box center [798, 172] width 17 height 6
click at [618, 370] on div "2" at bounding box center [619, 371] width 10 height 10
click at [759, 181] on button "Save" at bounding box center [769, 175] width 20 height 12
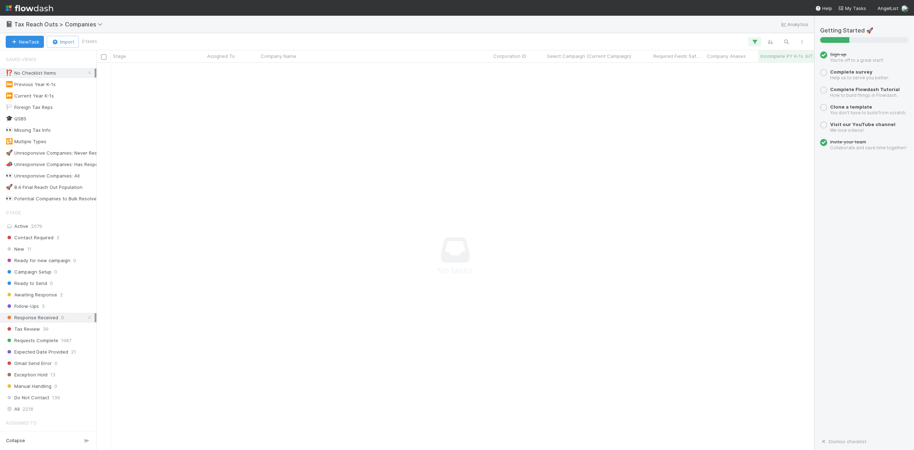
scroll to position [373, 703]
click at [86, 73] on icon at bounding box center [89, 73] width 7 height 5
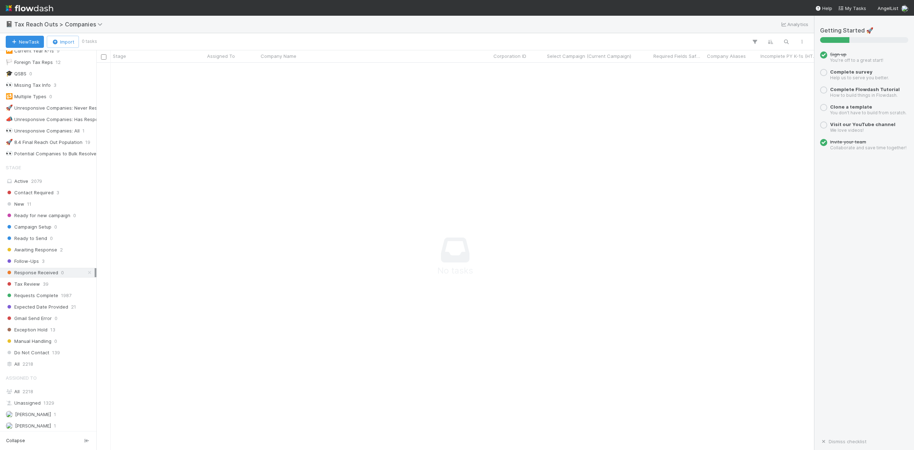
scroll to position [41, 0]
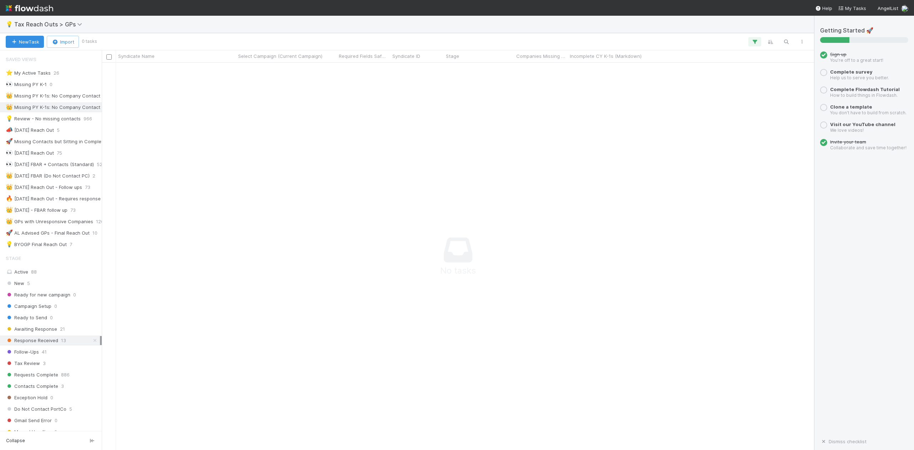
scroll to position [373, 586]
drag, startPoint x: 98, startPoint y: 192, endPoint x: 316, endPoint y: 149, distance: 222.3
click at [316, 149] on div "Syndicate Name Select Campaign (Current Campaign) Required Fields Safeguard Syn…" at bounding box center [407, 250] width 814 height 400
drag, startPoint x: 202, startPoint y: 109, endPoint x: 206, endPoint y: 140, distance: 32.1
click at [204, 109] on icon at bounding box center [207, 107] width 7 height 5
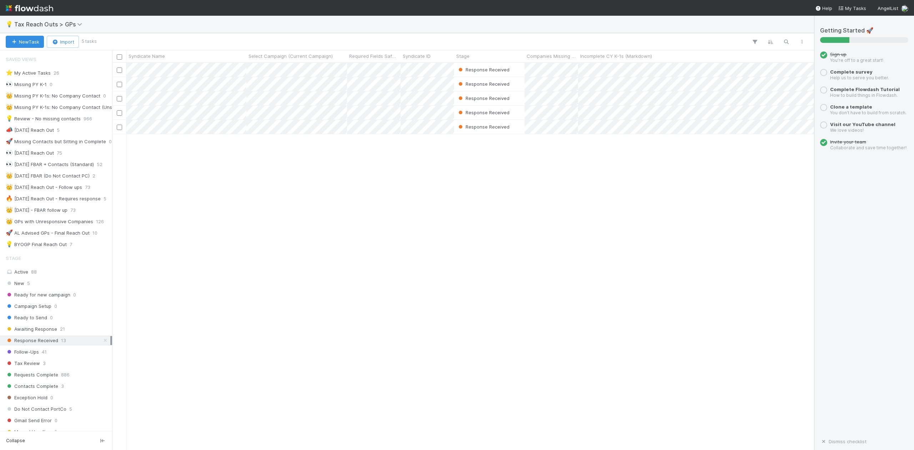
scroll to position [380, 698]
drag, startPoint x: 215, startPoint y: 246, endPoint x: 109, endPoint y: 243, distance: 105.8
click at [109, 243] on div at bounding box center [109, 250] width 0 height 400
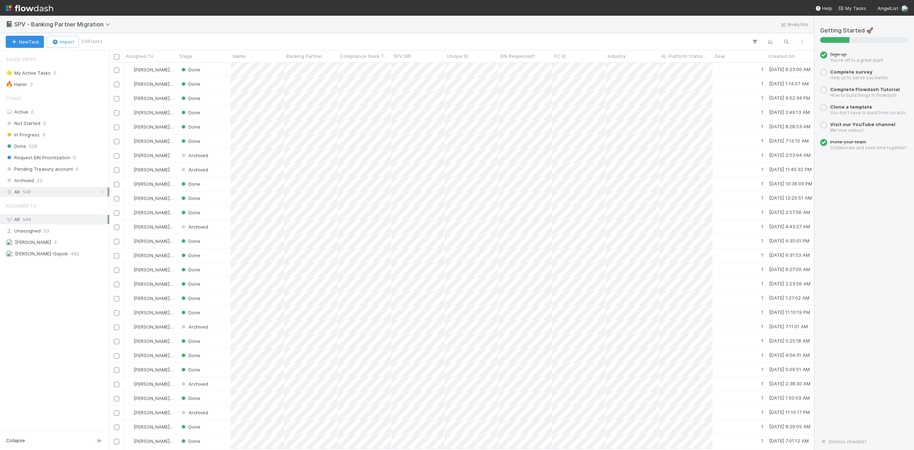
scroll to position [380, 698]
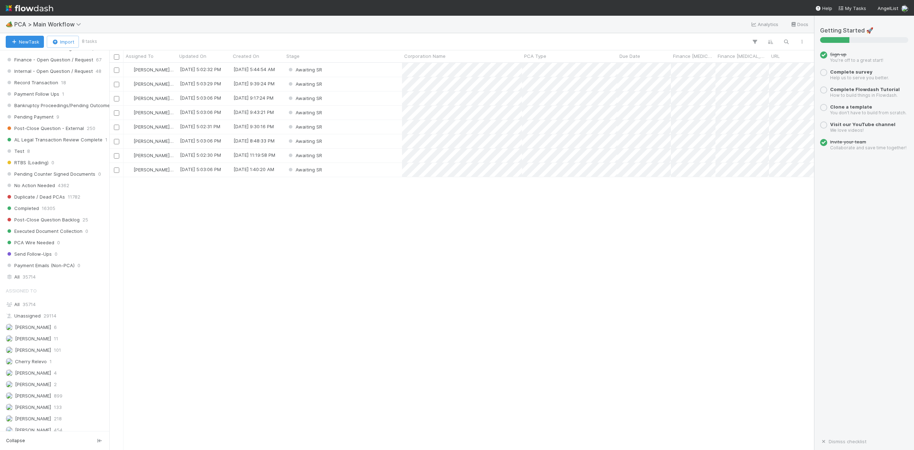
scroll to position [666, 0]
click at [29, 264] on span "35714" at bounding box center [29, 262] width 13 height 6
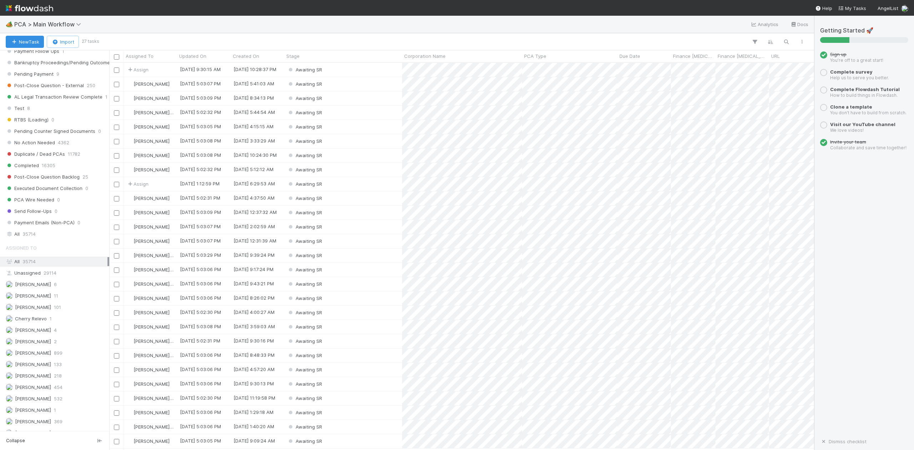
scroll to position [6, 0]
click at [331, 85] on div "Awaiting SR" at bounding box center [343, 84] width 118 height 14
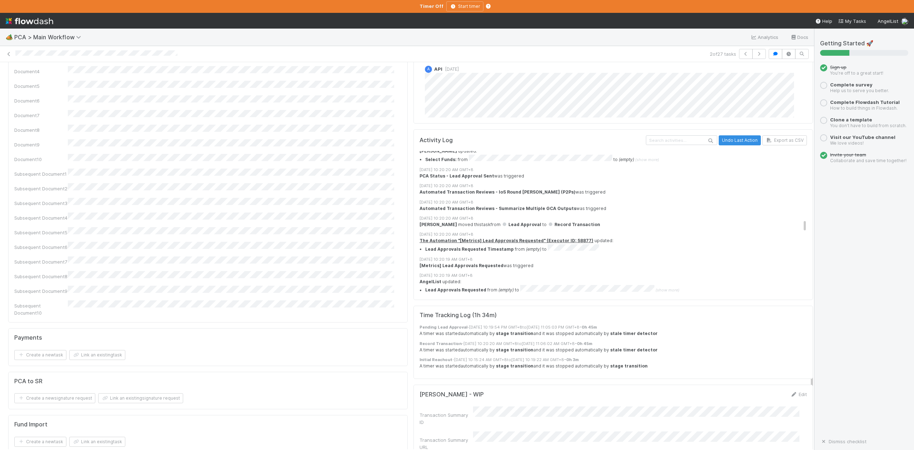
scroll to position [1143, 0]
